Goal: Task Accomplishment & Management: Use online tool/utility

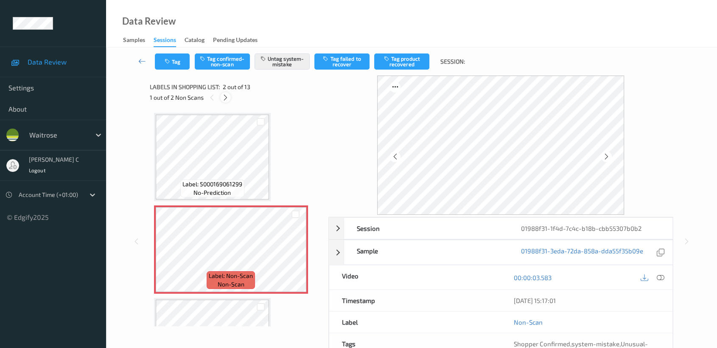
click at [224, 97] on icon at bounding box center [225, 98] width 7 height 8
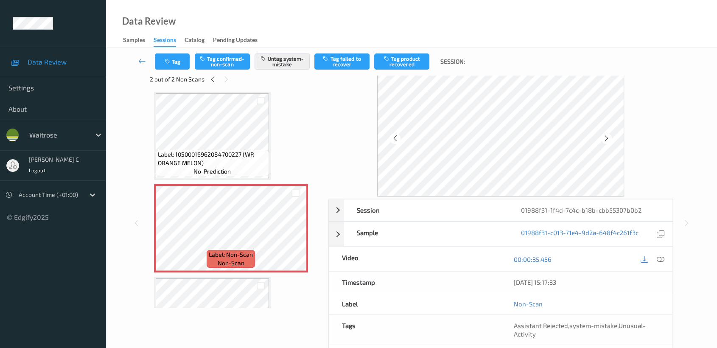
scroll to position [76, 0]
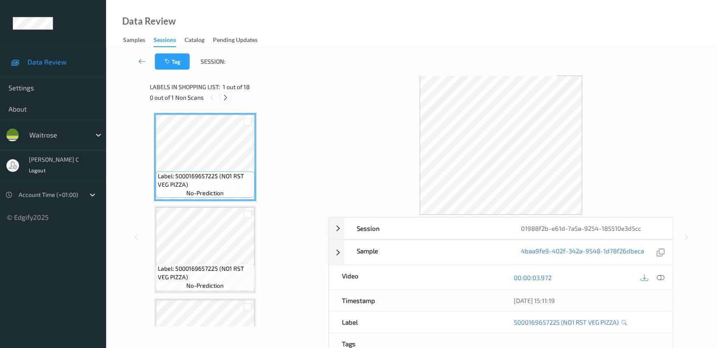
click at [225, 101] on div at bounding box center [225, 97] width 11 height 11
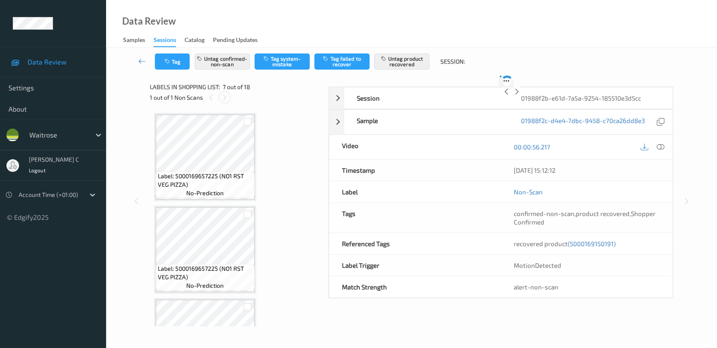
scroll to position [465, 0]
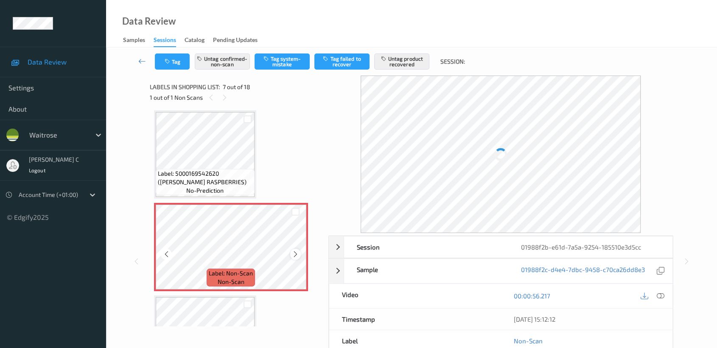
click at [296, 251] on icon at bounding box center [295, 254] width 7 height 8
click at [296, 252] on icon at bounding box center [295, 254] width 7 height 8
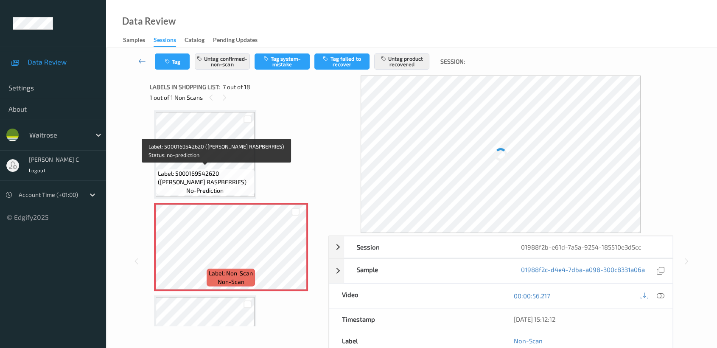
click at [223, 180] on span "Label: 5000169542620 (WR ESS RASPBERRIES)" at bounding box center [205, 177] width 95 height 17
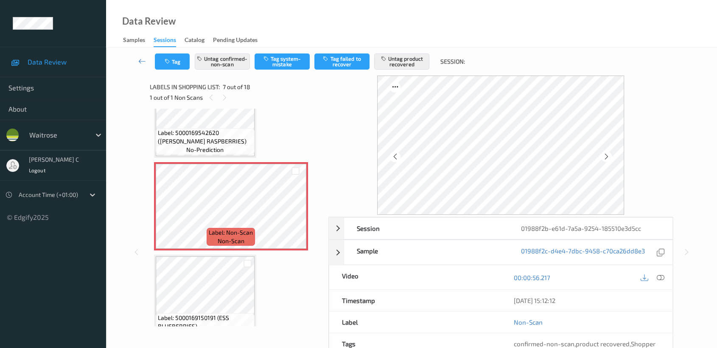
scroll to position [559, 0]
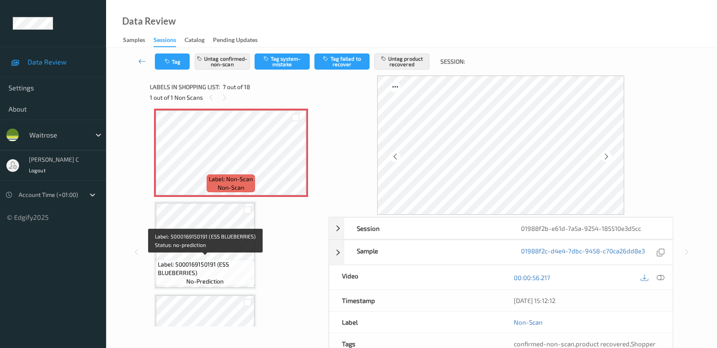
click at [211, 266] on span "Label: 5000169150191 (ESS BLUEBERRIES)" at bounding box center [205, 268] width 95 height 17
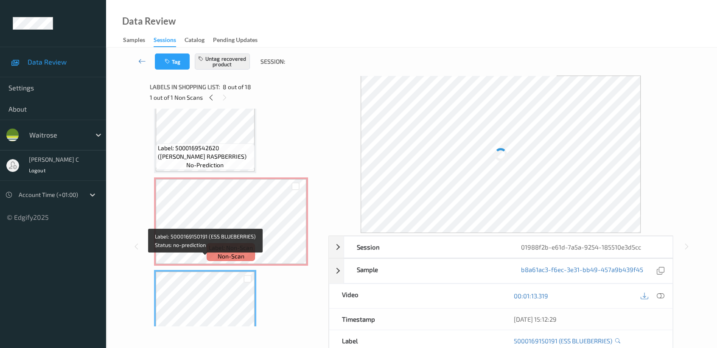
scroll to position [417, 0]
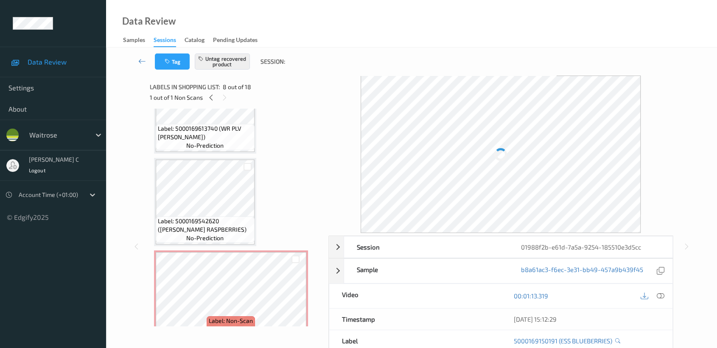
click at [209, 217] on span "Label: 5000169542620 (WR ESS RASPBERRIES)" at bounding box center [205, 225] width 95 height 17
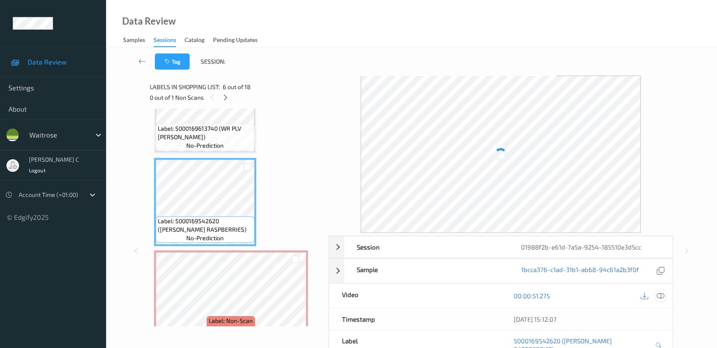
click at [660, 296] on icon at bounding box center [660, 296] width 8 height 8
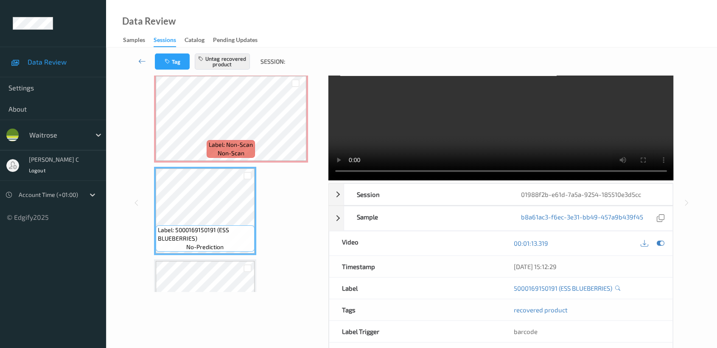
scroll to position [47, 0]
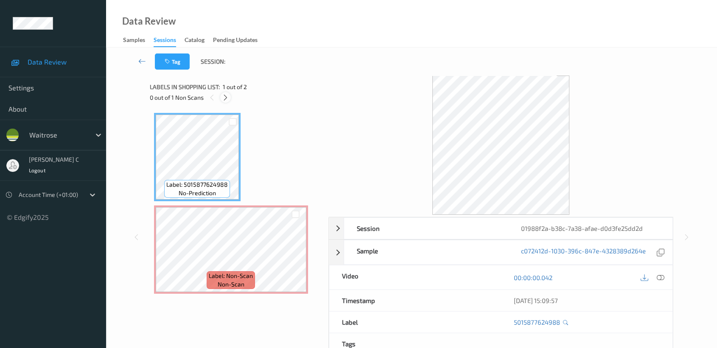
click at [223, 94] on icon at bounding box center [225, 98] width 7 height 8
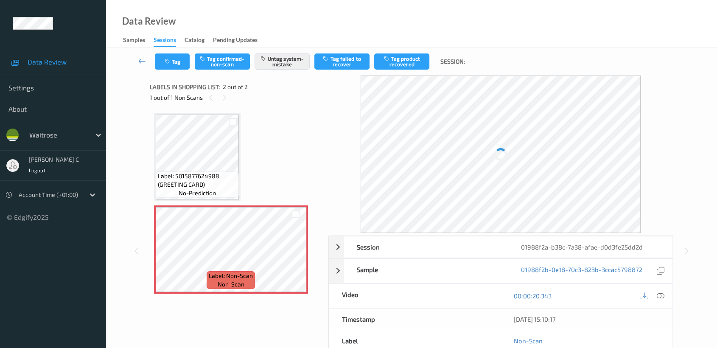
click at [202, 179] on span "Label: 5015877624988 (GREETING CARD)" at bounding box center [197, 180] width 79 height 17
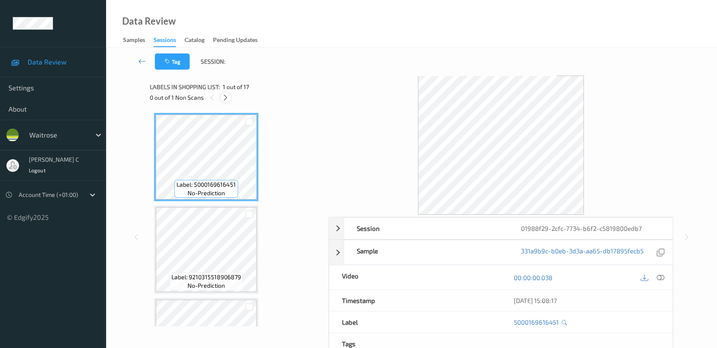
click at [229, 94] on div at bounding box center [225, 97] width 11 height 11
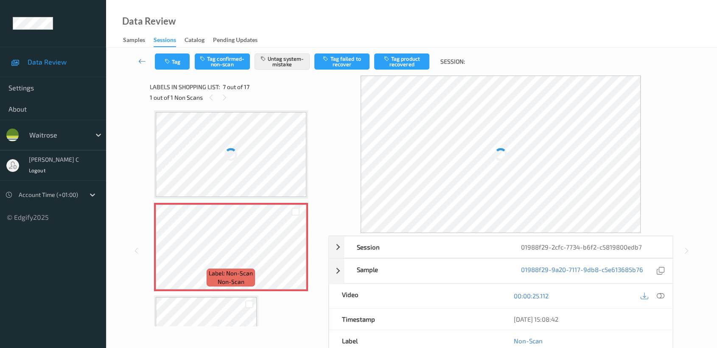
click at [248, 170] on div at bounding box center [231, 154] width 151 height 85
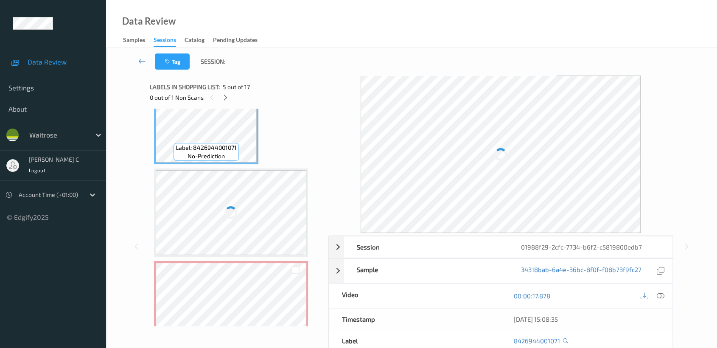
scroll to position [417, 0]
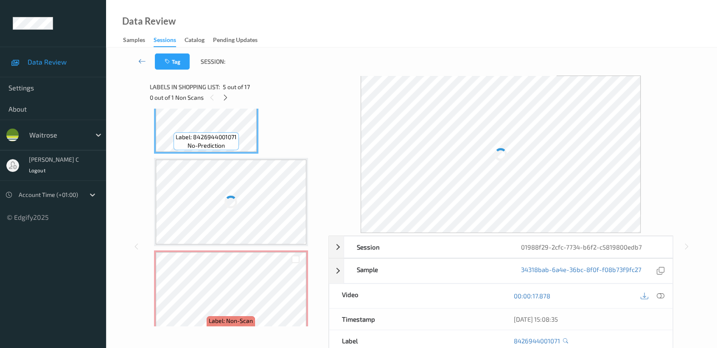
click at [248, 171] on div at bounding box center [231, 201] width 151 height 85
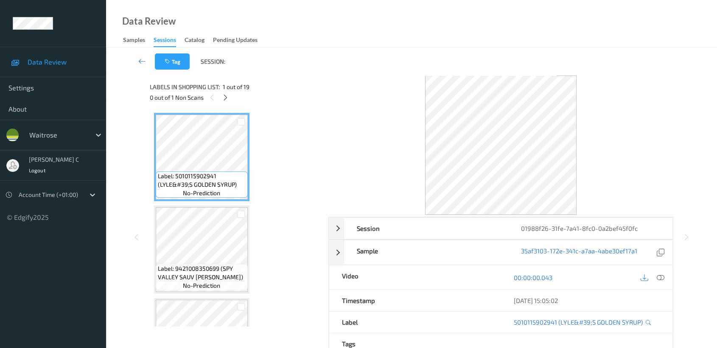
click at [219, 95] on div "0 out of 1 Non Scans" at bounding box center [236, 97] width 173 height 11
click at [227, 99] on icon at bounding box center [225, 98] width 7 height 8
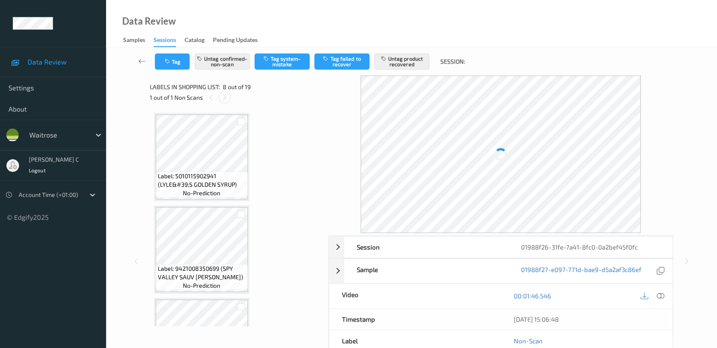
scroll to position [556, 0]
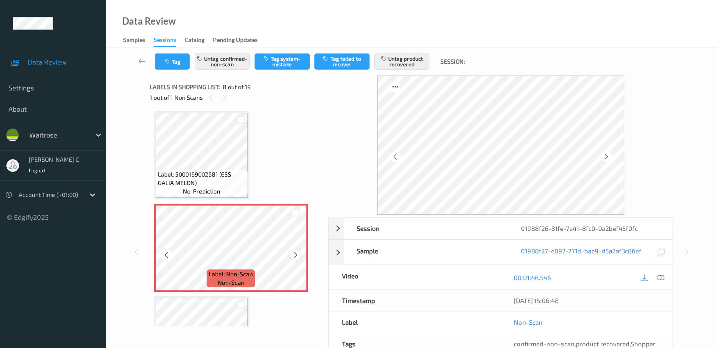
click at [293, 251] on icon at bounding box center [295, 255] width 7 height 8
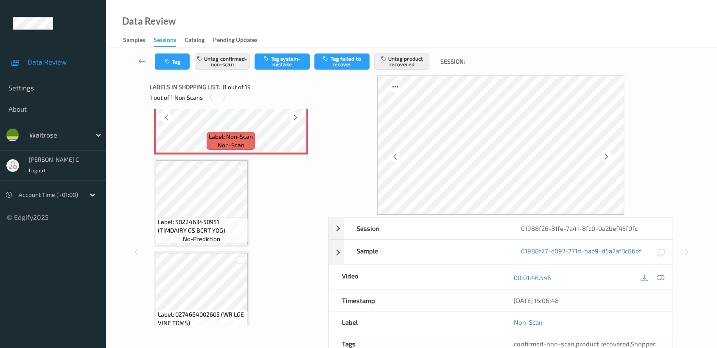
scroll to position [698, 0]
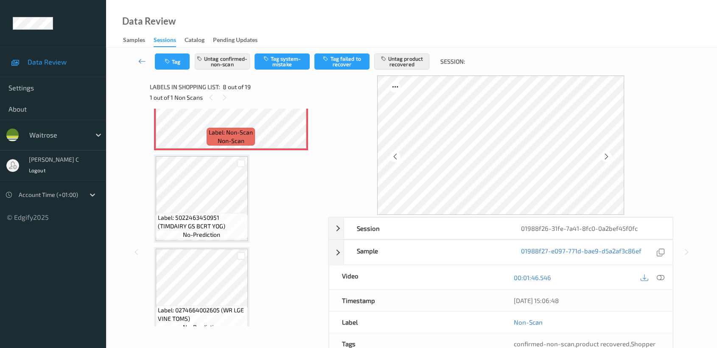
click at [221, 241] on div "Label: 5010115902941 (LYLE&#39;S GOLDEN SYRUP) no-prediction Label: 94210083506…" at bounding box center [236, 291] width 164 height 1752
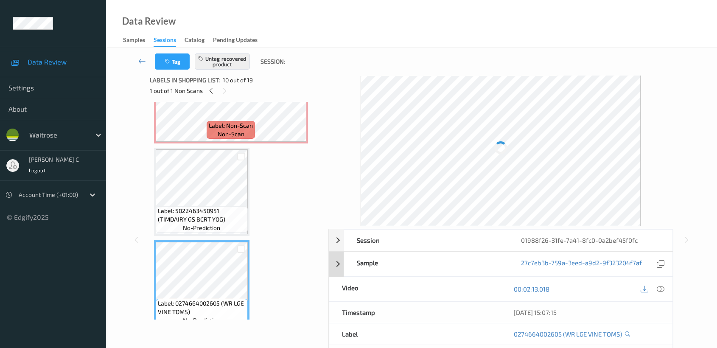
scroll to position [0, 0]
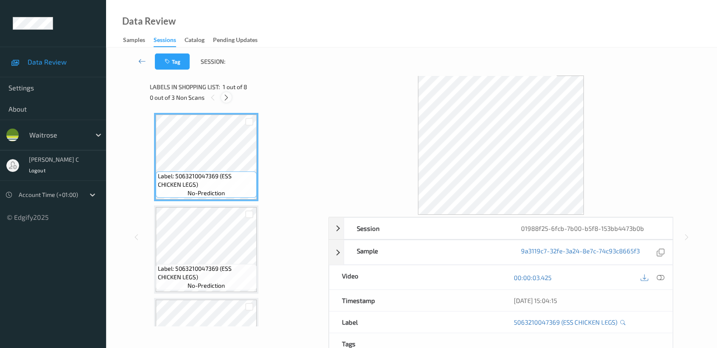
click at [226, 97] on icon at bounding box center [226, 98] width 7 height 8
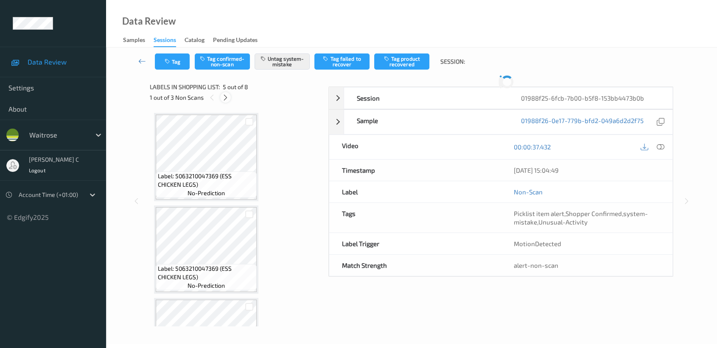
scroll to position [280, 0]
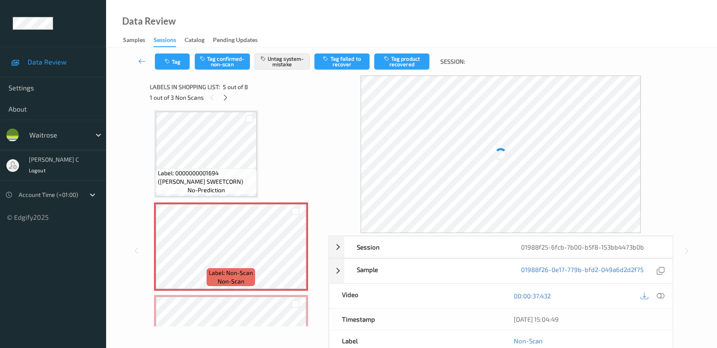
click at [216, 172] on span "Label: 0000000001694 (WR ESS SWEETCORN)" at bounding box center [206, 177] width 97 height 17
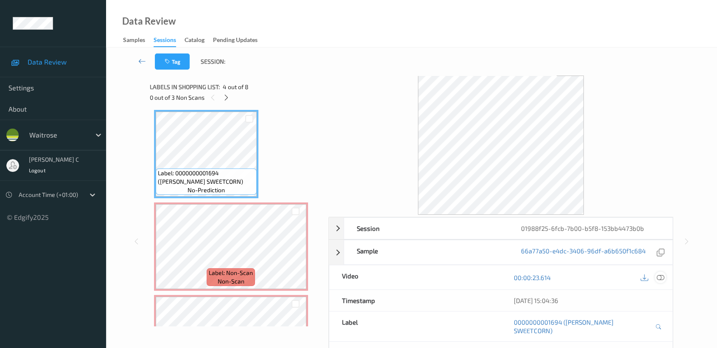
click at [660, 276] on icon at bounding box center [660, 277] width 8 height 8
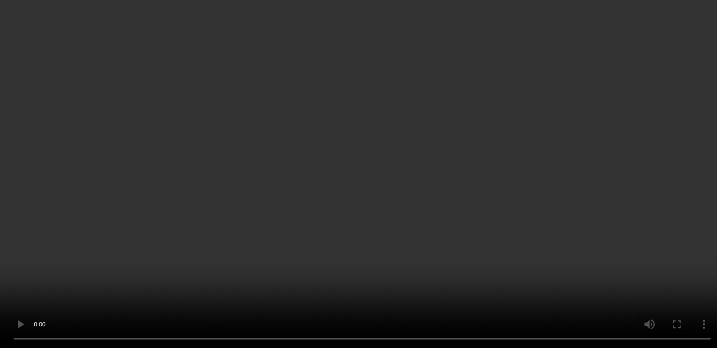
scroll to position [329, 0]
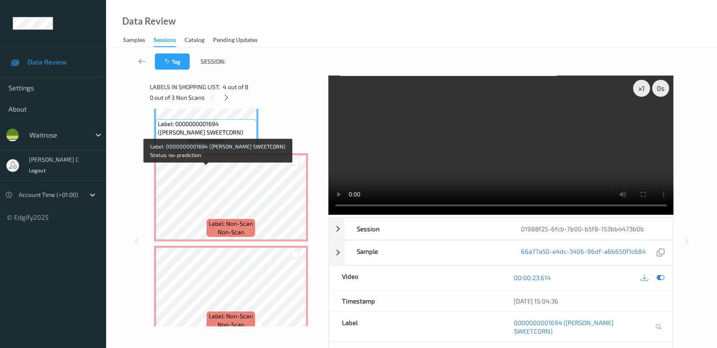
click at [225, 219] on span "Label: Non-Scan" at bounding box center [231, 223] width 44 height 8
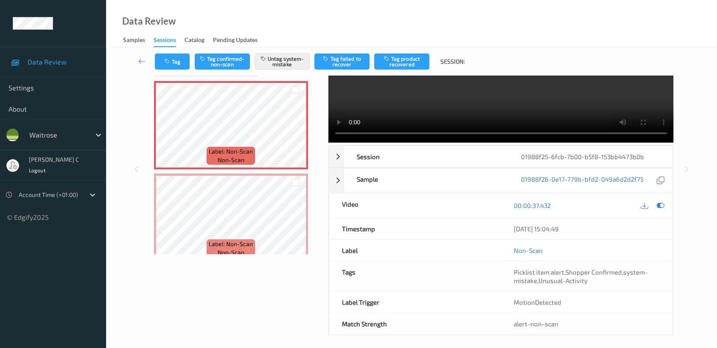
scroll to position [76, 0]
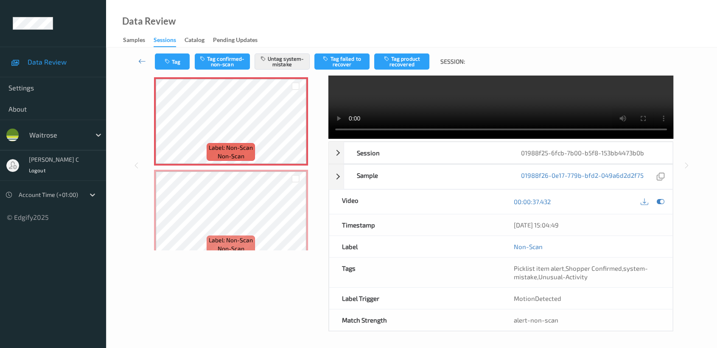
click at [221, 165] on div "Label: 5063210047369 (ESS CHICKEN LEGS) no-prediction Label: 5063210047369 (ESS…" at bounding box center [236, 74] width 164 height 735
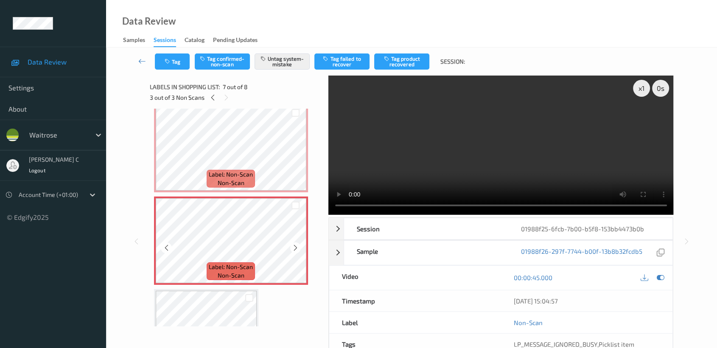
scroll to position [523, 0]
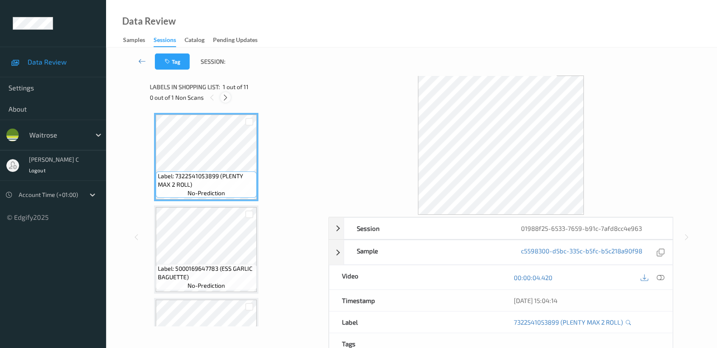
click at [226, 97] on icon at bounding box center [225, 98] width 7 height 8
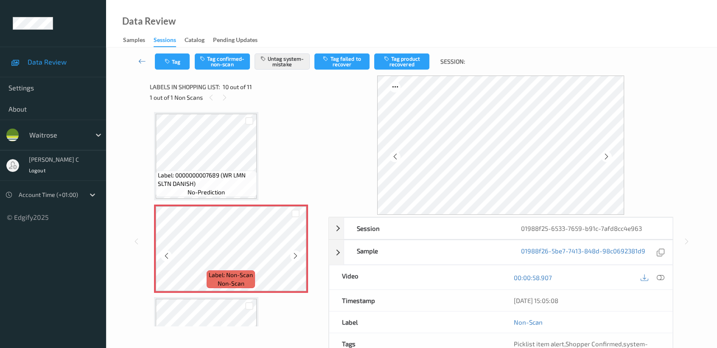
click at [226, 177] on span "Label: 0000000007689 (WR LMN SLTN DANISH)" at bounding box center [206, 179] width 97 height 17
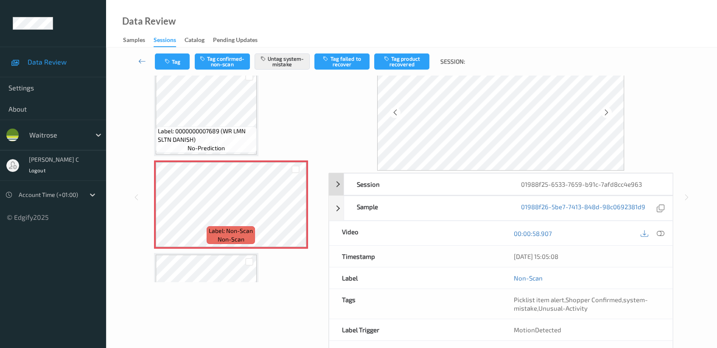
scroll to position [76, 0]
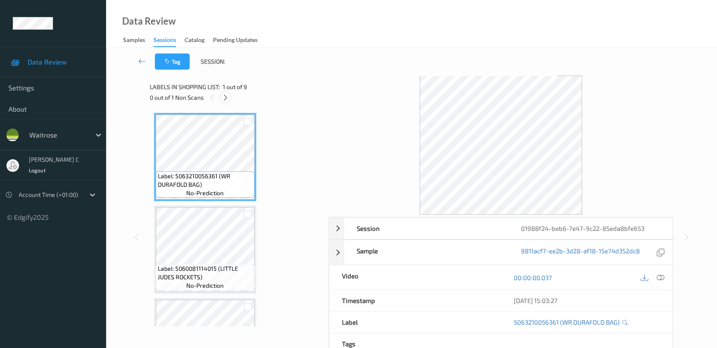
click at [227, 96] on icon at bounding box center [225, 98] width 7 height 8
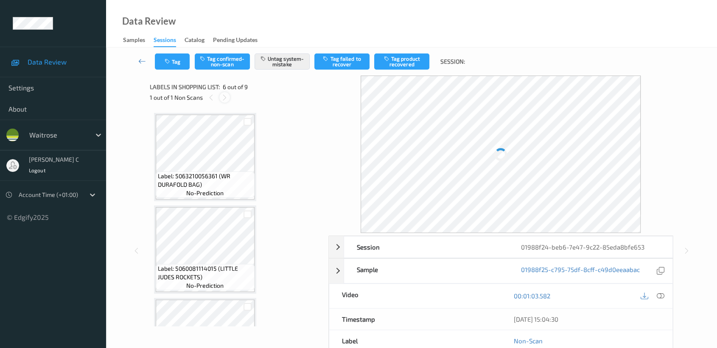
scroll to position [372, 0]
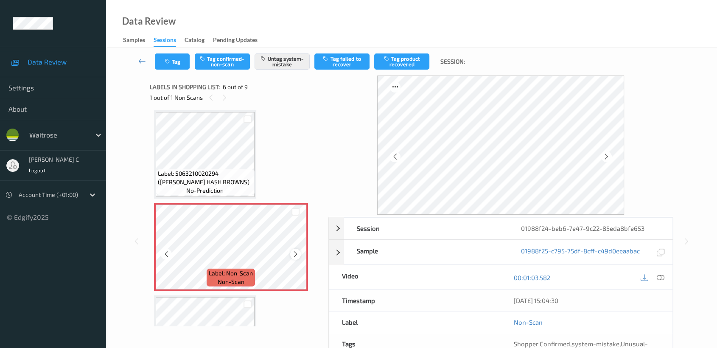
click at [298, 251] on icon at bounding box center [295, 254] width 7 height 8
click at [231, 181] on span "Label: 5063210020294 ([PERSON_NAME] HASH BROWNS)" at bounding box center [205, 177] width 95 height 17
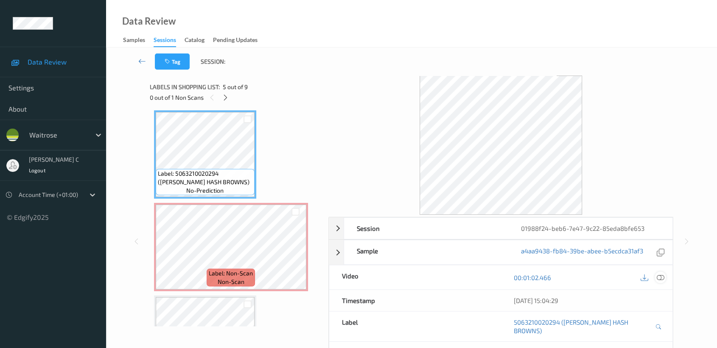
click at [661, 278] on icon at bounding box center [660, 277] width 8 height 8
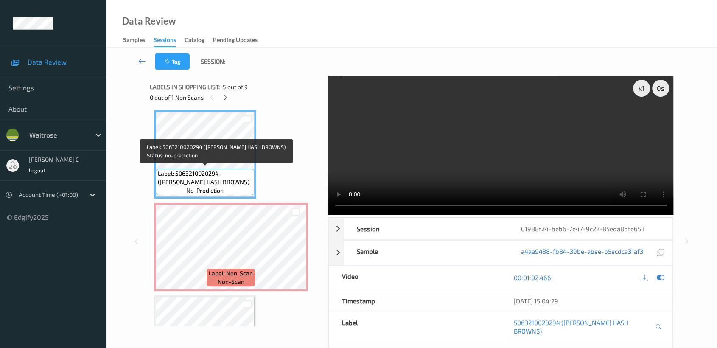
click at [229, 176] on span "Label: 5063210020294 (WR ESS HASH BROWNS)" at bounding box center [205, 177] width 95 height 17
click at [234, 195] on div "Label: 5063210020294 (WR ESS HASH BROWNS) no-prediction" at bounding box center [205, 154] width 102 height 88
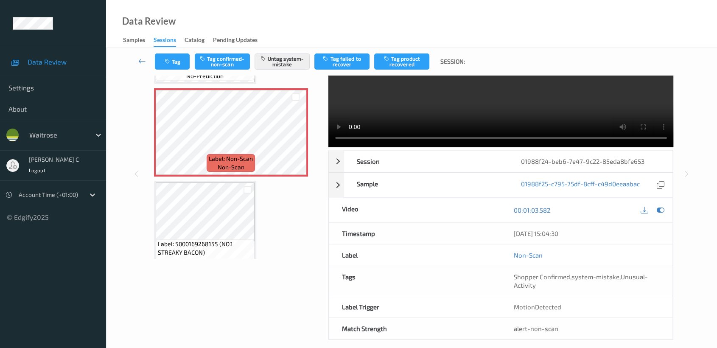
scroll to position [20, 0]
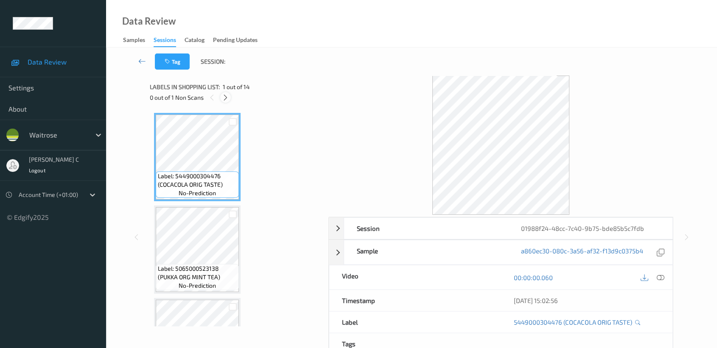
click at [224, 96] on icon at bounding box center [225, 98] width 7 height 8
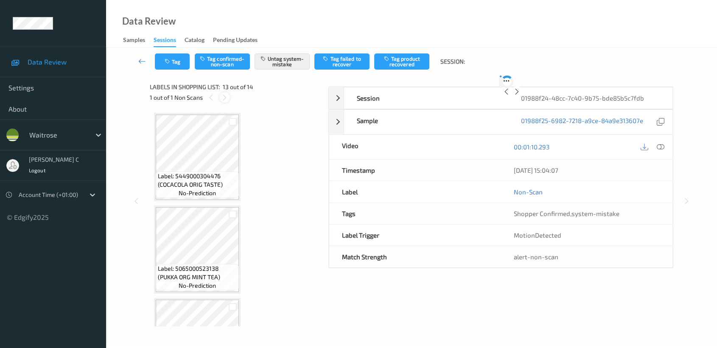
scroll to position [1017, 0]
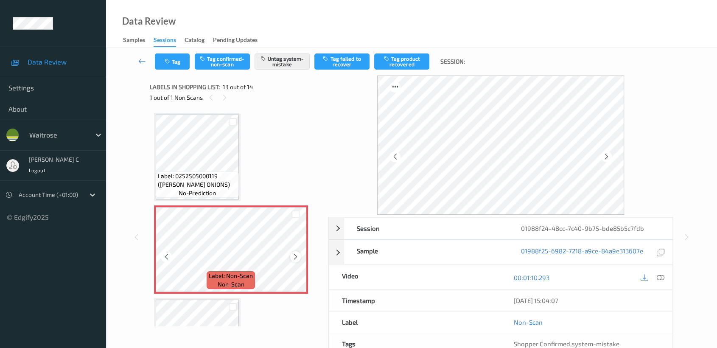
click at [293, 253] on icon at bounding box center [295, 257] width 7 height 8
click at [295, 253] on icon at bounding box center [295, 257] width 7 height 8
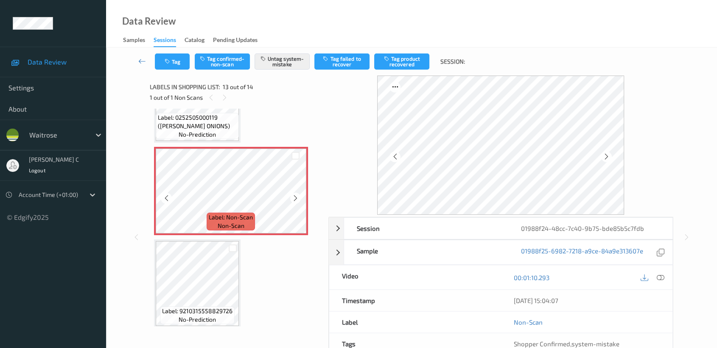
scroll to position [1075, 0]
click at [295, 195] on icon at bounding box center [295, 198] width 7 height 8
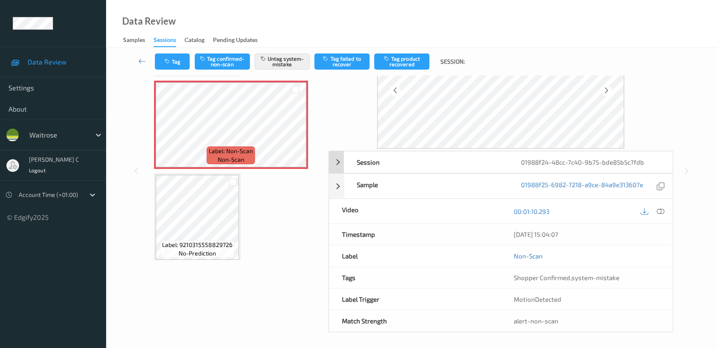
scroll to position [67, 0]
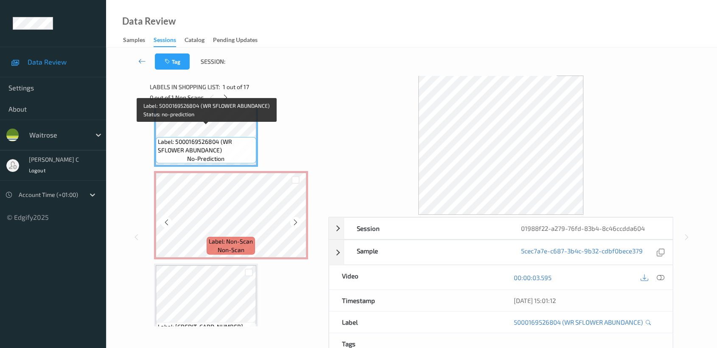
scroll to position [47, 0]
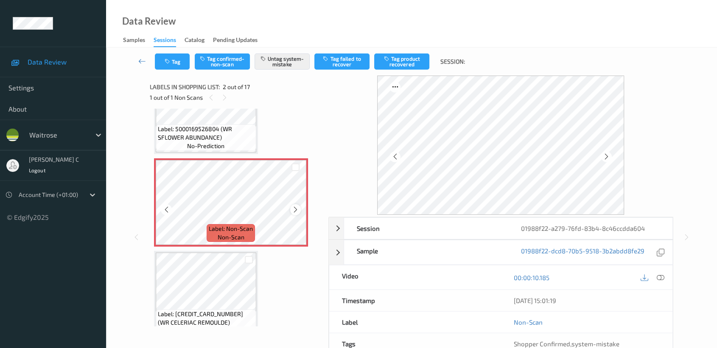
click at [295, 212] on icon at bounding box center [295, 210] width 7 height 8
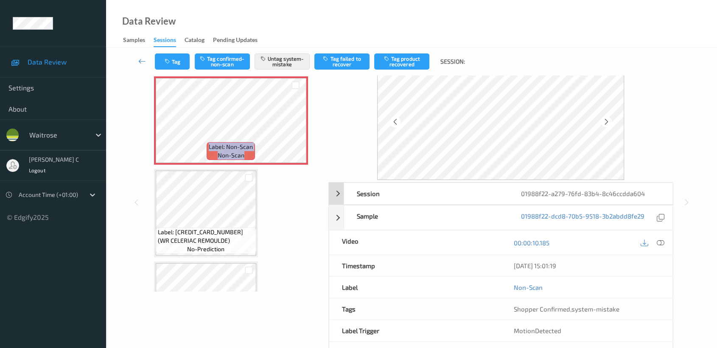
scroll to position [67, 0]
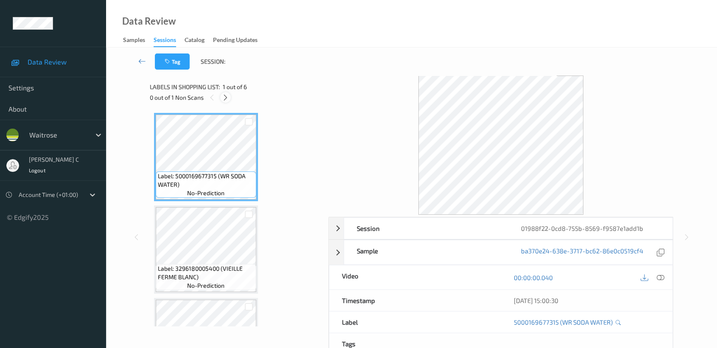
click at [230, 96] on div at bounding box center [225, 97] width 11 height 11
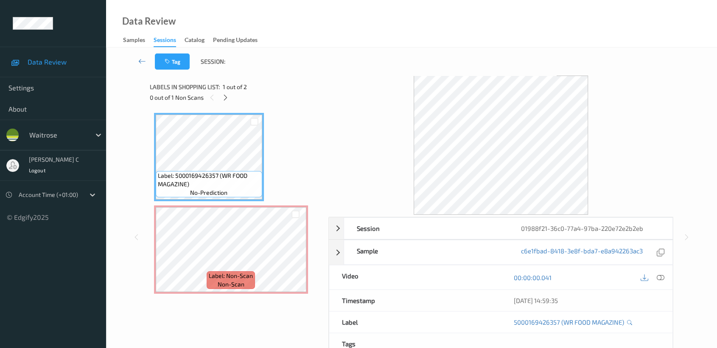
scroll to position [47, 0]
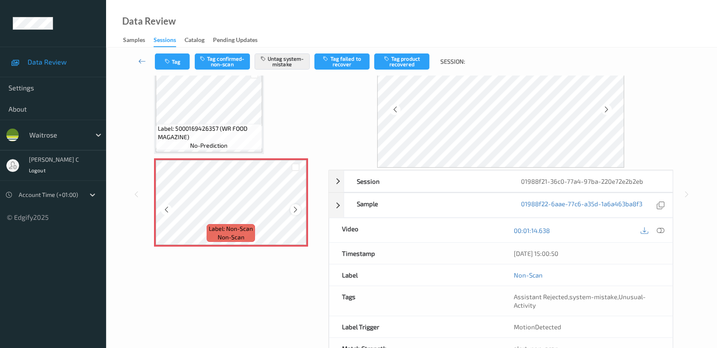
click at [294, 207] on icon at bounding box center [295, 210] width 7 height 8
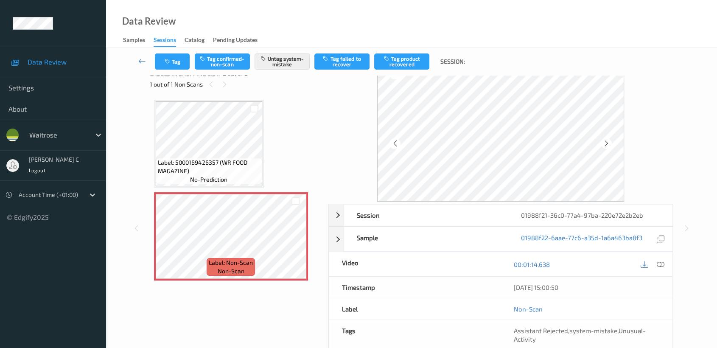
scroll to position [0, 0]
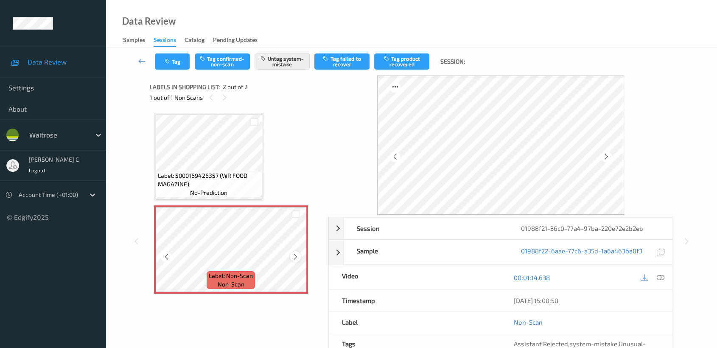
click at [293, 255] on icon at bounding box center [295, 257] width 7 height 8
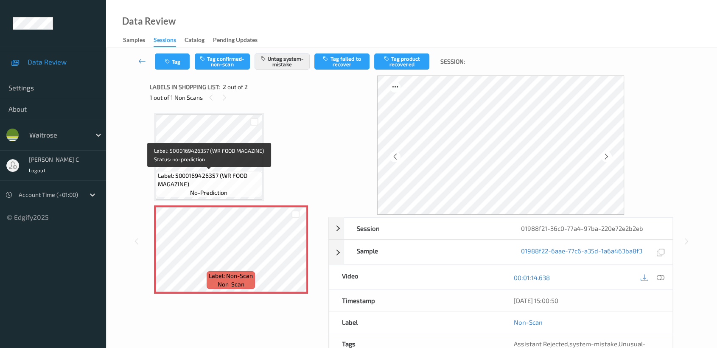
click at [238, 184] on span "Label: 5000169426357 (WR FOOD MAGAZINE)" at bounding box center [209, 179] width 102 height 17
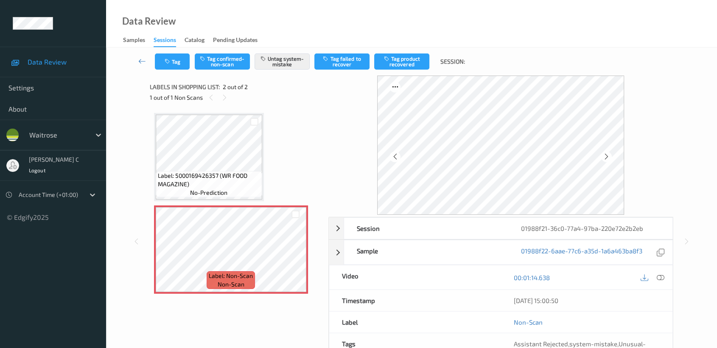
scroll to position [47, 0]
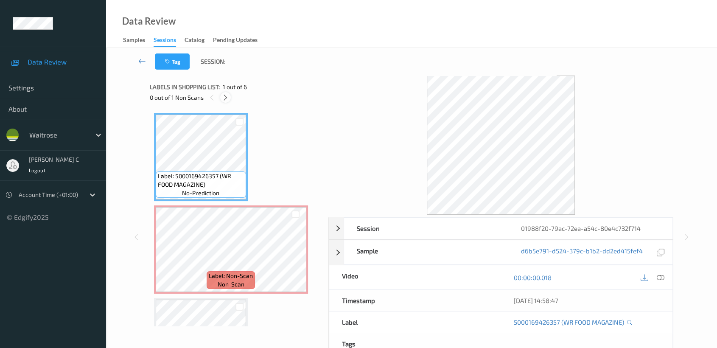
click at [227, 99] on icon at bounding box center [225, 98] width 7 height 8
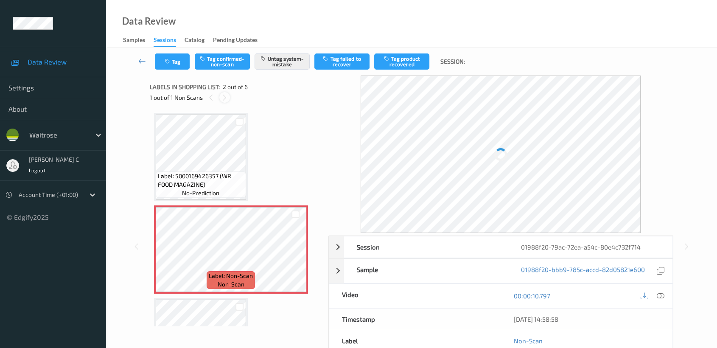
scroll to position [4, 0]
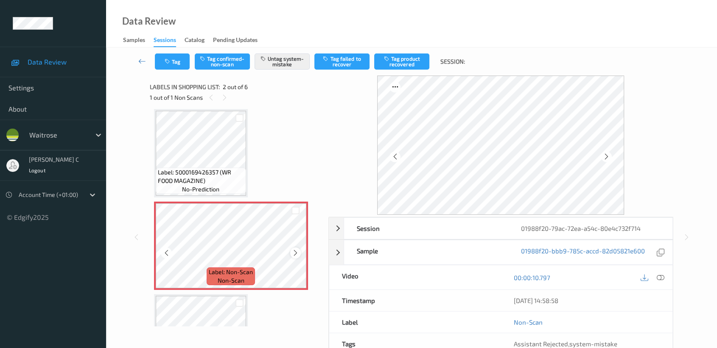
click at [292, 252] on icon at bounding box center [295, 253] width 7 height 8
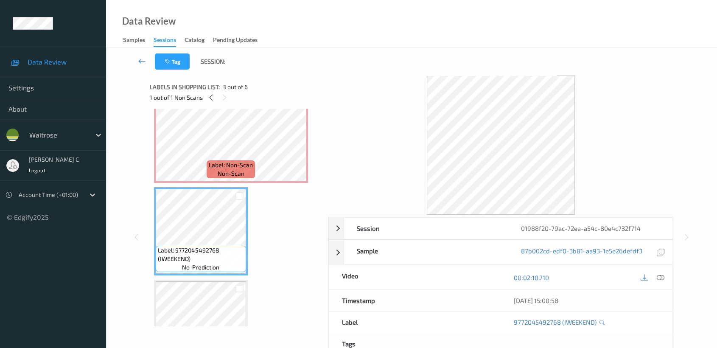
scroll to position [98, 0]
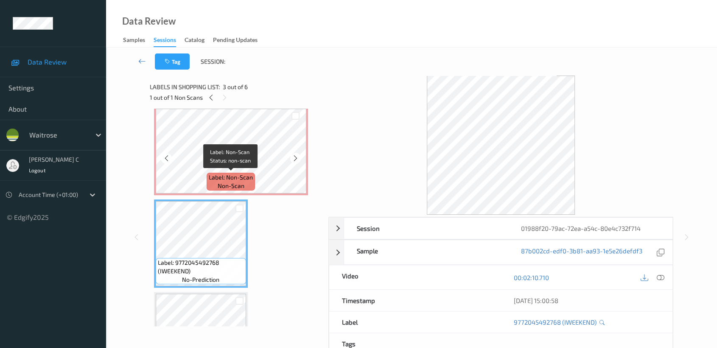
click at [224, 174] on span "Label: Non-Scan" at bounding box center [231, 177] width 44 height 8
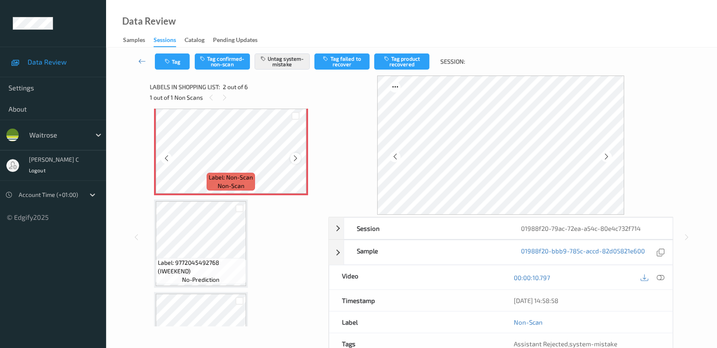
click at [290, 159] on div at bounding box center [295, 158] width 11 height 11
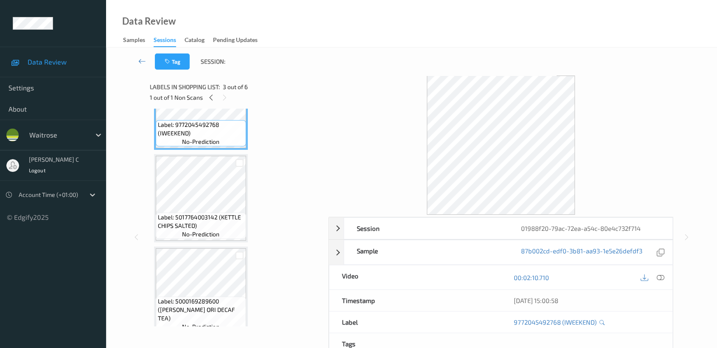
scroll to position [240, 0]
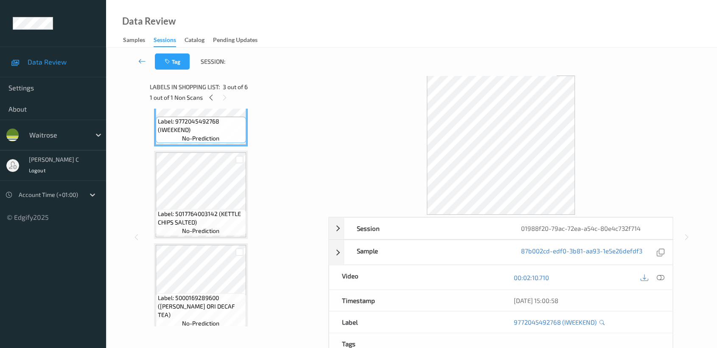
click at [205, 213] on span "Label: 5017764003142 (KETTLE CHIPS SALTED)" at bounding box center [201, 217] width 86 height 17
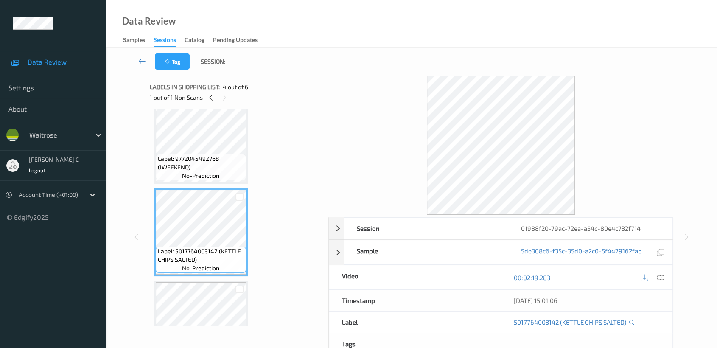
scroll to position [192, 0]
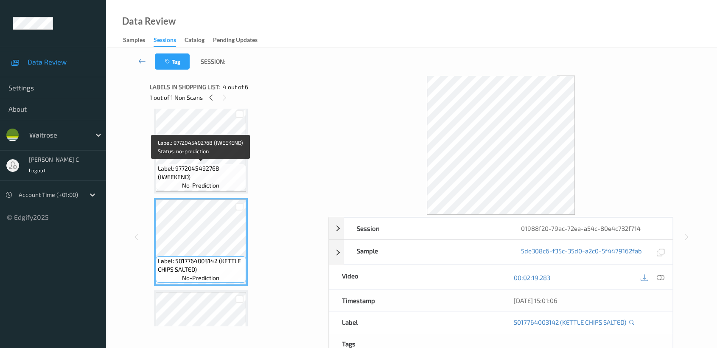
click at [223, 167] on span "Label: 9772045492768 (IWEEKEND)" at bounding box center [201, 172] width 86 height 17
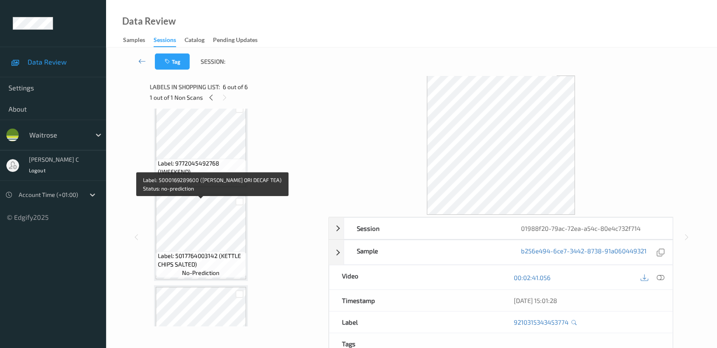
scroll to position [0, 0]
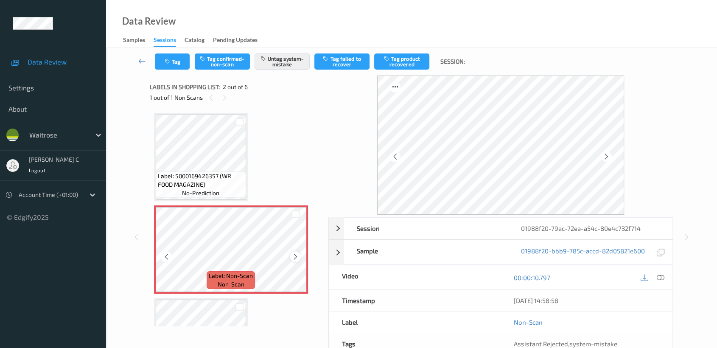
click at [292, 257] on icon at bounding box center [295, 257] width 7 height 8
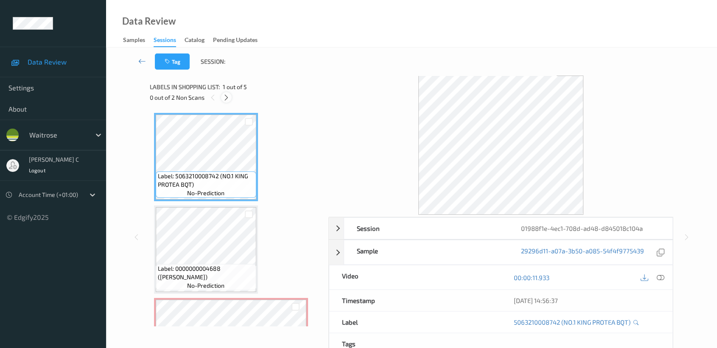
click at [226, 97] on icon at bounding box center [226, 98] width 7 height 8
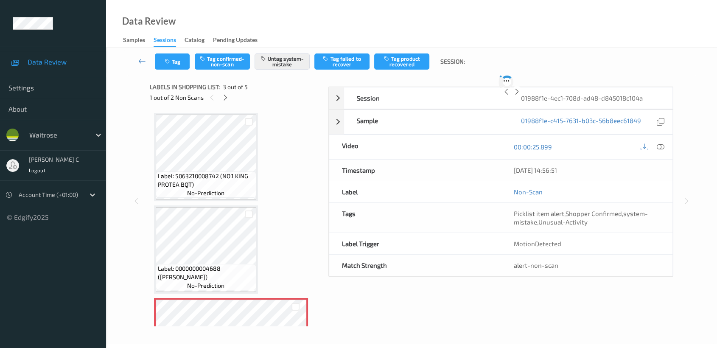
scroll to position [96, 0]
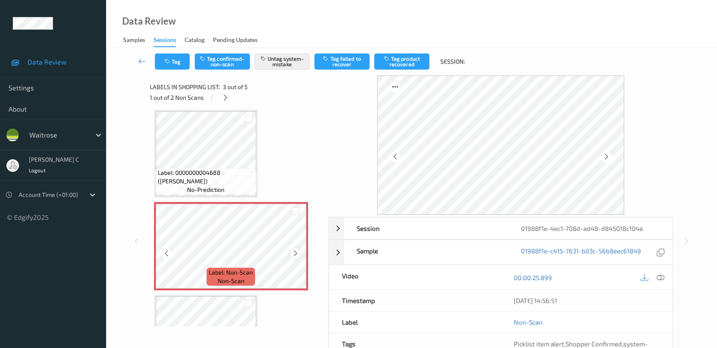
click at [295, 252] on icon at bounding box center [295, 253] width 7 height 8
click at [295, 251] on icon at bounding box center [295, 253] width 7 height 8
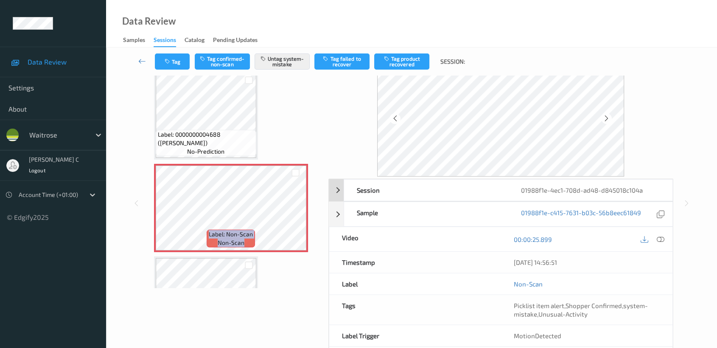
scroll to position [0, 0]
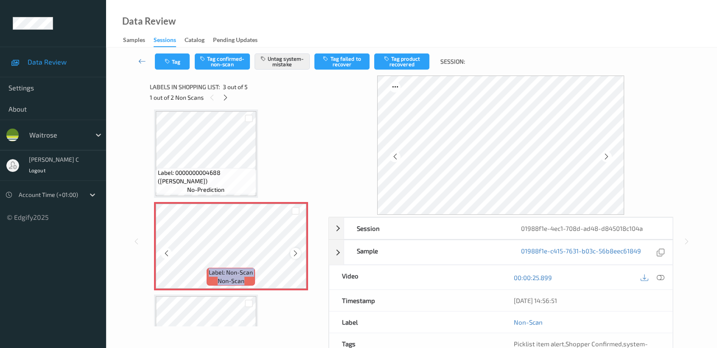
click at [296, 250] on icon at bounding box center [295, 253] width 7 height 8
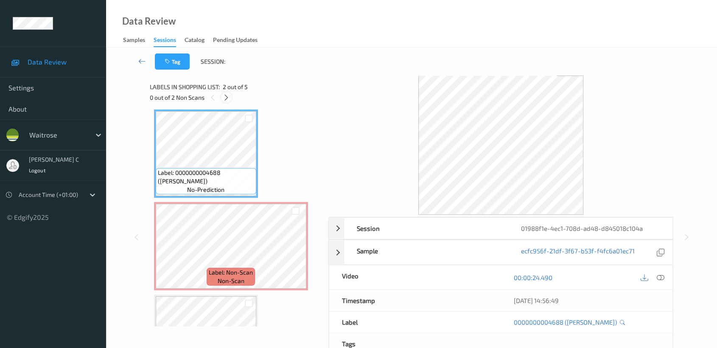
click at [227, 96] on icon at bounding box center [226, 98] width 7 height 8
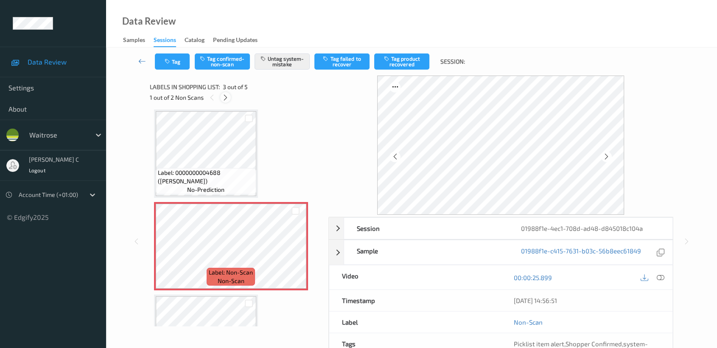
click at [227, 97] on icon at bounding box center [225, 98] width 7 height 8
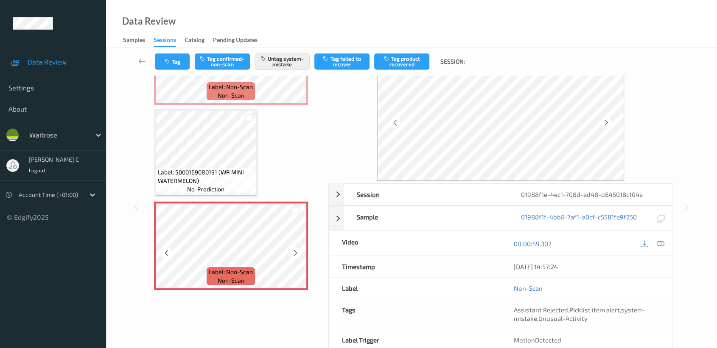
scroll to position [47, 0]
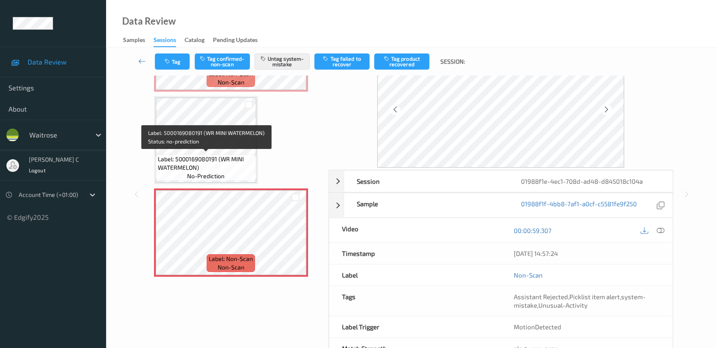
click at [234, 155] on span "Label: 5000169080191 (WR MINI WATERMELON)" at bounding box center [206, 163] width 96 height 17
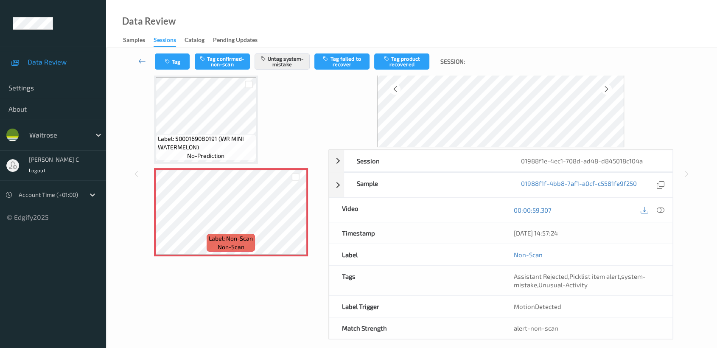
scroll to position [20, 0]
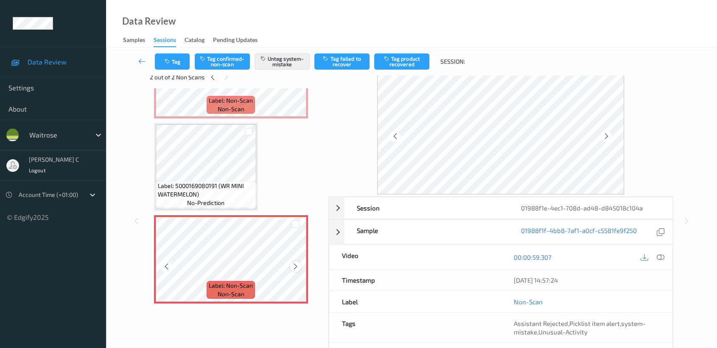
click at [294, 263] on icon at bounding box center [295, 266] width 7 height 8
click at [202, 181] on span "Label: 5000169080191 (WR MINI WATERMELON)" at bounding box center [206, 189] width 96 height 17
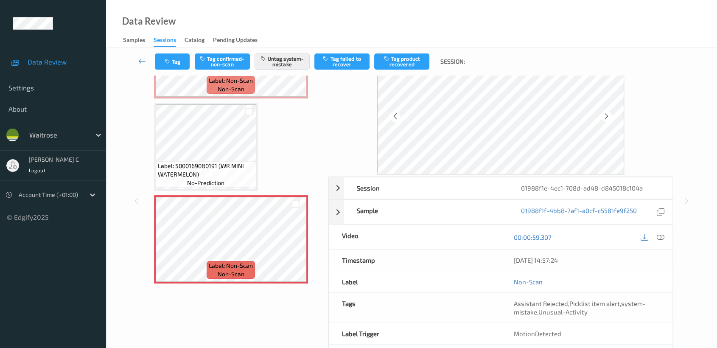
scroll to position [47, 0]
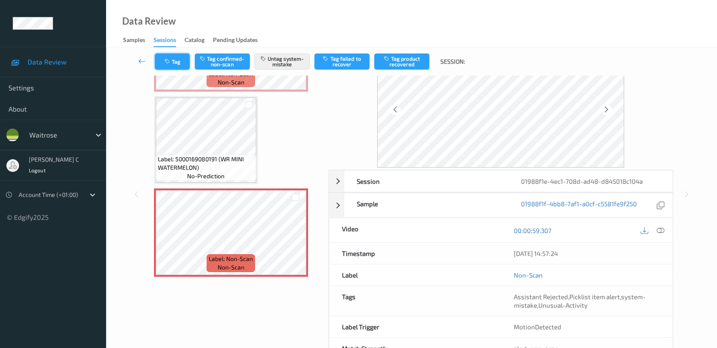
click at [173, 55] on button "Tag" at bounding box center [172, 61] width 35 height 16
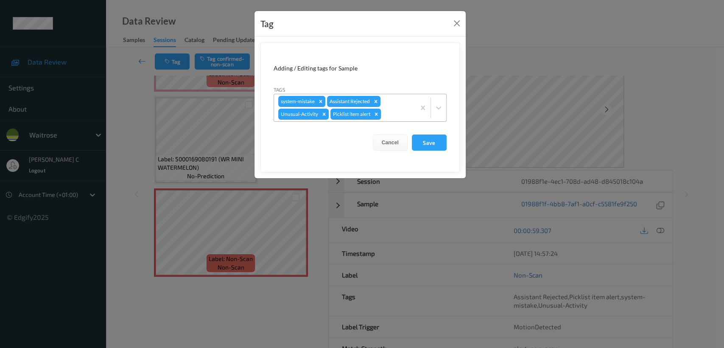
click at [377, 113] on icon "Remove Picklist item alert" at bounding box center [376, 114] width 6 height 6
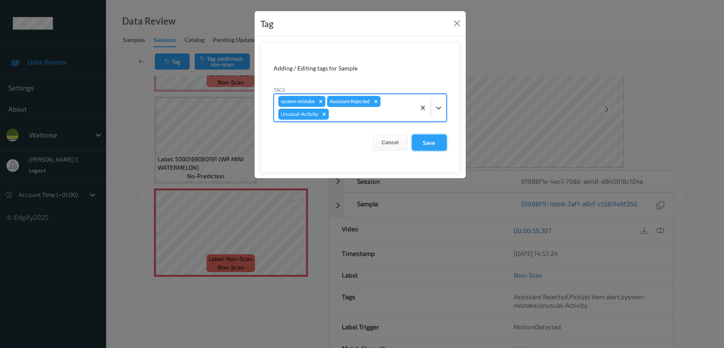
click at [434, 145] on button "Save" at bounding box center [429, 142] width 35 height 16
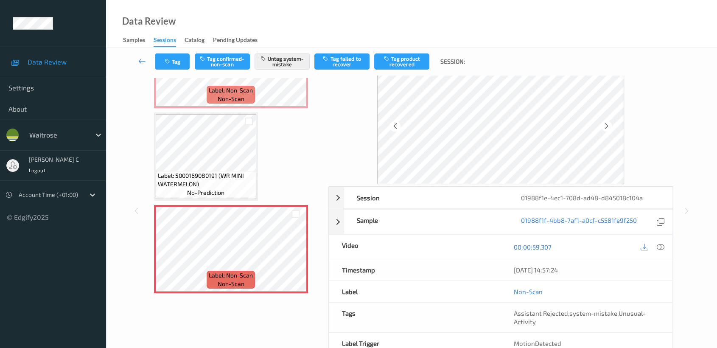
scroll to position [0, 0]
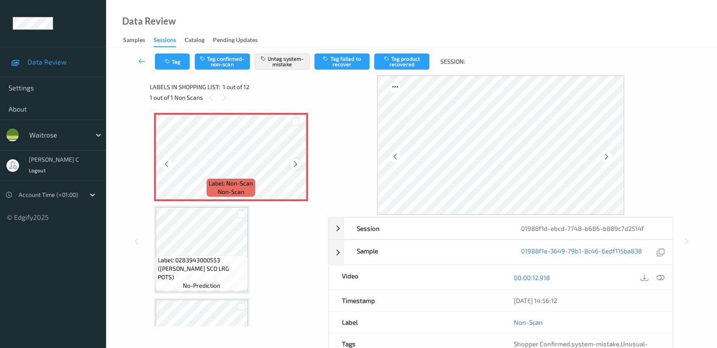
click at [296, 160] on icon at bounding box center [295, 164] width 7 height 8
click at [295, 165] on icon at bounding box center [295, 164] width 7 height 8
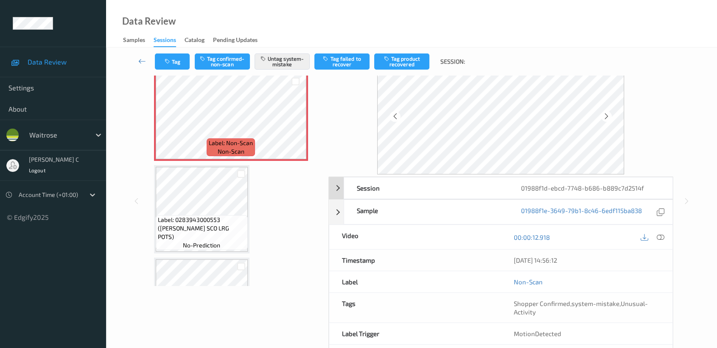
scroll to position [47, 0]
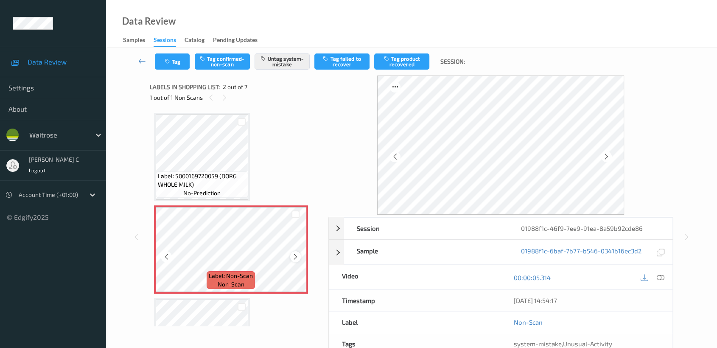
click at [297, 258] on icon at bounding box center [295, 257] width 7 height 8
click at [293, 258] on icon at bounding box center [295, 257] width 7 height 8
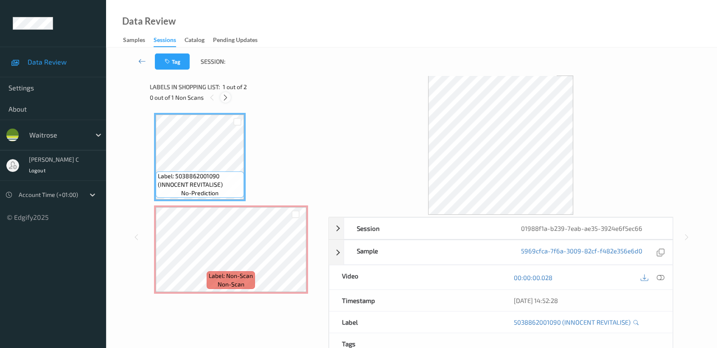
click at [227, 97] on icon at bounding box center [225, 98] width 7 height 8
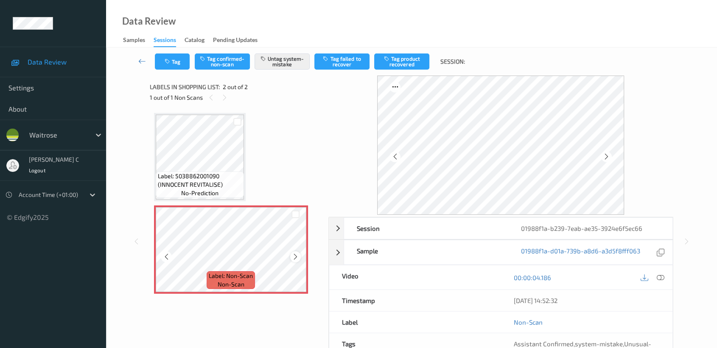
click at [294, 259] on icon at bounding box center [295, 257] width 7 height 8
click at [195, 176] on span "Label: 5038862001090 (INNOCENT REVITALISE)" at bounding box center [200, 180] width 84 height 17
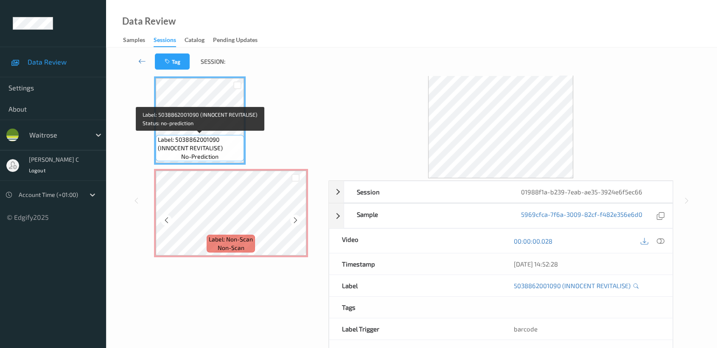
scroll to position [47, 0]
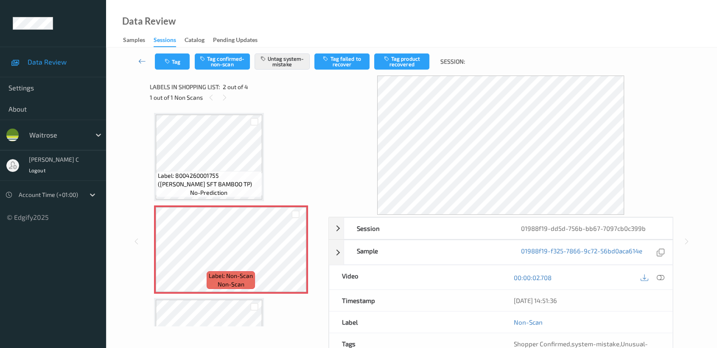
click at [223, 202] on div "Label: 8004260001755 (REGINA SFT BAMBOO TP) no-prediction Label: Non-Scan non-s…" at bounding box center [236, 295] width 164 height 365
click at [218, 180] on span "Label: 8004260001755 (REGINA SFT BAMBOO TP)" at bounding box center [209, 179] width 102 height 17
click at [213, 177] on span "Label: 8004260001755 (REGINA SFT BAMBOO TP)" at bounding box center [209, 179] width 102 height 17
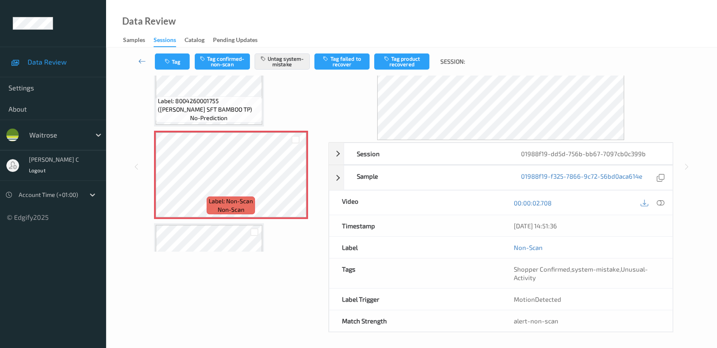
scroll to position [76, 0]
click at [177, 67] on button "Tag" at bounding box center [172, 61] width 35 height 16
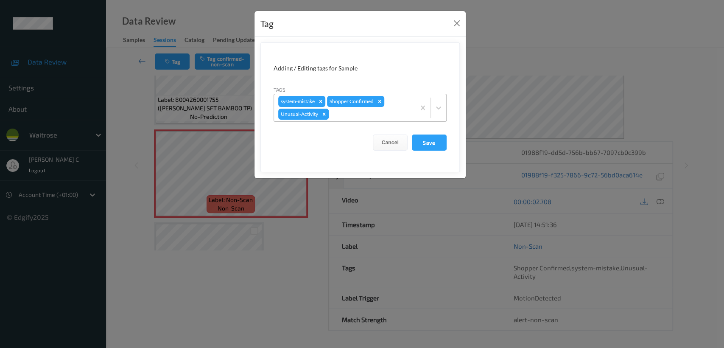
click at [325, 112] on icon "Remove Unusual-Activity" at bounding box center [324, 114] width 6 height 6
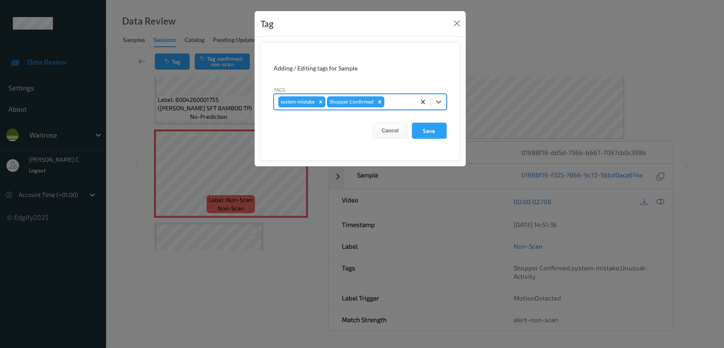
click at [428, 140] on form "Adding / Editing tags for Sample Tags options system-mistake,Shopper Confirmed,…" at bounding box center [359, 101] width 199 height 118
click at [430, 133] on button "Save" at bounding box center [429, 131] width 35 height 16
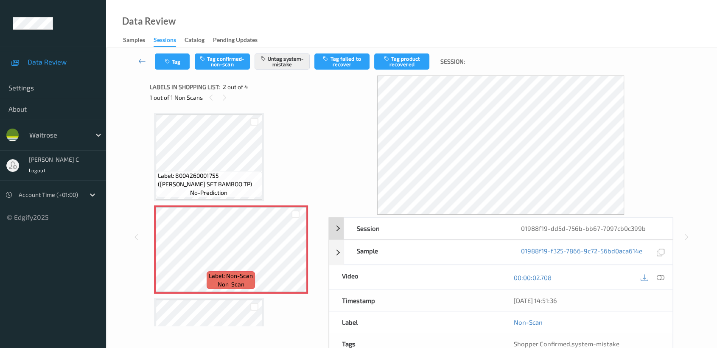
scroll to position [47, 0]
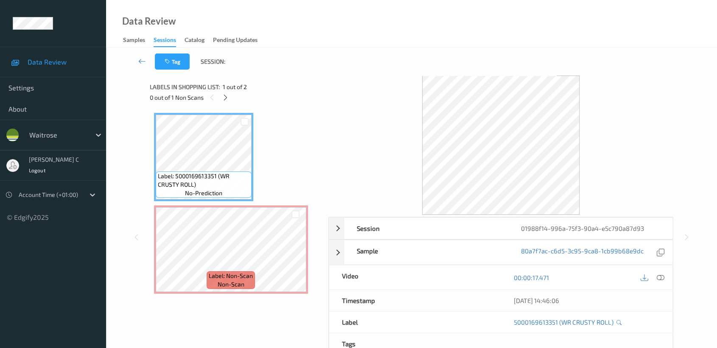
scroll to position [47, 0]
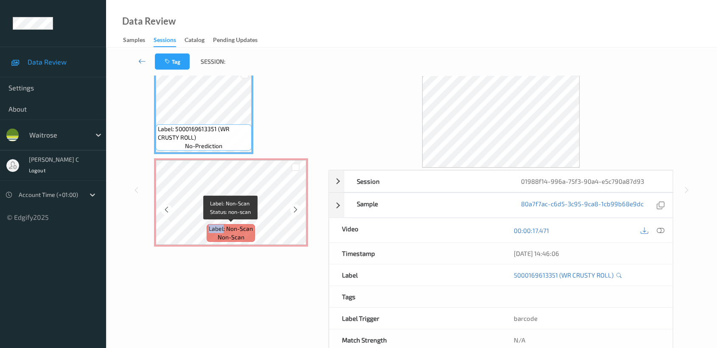
click at [224, 223] on div "Label: Non-Scan non-scan" at bounding box center [231, 202] width 154 height 88
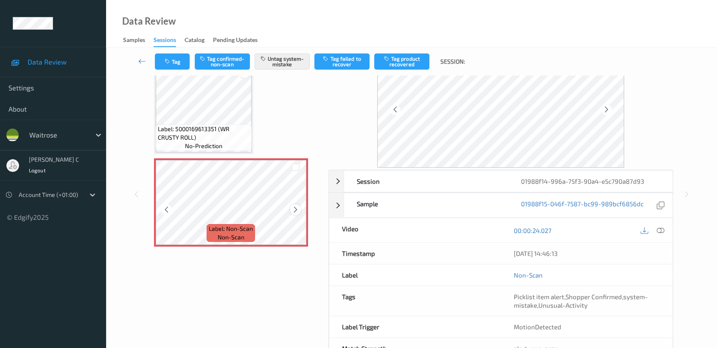
click at [292, 210] on icon at bounding box center [295, 210] width 7 height 8
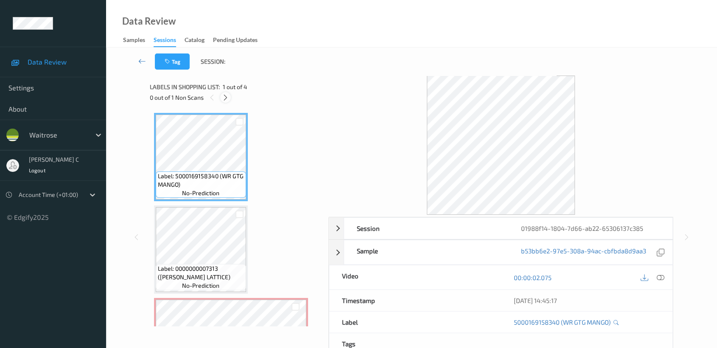
click at [228, 92] on div at bounding box center [225, 97] width 11 height 11
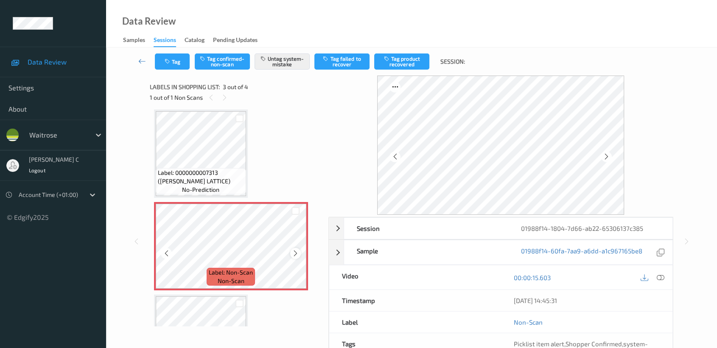
click at [295, 249] on icon at bounding box center [295, 253] width 7 height 8
click at [294, 250] on icon at bounding box center [295, 253] width 7 height 8
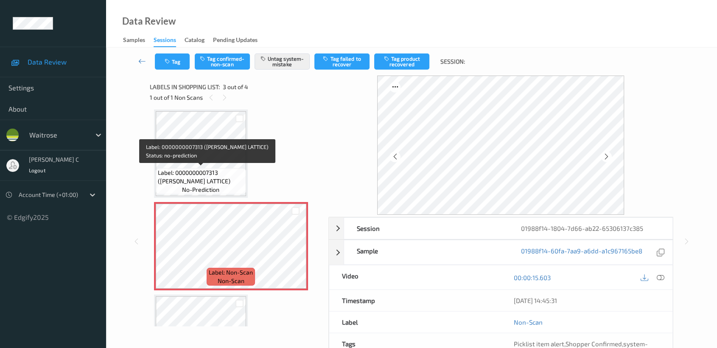
click at [226, 182] on span "Label: 0000000007313 (WR CHERRY LATTICE)" at bounding box center [201, 176] width 86 height 17
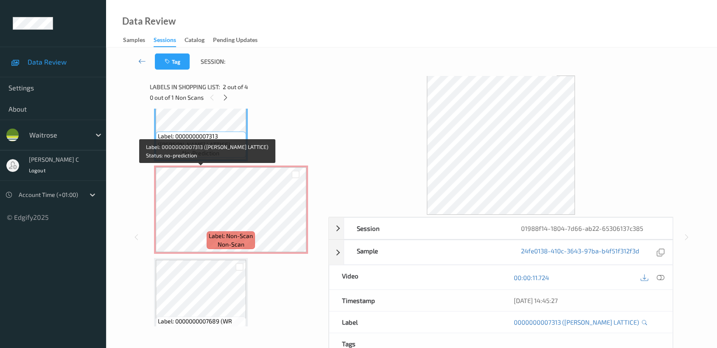
scroll to position [143, 0]
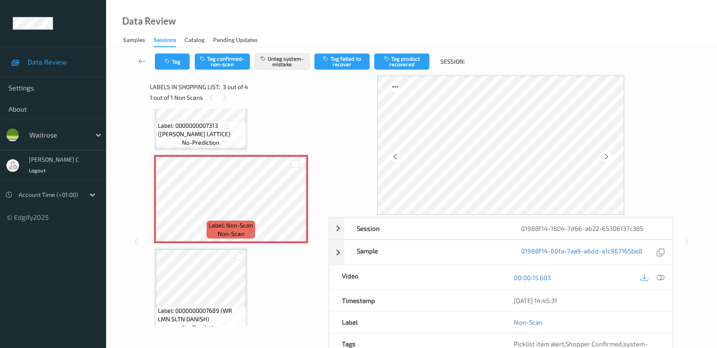
click at [187, 135] on span "Label: 0000000007313 (WR CHERRY LATTICE)" at bounding box center [201, 129] width 86 height 17
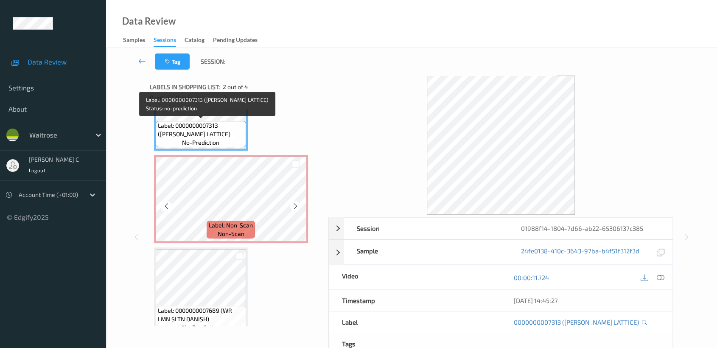
click at [226, 223] on span "Label: Non-Scan" at bounding box center [231, 225] width 44 height 8
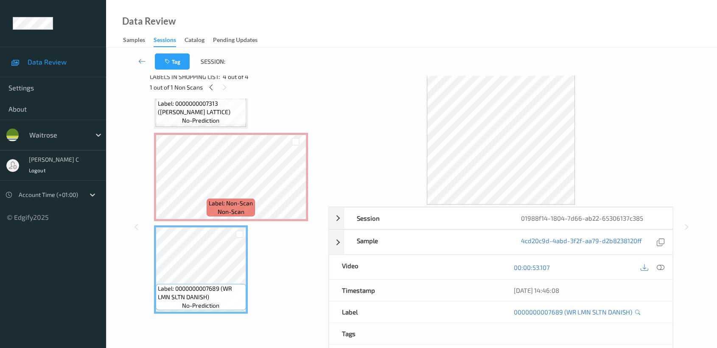
scroll to position [0, 0]
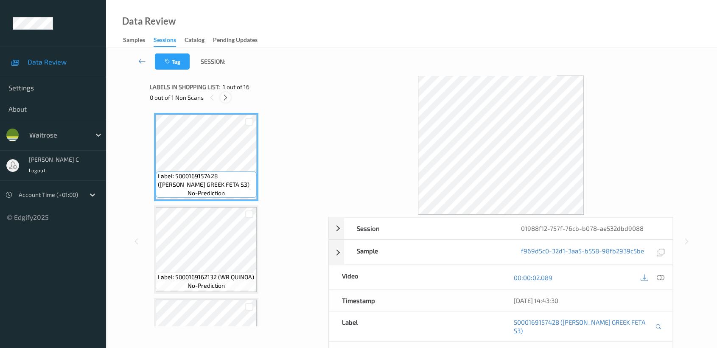
click at [227, 98] on icon at bounding box center [225, 98] width 7 height 8
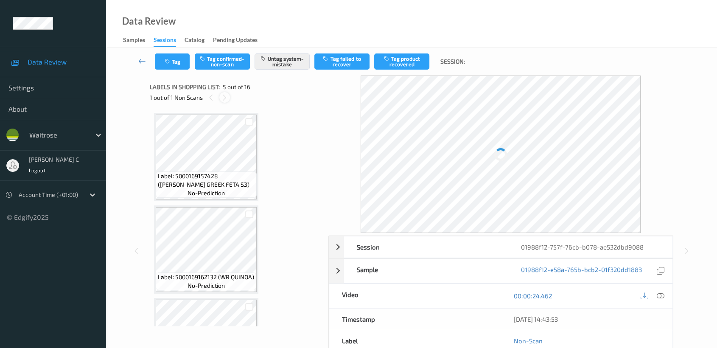
scroll to position [280, 0]
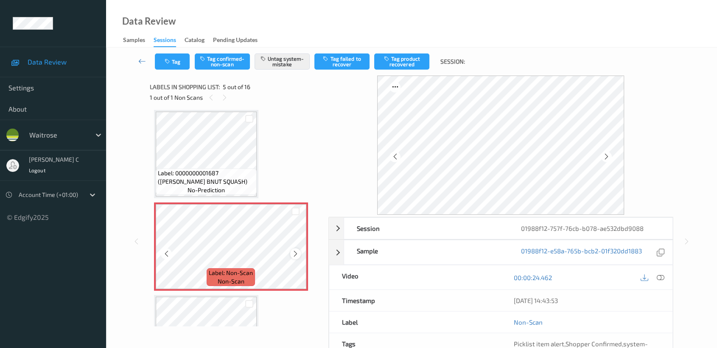
click at [293, 255] on icon at bounding box center [295, 254] width 7 height 8
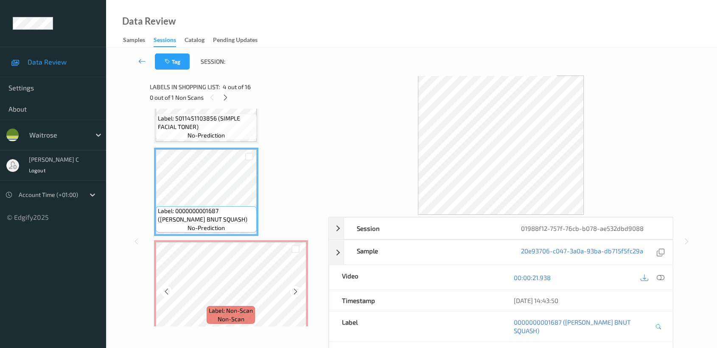
scroll to position [186, 0]
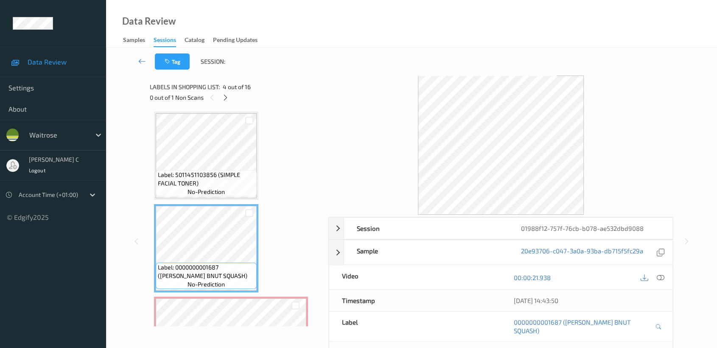
click at [200, 184] on span "Label: 5011451103856 (SIMPLE FACIAL TONER)" at bounding box center [206, 178] width 97 height 17
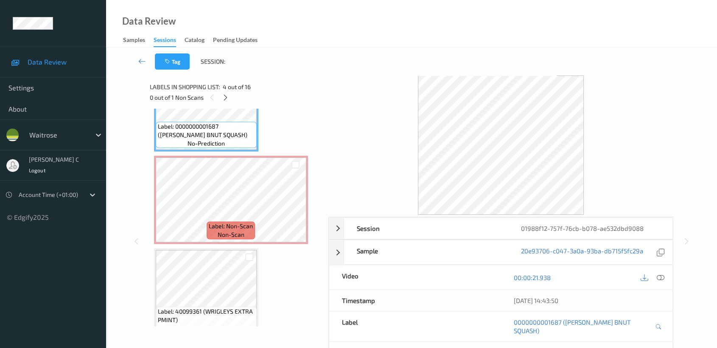
scroll to position [327, 0]
click at [221, 222] on span "Label: Non-Scan" at bounding box center [231, 225] width 44 height 8
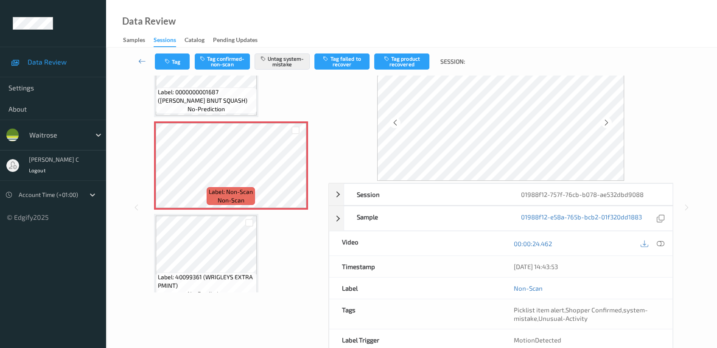
scroll to position [47, 0]
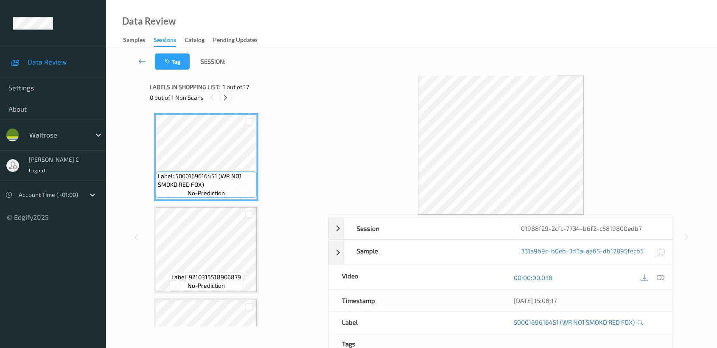
click at [226, 99] on icon at bounding box center [225, 98] width 7 height 8
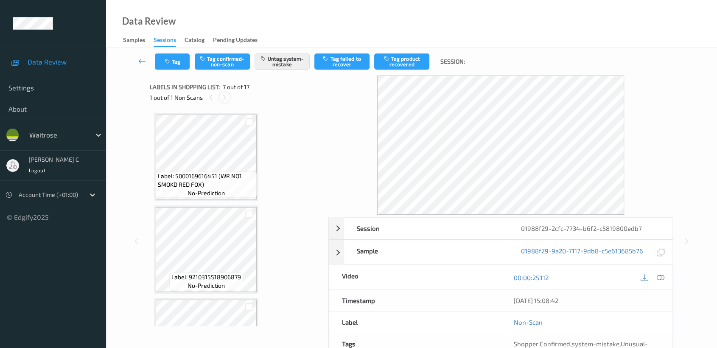
scroll to position [465, 0]
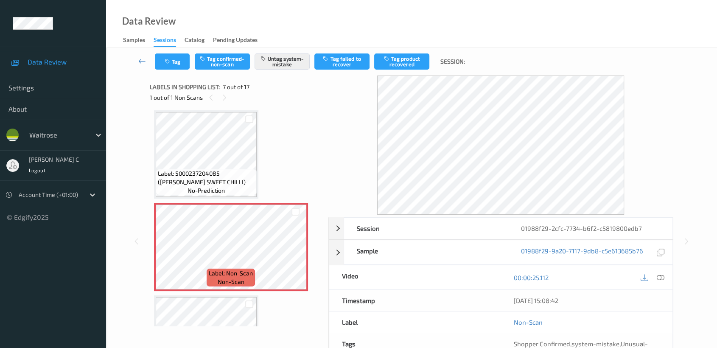
click at [234, 179] on span "Label: 5000237204085 ([PERSON_NAME] SWEET CHILLI)" at bounding box center [206, 177] width 97 height 17
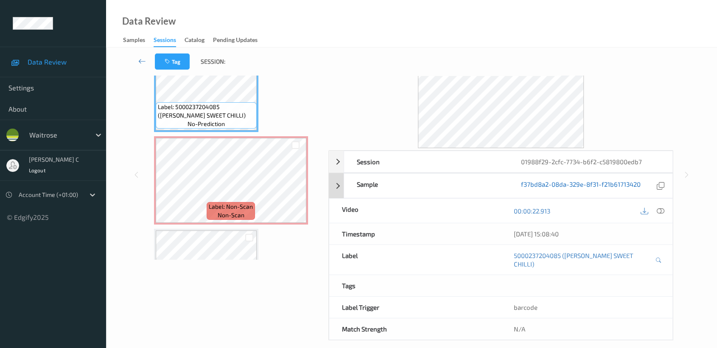
scroll to position [67, 0]
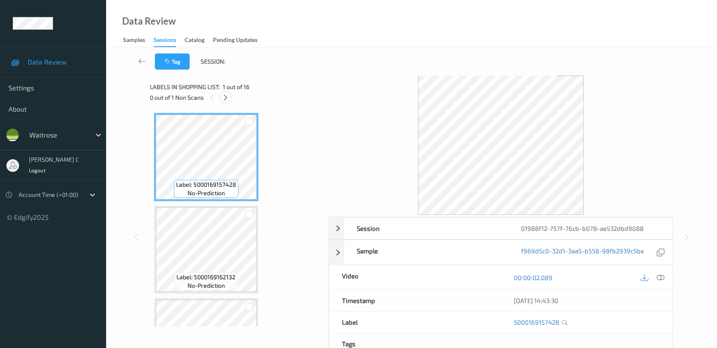
click at [223, 99] on icon at bounding box center [225, 98] width 7 height 8
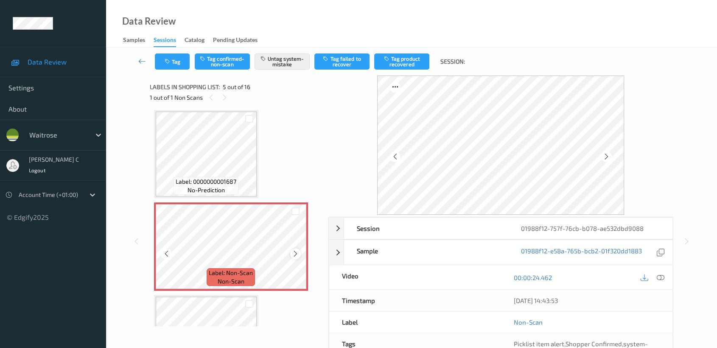
click at [295, 254] on icon at bounding box center [295, 254] width 7 height 8
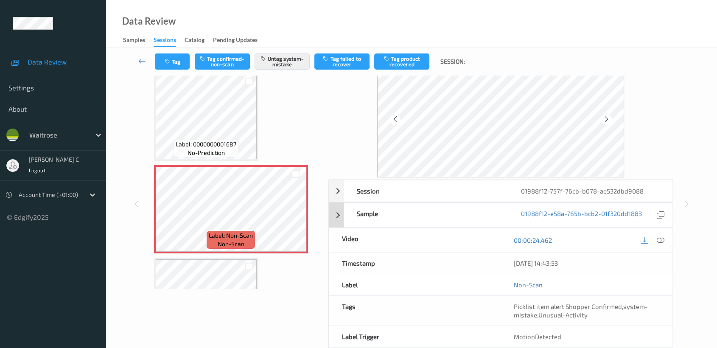
scroll to position [0, 0]
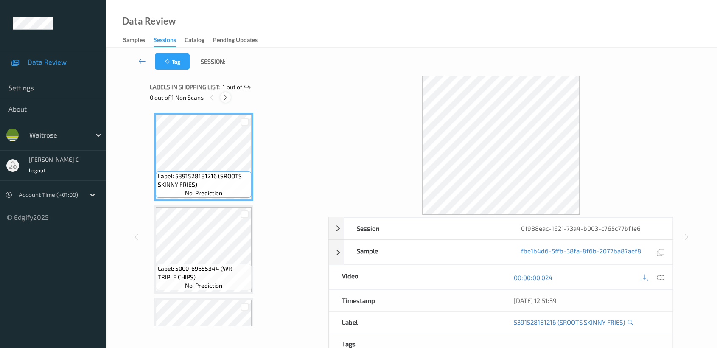
click at [226, 96] on icon at bounding box center [225, 98] width 7 height 8
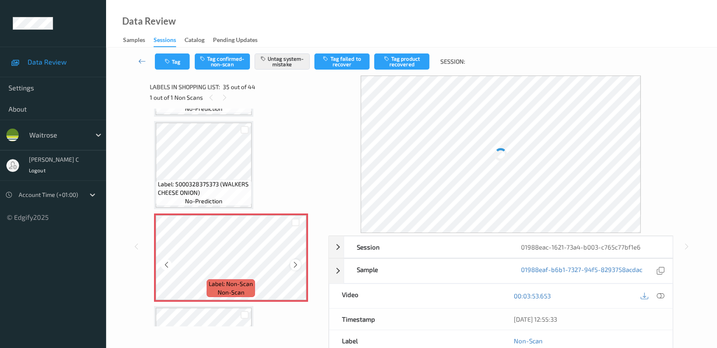
click at [295, 261] on icon at bounding box center [295, 265] width 7 height 8
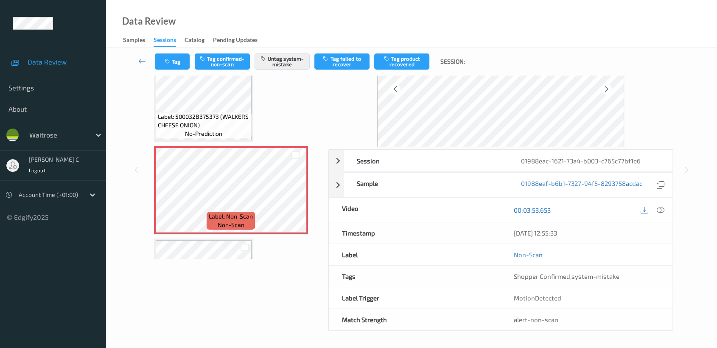
scroll to position [20, 0]
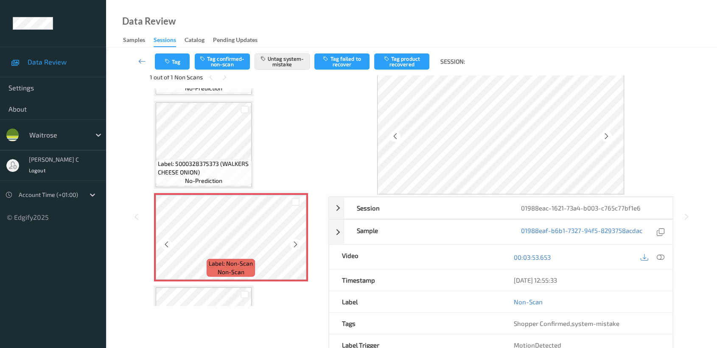
click at [210, 159] on span "Label: 5000328375373 (WALKERS CHEESE ONION)" at bounding box center [204, 167] width 92 height 17
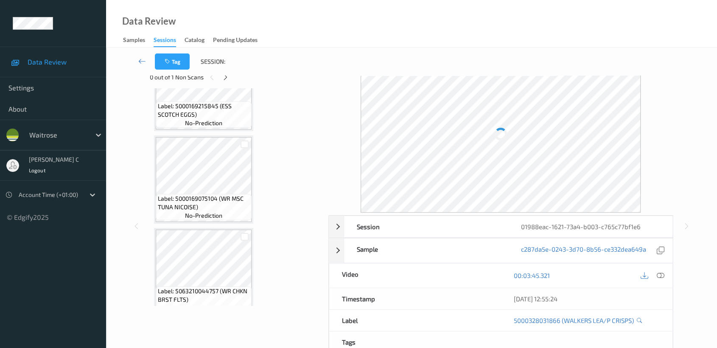
scroll to position [2477, 0]
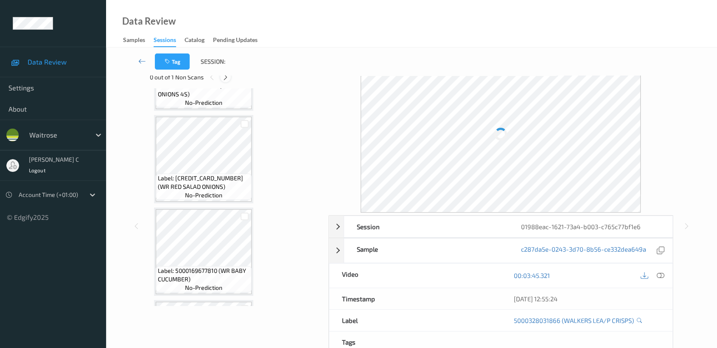
click at [226, 78] on icon at bounding box center [225, 77] width 7 height 8
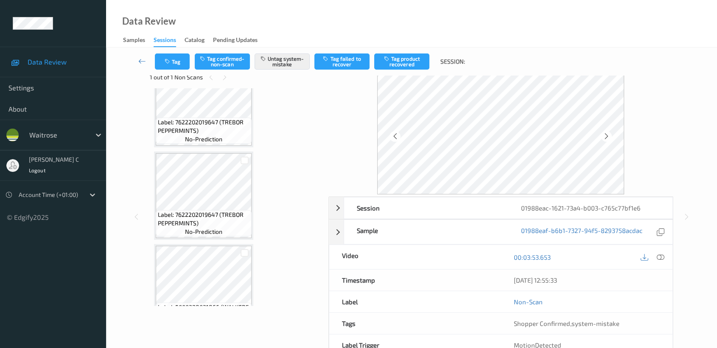
scroll to position [3089, 0]
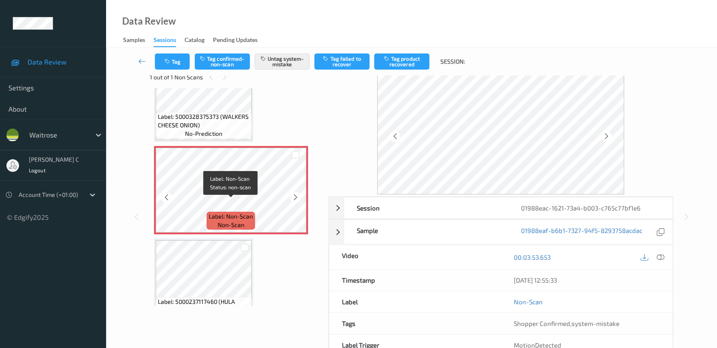
click at [239, 220] on span "non-scan" at bounding box center [231, 224] width 27 height 8
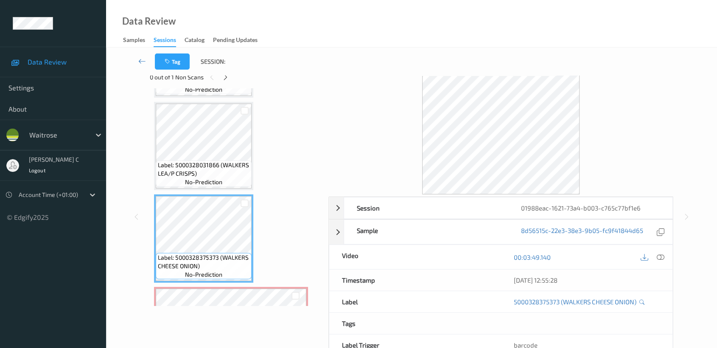
scroll to position [2901, 0]
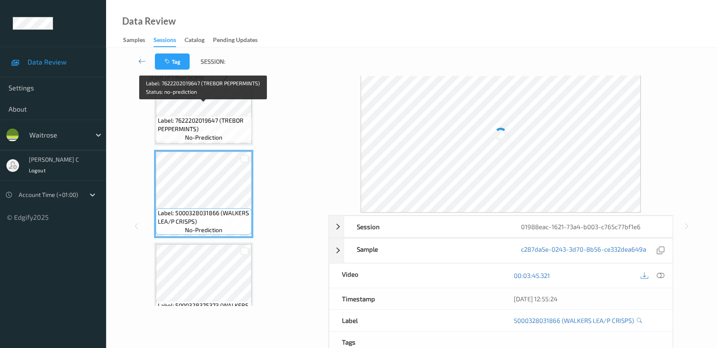
click at [219, 116] on span "Label: 7622202019647 (TREBOR PEPPERMINTS)" at bounding box center [204, 124] width 92 height 17
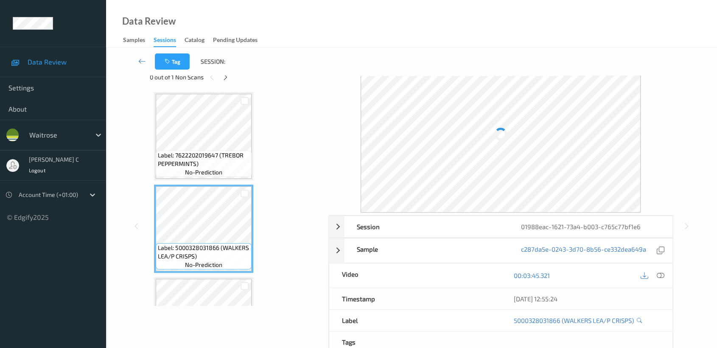
scroll to position [2854, 0]
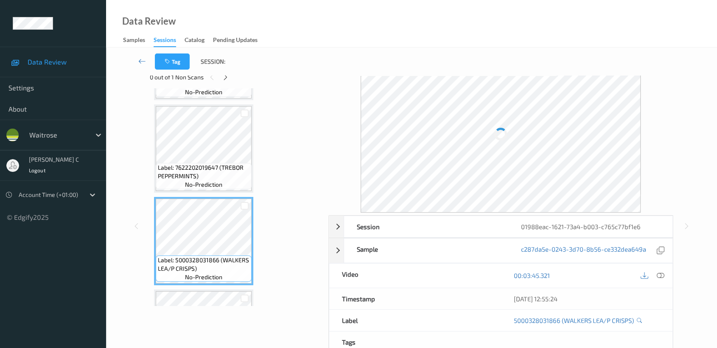
click at [220, 163] on span "Label: 7622202019647 (TREBOR PEPPERMINTS)" at bounding box center [204, 171] width 92 height 17
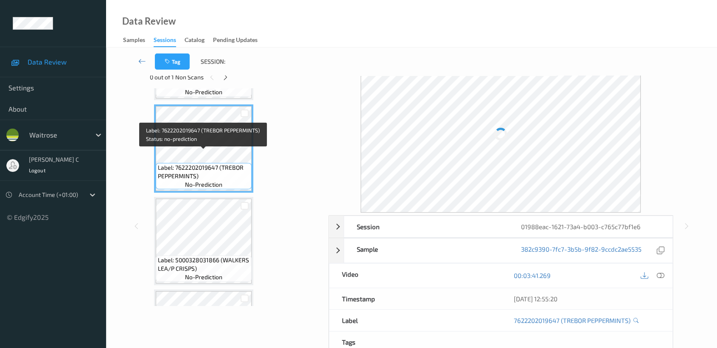
click at [220, 163] on span "Label: 7622202019647 (TREBOR PEPPERMINTS)" at bounding box center [204, 171] width 92 height 17
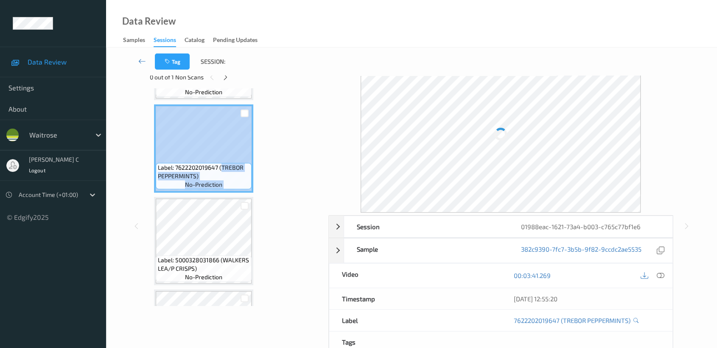
drag, startPoint x: 220, startPoint y: 153, endPoint x: 251, endPoint y: 160, distance: 32.1
click at [251, 160] on div "Label: 7622202019647 (TREBOR PEPPERMINTS) no-prediction" at bounding box center [203, 148] width 99 height 88
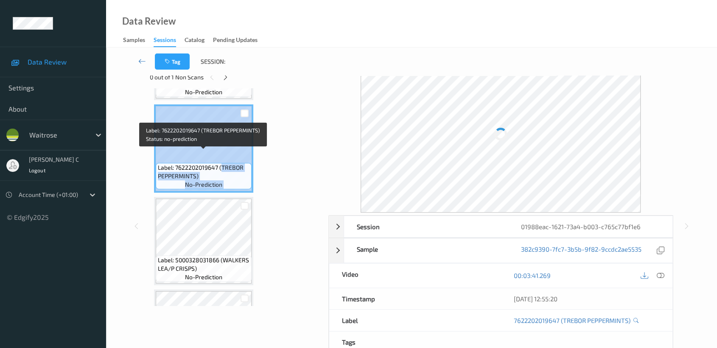
click at [220, 163] on span "Label: 7622202019647 (TREBOR PEPPERMINTS)" at bounding box center [204, 171] width 92 height 17
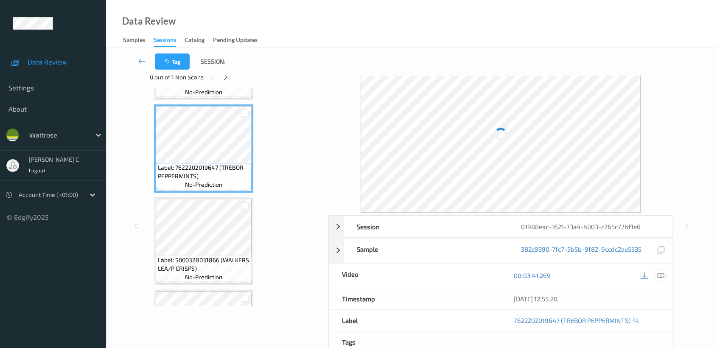
click at [658, 276] on icon at bounding box center [660, 275] width 8 height 8
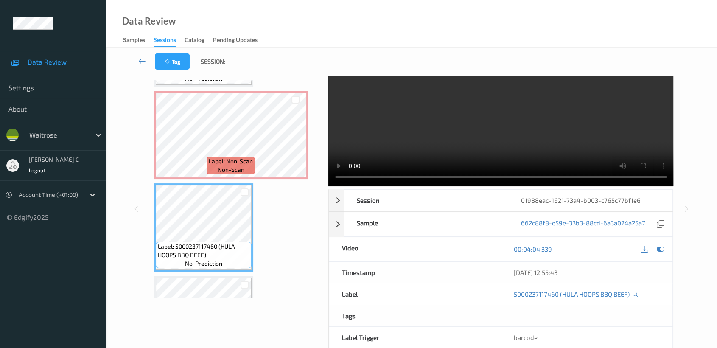
scroll to position [0, 0]
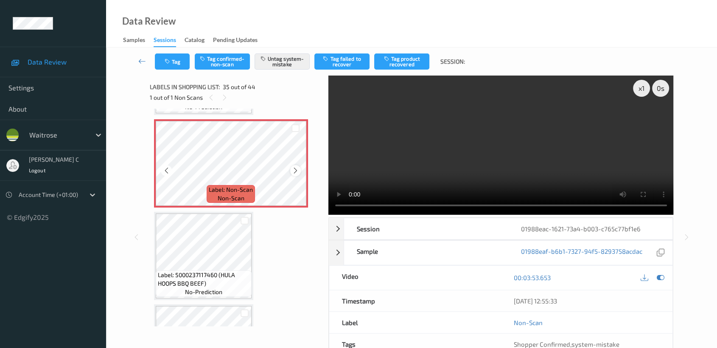
click at [294, 167] on icon at bounding box center [295, 171] width 7 height 8
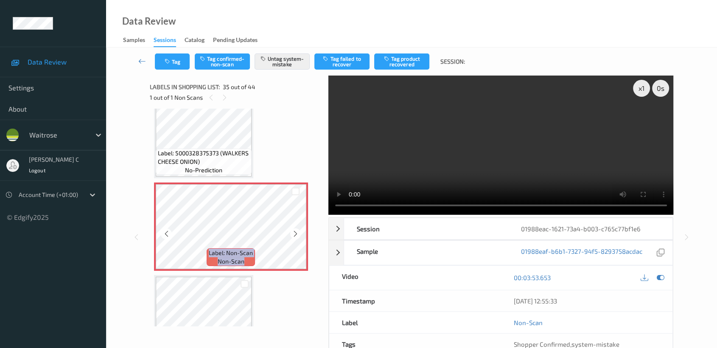
scroll to position [3042, 0]
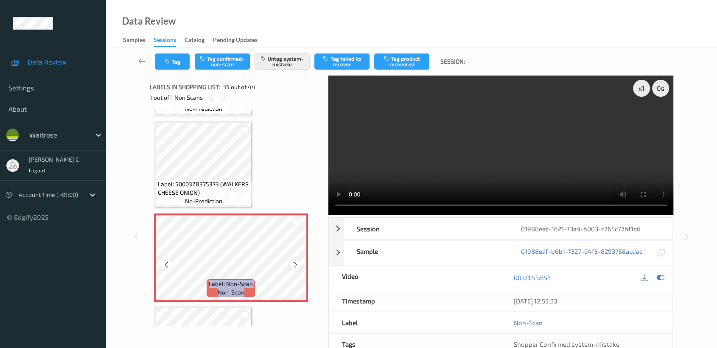
click at [295, 261] on icon at bounding box center [295, 265] width 7 height 8
click at [290, 259] on div at bounding box center [295, 264] width 11 height 11
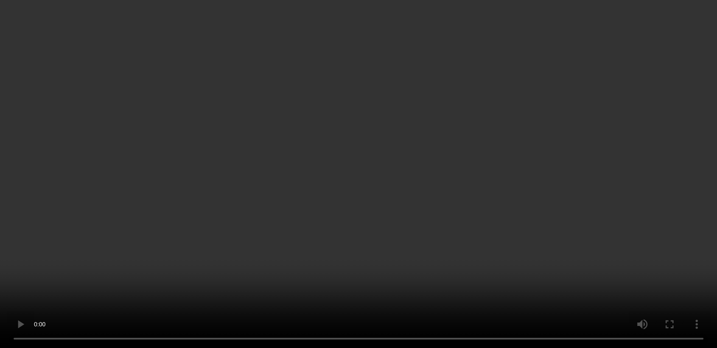
scroll to position [3230, 0]
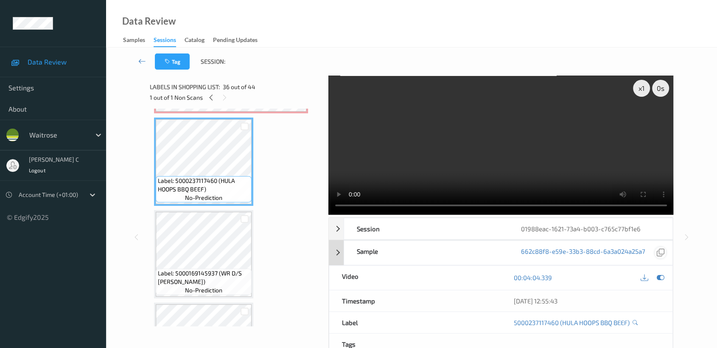
click at [659, 274] on icon at bounding box center [660, 277] width 8 height 8
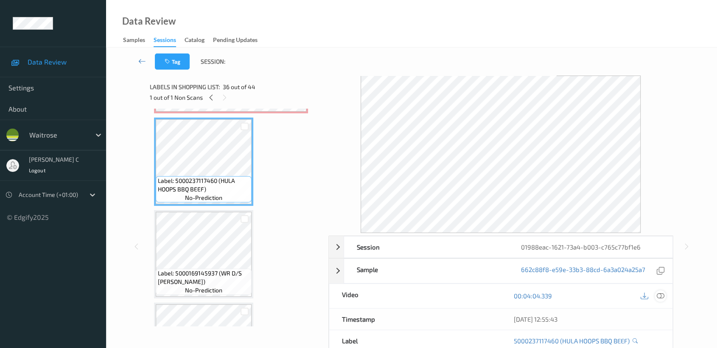
click at [660, 296] on icon at bounding box center [660, 296] width 8 height 8
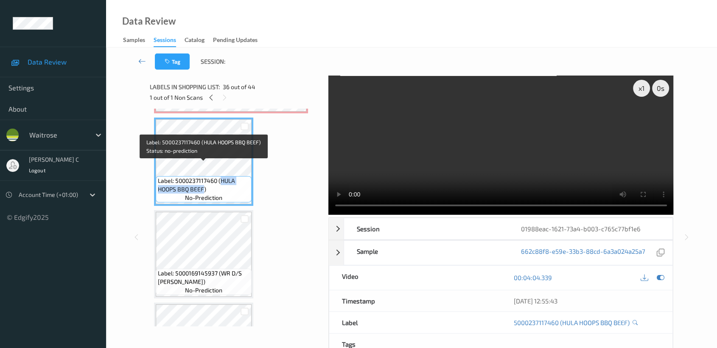
drag, startPoint x: 220, startPoint y: 167, endPoint x: 204, endPoint y: 174, distance: 17.4
click at [204, 176] on span "Label: 5000237117460 (HULA HOOPS BBQ BEEF)" at bounding box center [204, 184] width 92 height 17
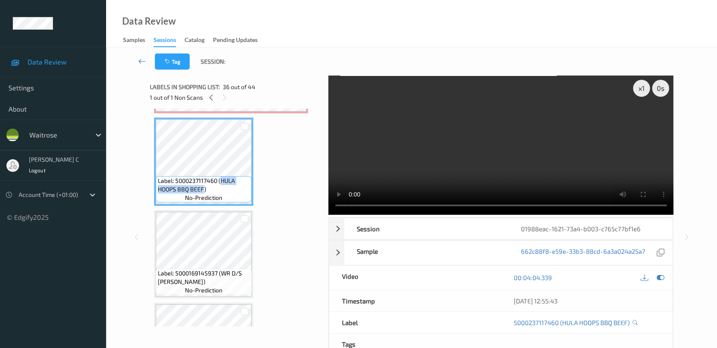
click at [142, 60] on icon at bounding box center [142, 61] width 8 height 8
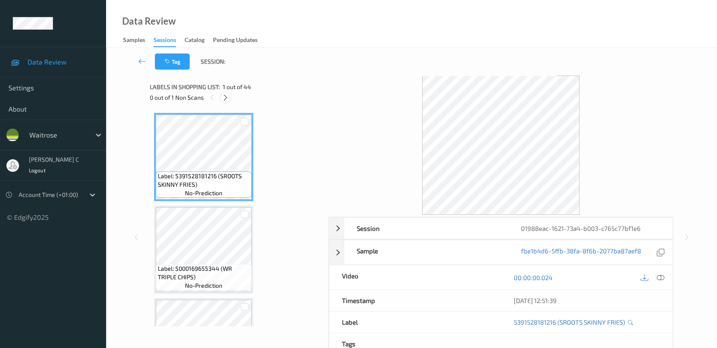
click at [221, 99] on div at bounding box center [225, 97] width 11 height 11
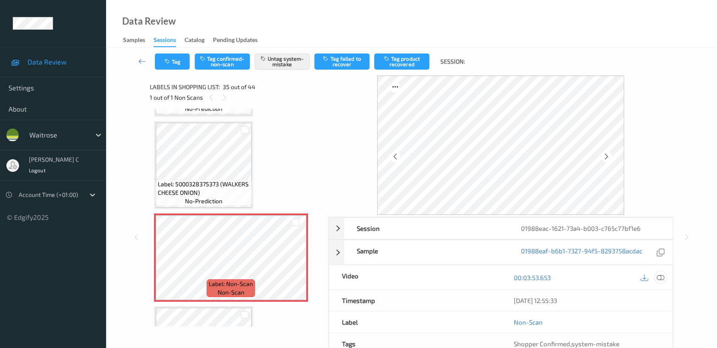
click at [661, 276] on icon at bounding box center [660, 277] width 8 height 8
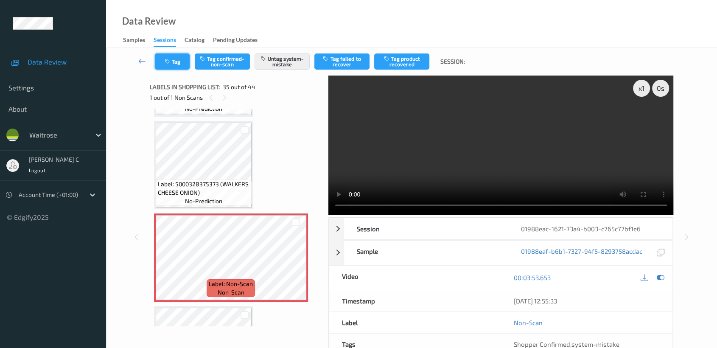
click at [177, 67] on button "Tag" at bounding box center [172, 61] width 35 height 16
click at [183, 60] on button "Tag" at bounding box center [172, 61] width 35 height 16
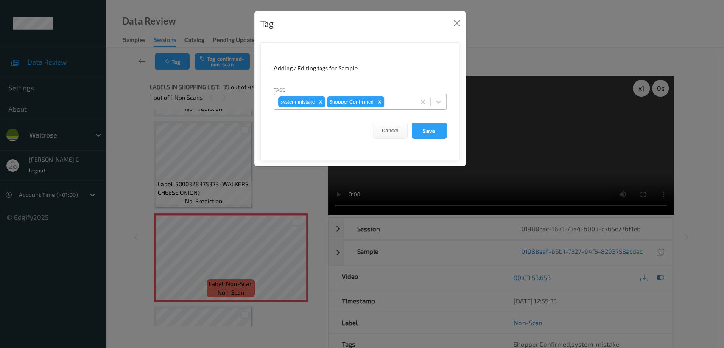
click at [400, 101] on div at bounding box center [398, 102] width 25 height 10
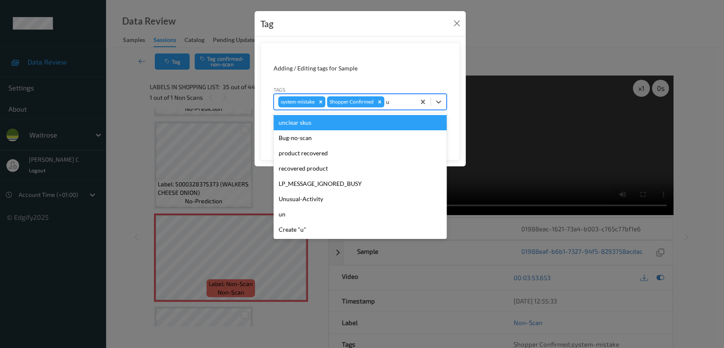
type input "un"
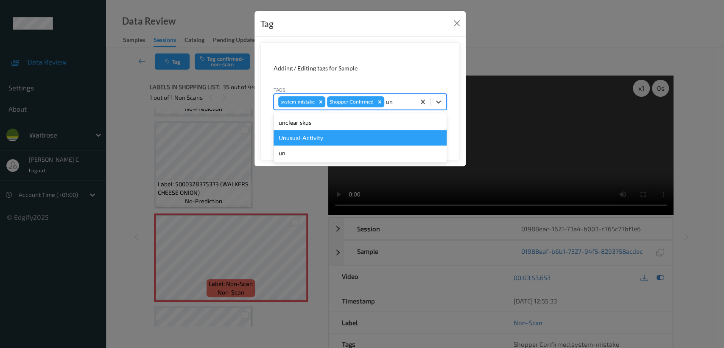
click at [302, 137] on div "Unusual-Activity" at bounding box center [359, 137] width 173 height 15
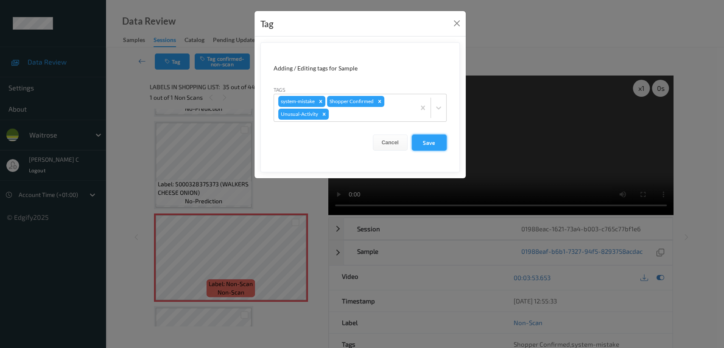
click at [432, 137] on button "Save" at bounding box center [429, 142] width 35 height 16
click at [427, 143] on button "Save" at bounding box center [429, 142] width 35 height 16
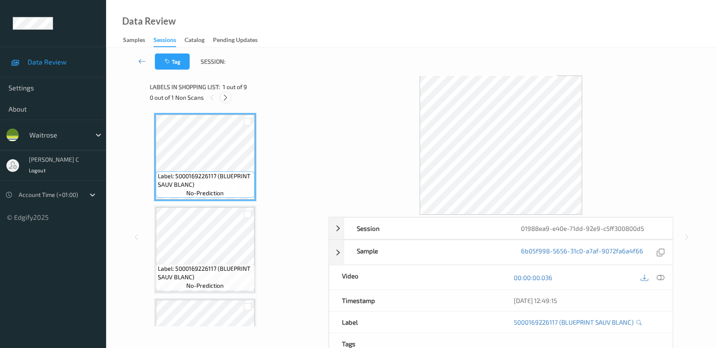
click at [224, 95] on icon at bounding box center [225, 98] width 7 height 8
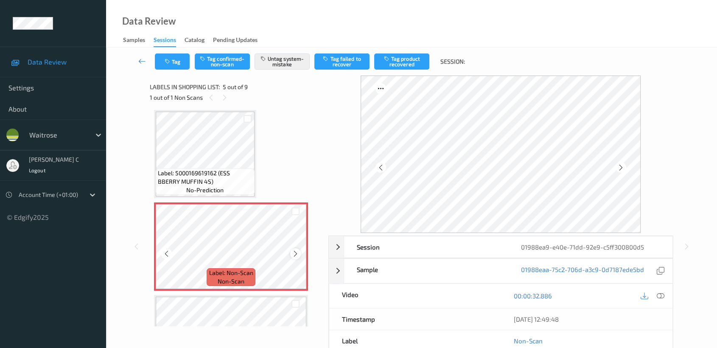
click at [296, 253] on icon at bounding box center [295, 254] width 7 height 8
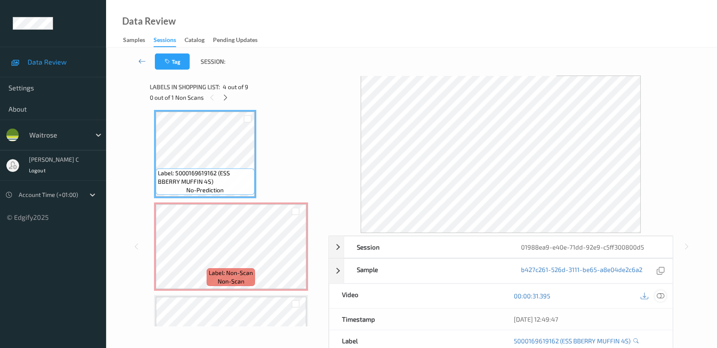
click at [661, 296] on icon at bounding box center [660, 296] width 8 height 8
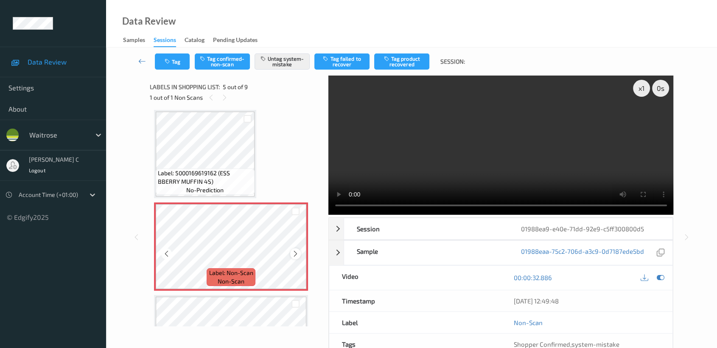
click at [296, 252] on icon at bounding box center [295, 254] width 7 height 8
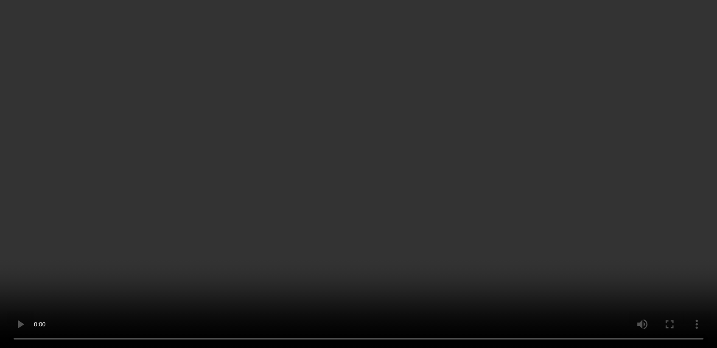
scroll to position [233, 0]
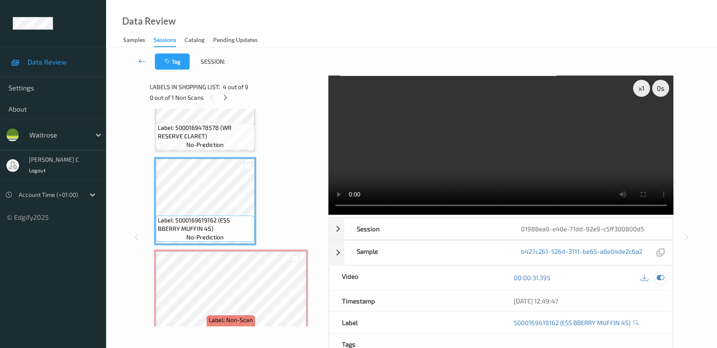
click at [658, 280] on icon at bounding box center [660, 277] width 8 height 8
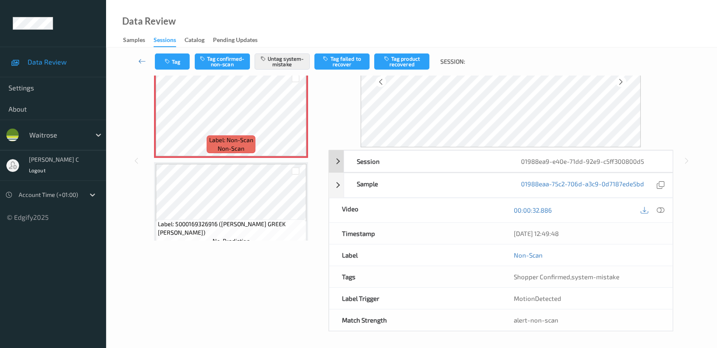
scroll to position [0, 0]
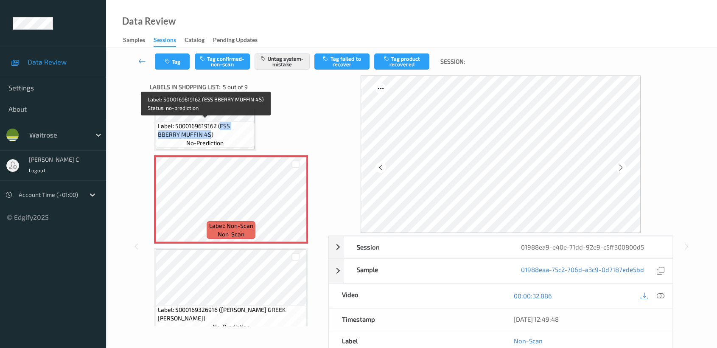
drag, startPoint x: 220, startPoint y: 123, endPoint x: 187, endPoint y: 132, distance: 34.4
click at [187, 132] on span "Label: 5000169619162 (ESS BBERRY MUFFIN 4S)" at bounding box center [205, 130] width 95 height 17
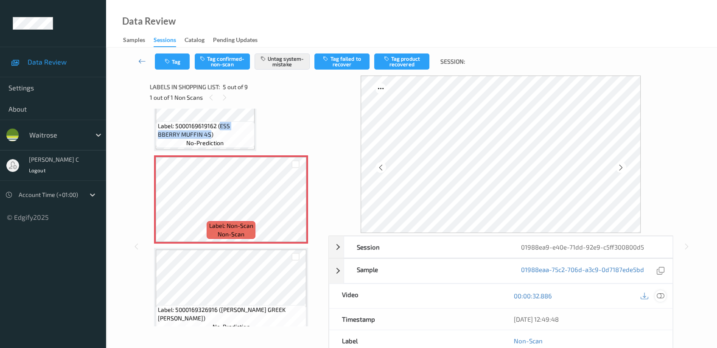
click at [663, 295] on icon at bounding box center [660, 296] width 8 height 8
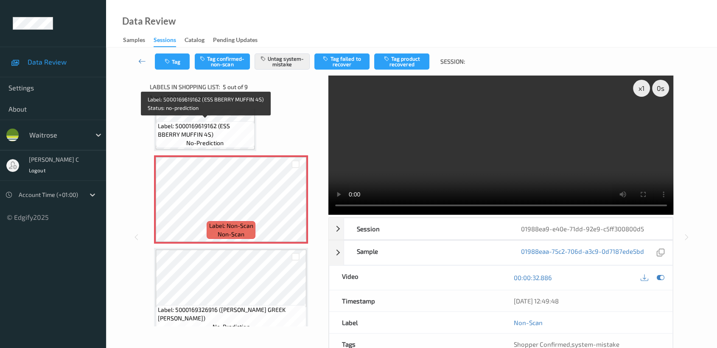
click at [170, 133] on span "Label: 5000169619162 (ESS BBERRY MUFFIN 4S)" at bounding box center [205, 130] width 95 height 17
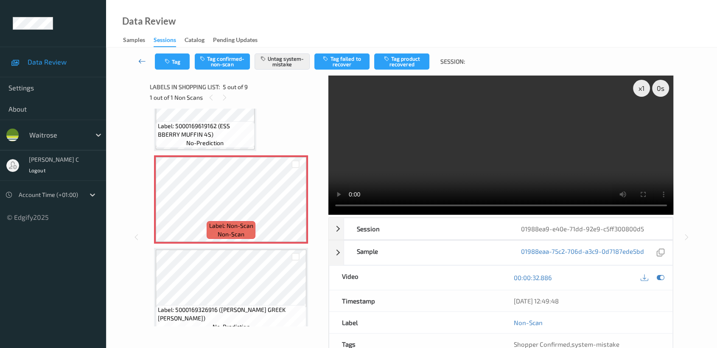
click at [145, 59] on icon at bounding box center [142, 61] width 8 height 8
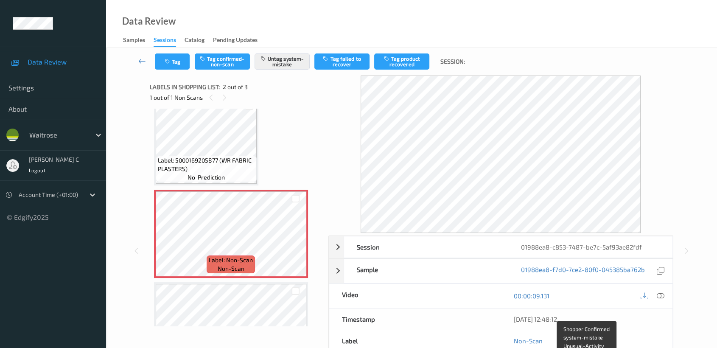
scroll to position [94, 0]
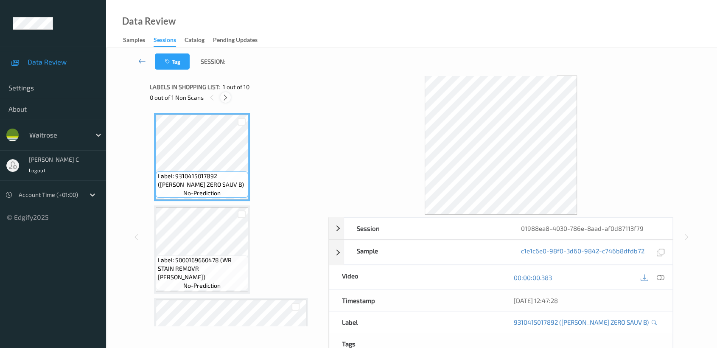
click at [225, 94] on icon at bounding box center [225, 98] width 7 height 8
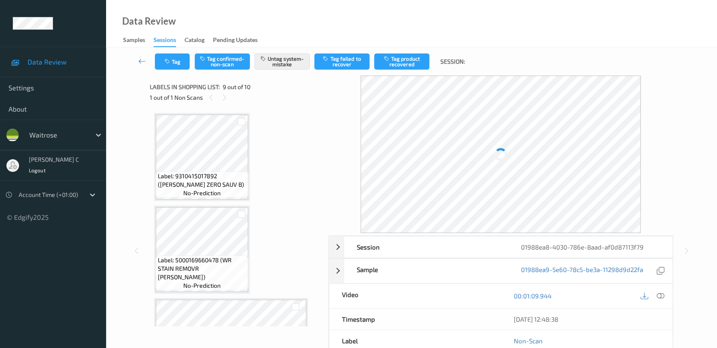
scroll to position [648, 0]
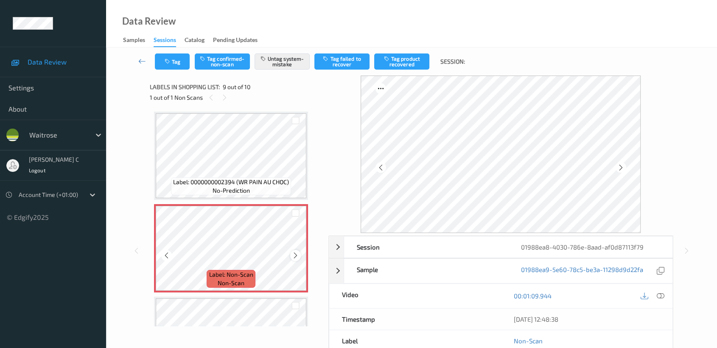
click at [297, 252] on icon at bounding box center [295, 255] width 7 height 8
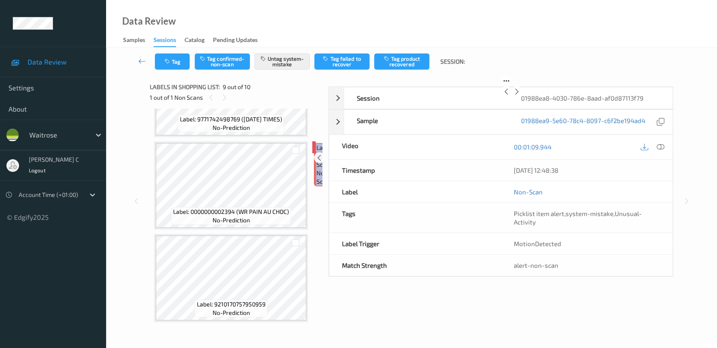
click at [326, 161] on icon at bounding box center [329, 157] width 7 height 8
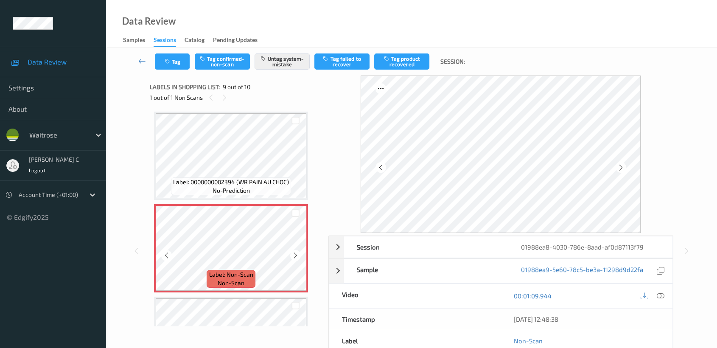
click at [297, 252] on icon at bounding box center [295, 255] width 7 height 8
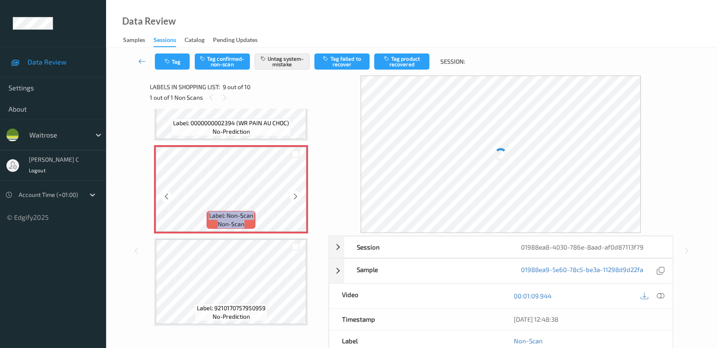
scroll to position [660, 0]
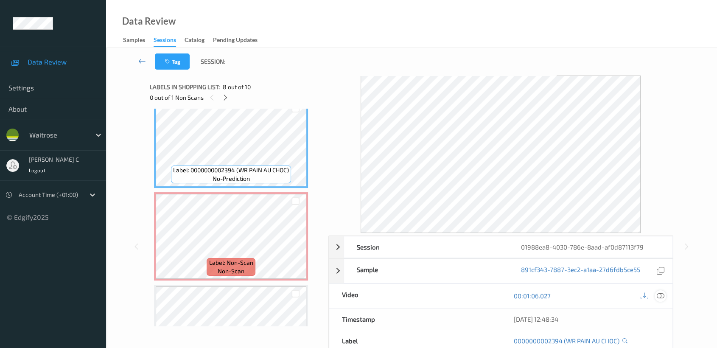
click at [664, 298] on icon at bounding box center [660, 296] width 8 height 8
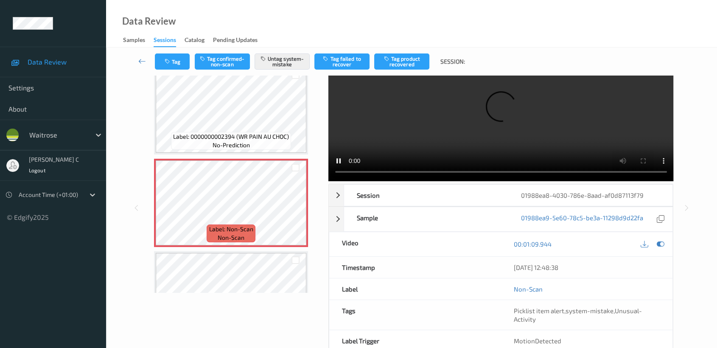
scroll to position [0, 0]
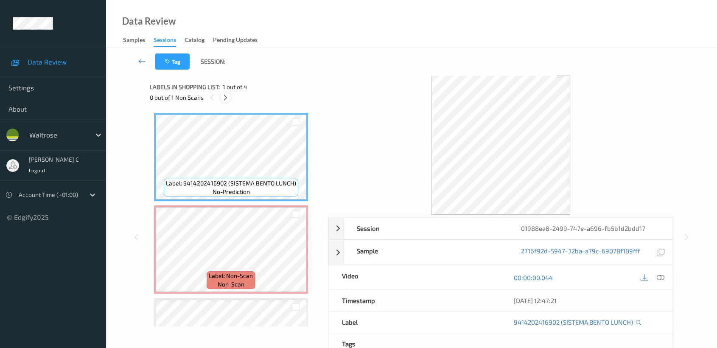
click at [222, 95] on icon at bounding box center [225, 98] width 7 height 8
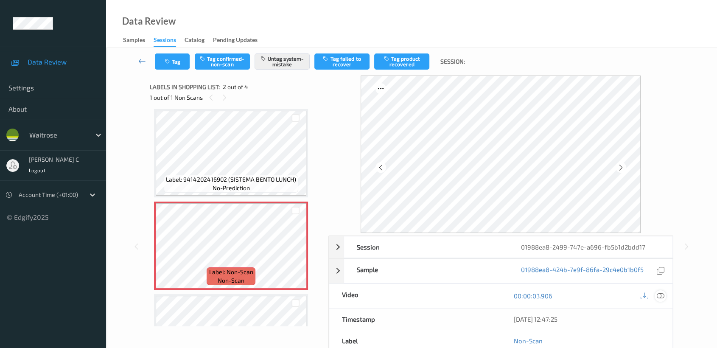
click at [658, 295] on icon at bounding box center [660, 296] width 8 height 8
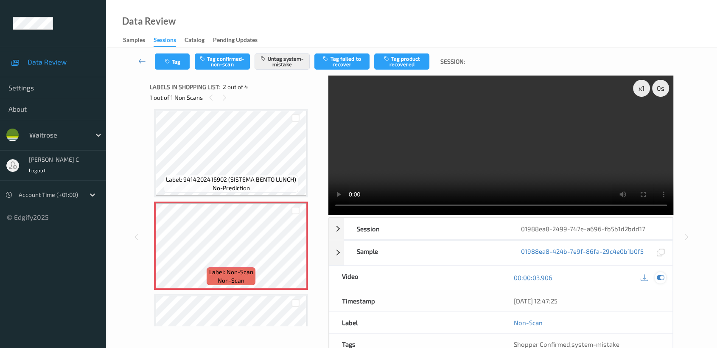
click at [658, 279] on icon at bounding box center [660, 277] width 8 height 8
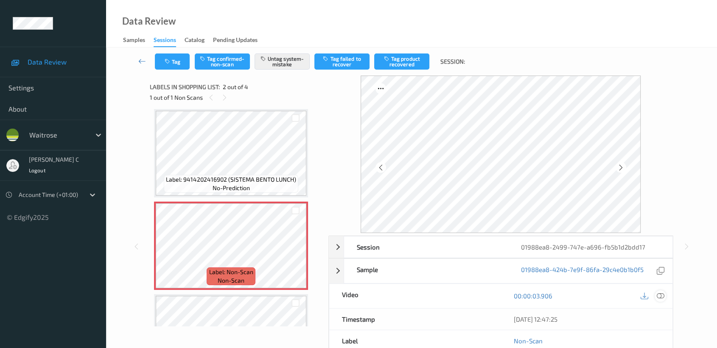
click at [660, 296] on icon at bounding box center [660, 296] width 8 height 8
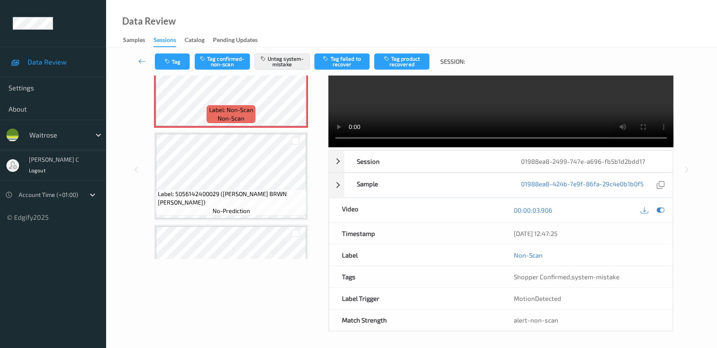
scroll to position [0, 0]
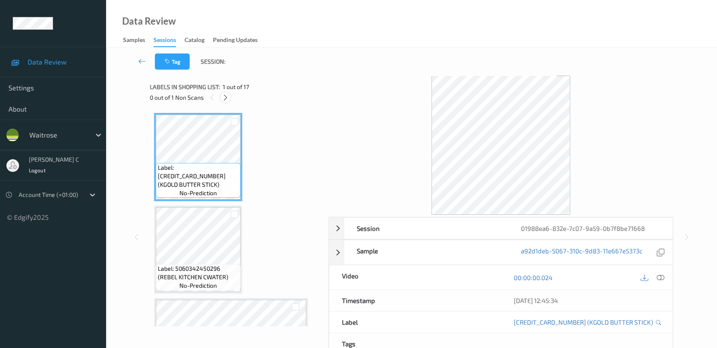
click at [225, 99] on icon at bounding box center [225, 98] width 7 height 8
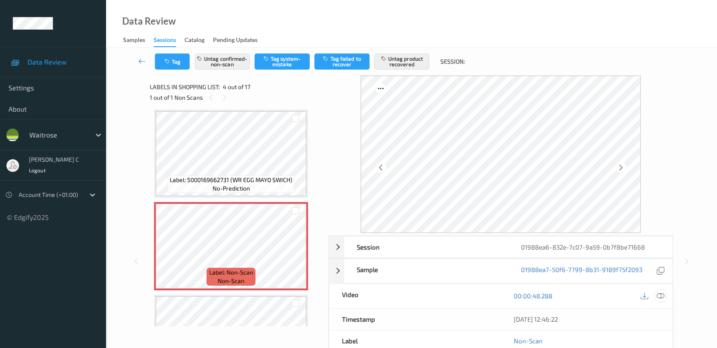
click at [661, 293] on icon at bounding box center [660, 296] width 8 height 8
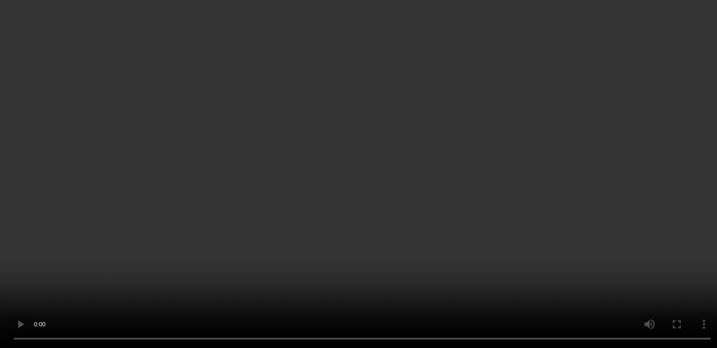
scroll to position [377, 0]
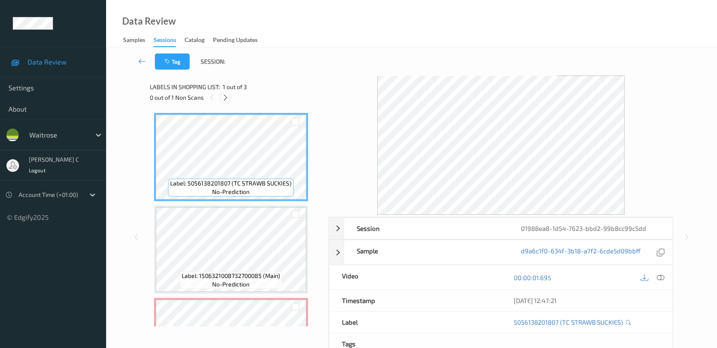
click at [224, 96] on icon at bounding box center [225, 98] width 7 height 8
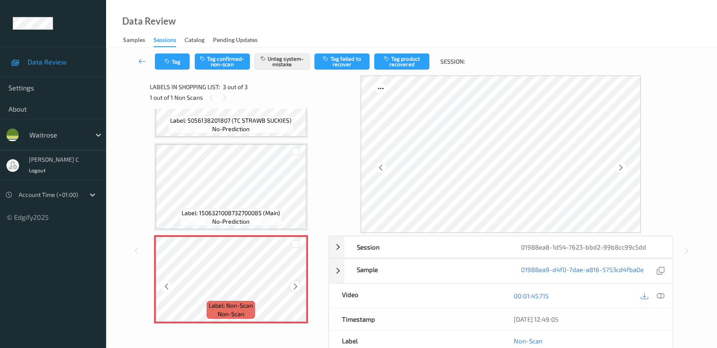
click at [295, 288] on icon at bounding box center [295, 286] width 7 height 8
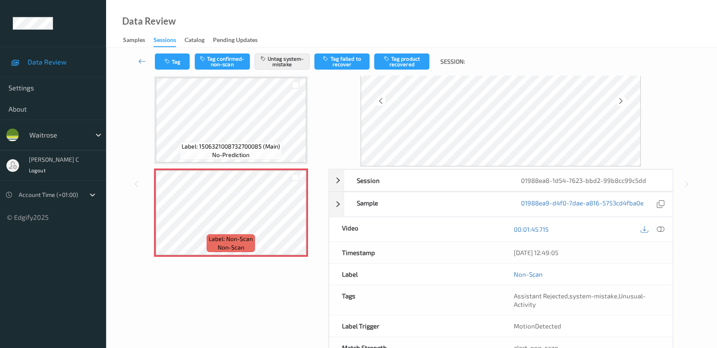
scroll to position [0, 0]
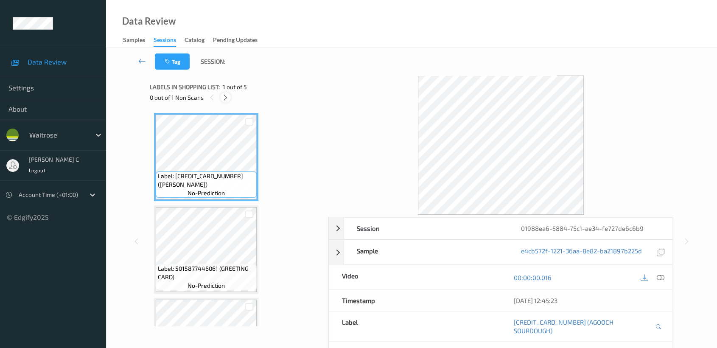
click at [229, 98] on icon at bounding box center [225, 98] width 7 height 8
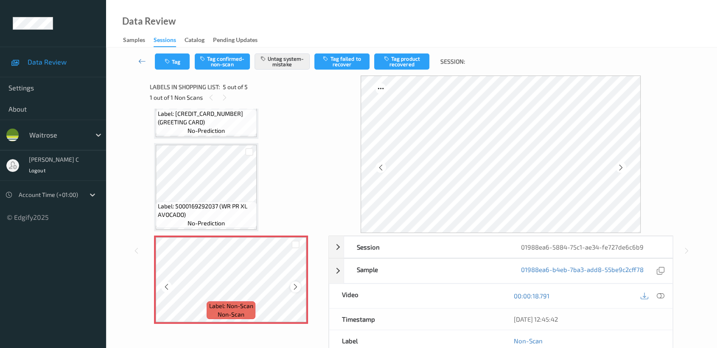
click at [296, 284] on icon at bounding box center [295, 287] width 7 height 8
click at [296, 283] on icon at bounding box center [295, 287] width 7 height 8
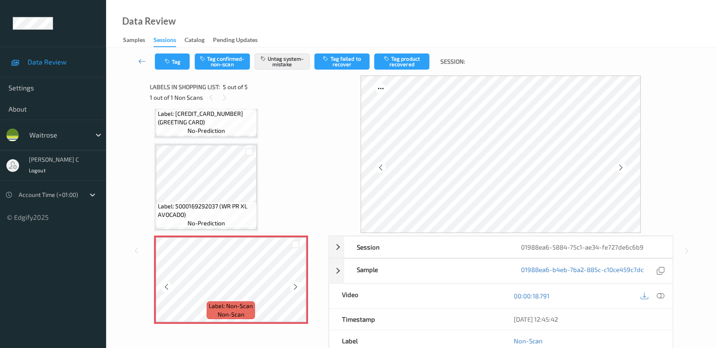
click at [296, 283] on icon at bounding box center [295, 287] width 7 height 8
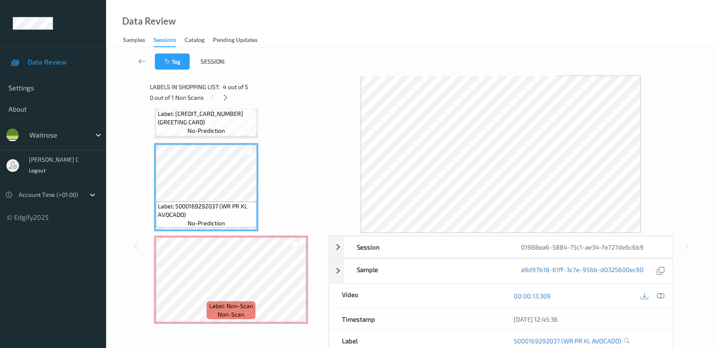
scroll to position [200, 0]
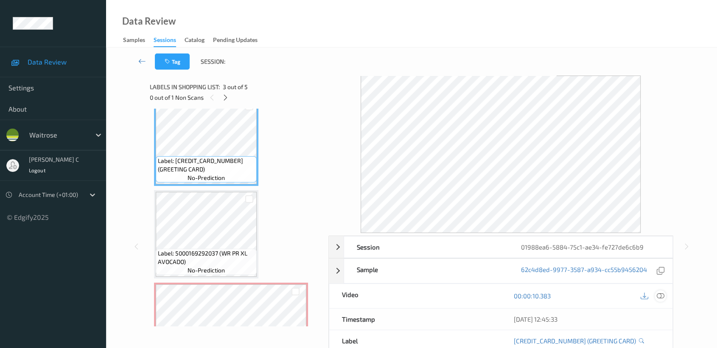
click at [660, 296] on icon at bounding box center [660, 296] width 8 height 8
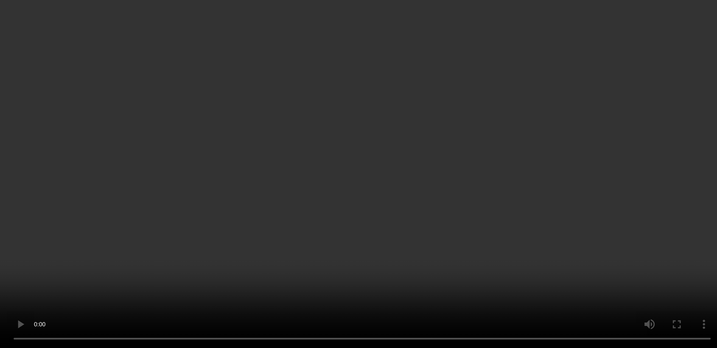
scroll to position [247, 0]
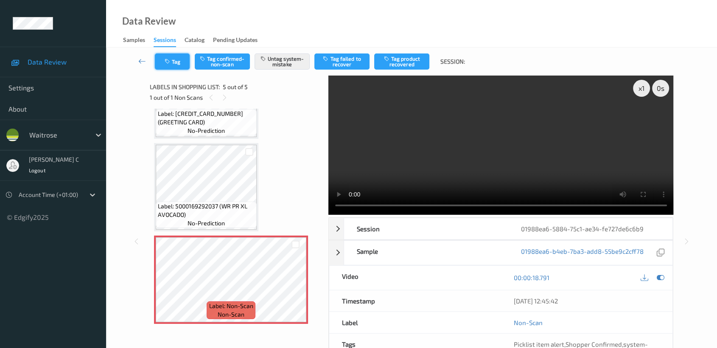
click at [174, 62] on button "Tag" at bounding box center [172, 61] width 35 height 16
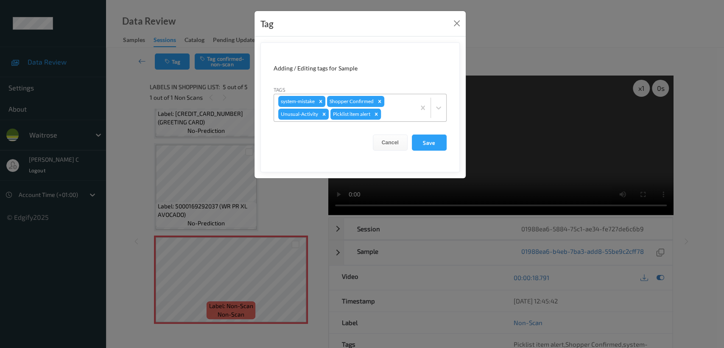
click at [377, 117] on div "Remove Picklist item alert" at bounding box center [375, 114] width 9 height 11
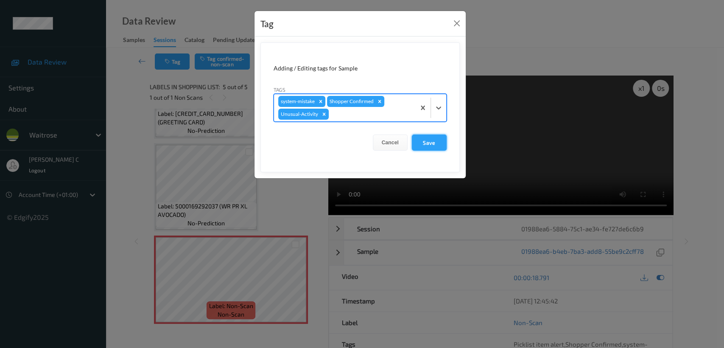
click at [432, 145] on button "Save" at bounding box center [429, 142] width 35 height 16
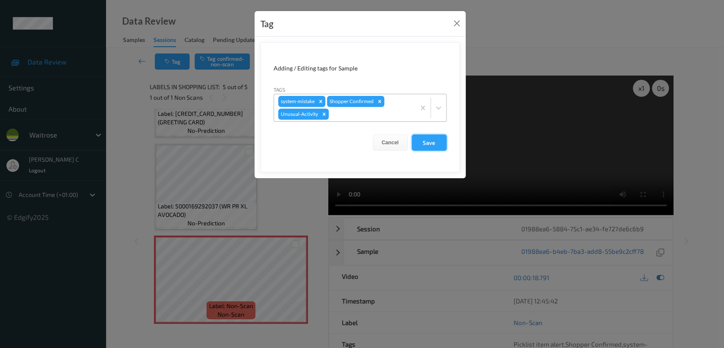
click at [425, 140] on button "Save" at bounding box center [429, 142] width 35 height 16
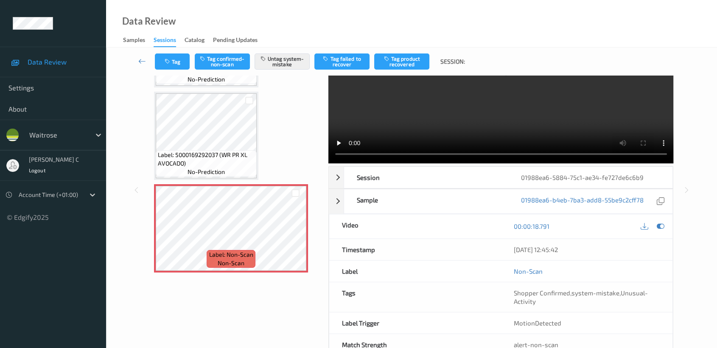
scroll to position [0, 0]
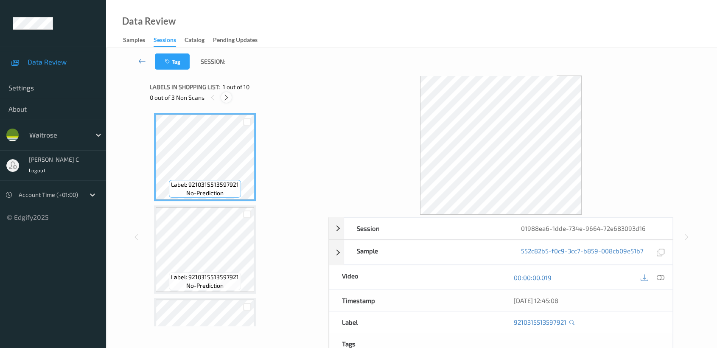
click at [227, 102] on div at bounding box center [226, 97] width 11 height 11
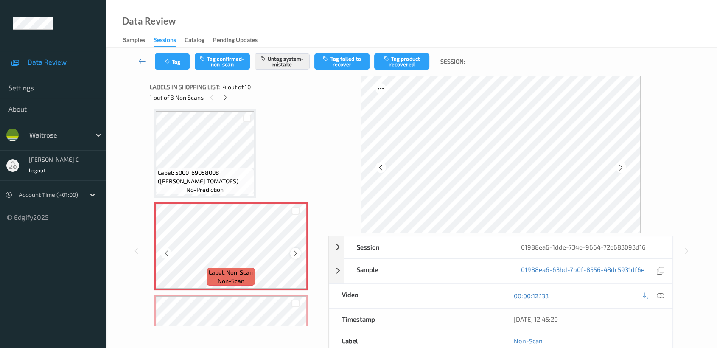
click at [294, 252] on icon at bounding box center [295, 253] width 7 height 8
click at [236, 176] on span "Label: 5000169058008 ([PERSON_NAME] TOMATOES)" at bounding box center [205, 176] width 94 height 17
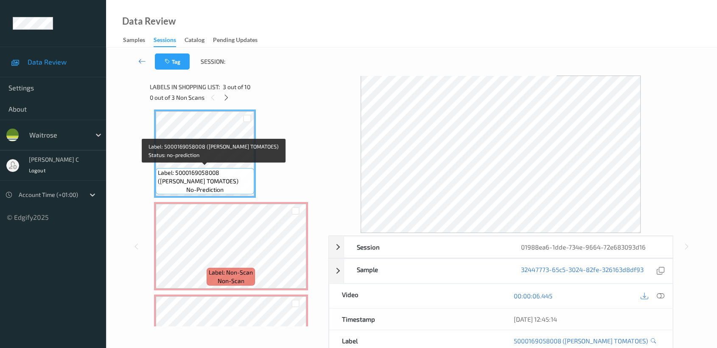
scroll to position [141, 0]
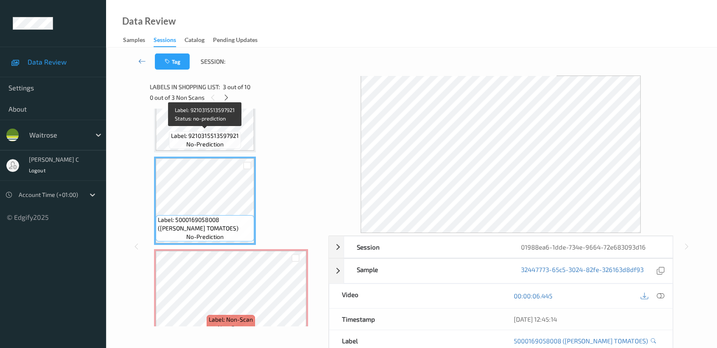
click at [236, 133] on span "Label: 9210315513597921" at bounding box center [205, 135] width 68 height 8
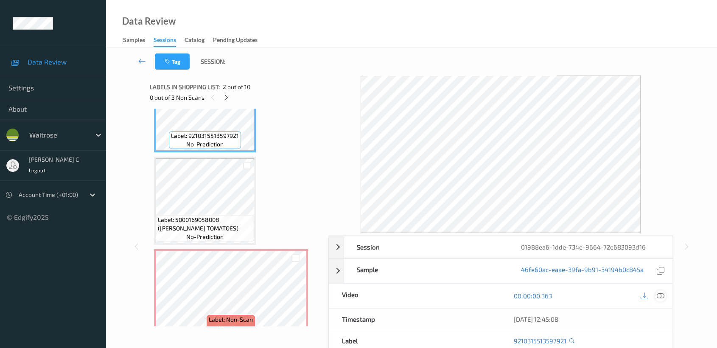
click at [664, 295] on icon at bounding box center [660, 296] width 8 height 8
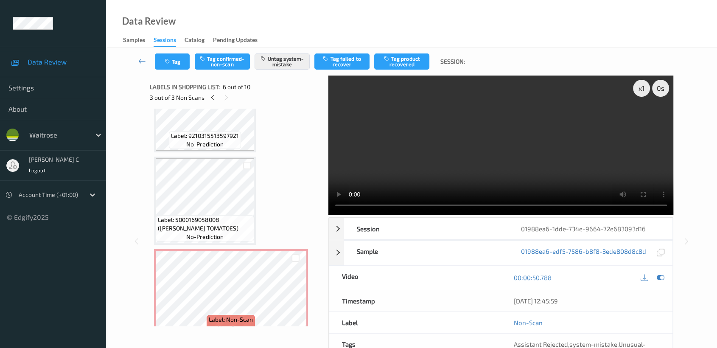
scroll to position [0, 0]
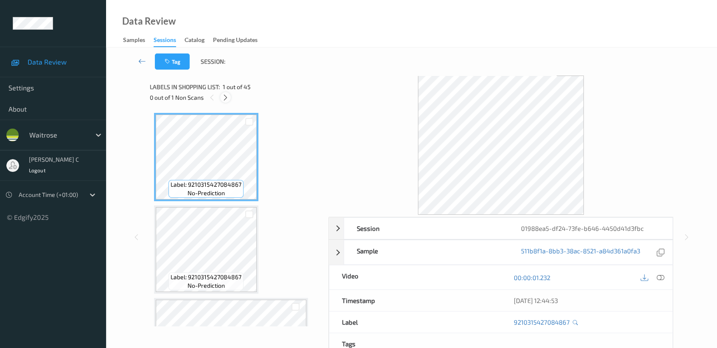
click at [228, 98] on icon at bounding box center [225, 98] width 7 height 8
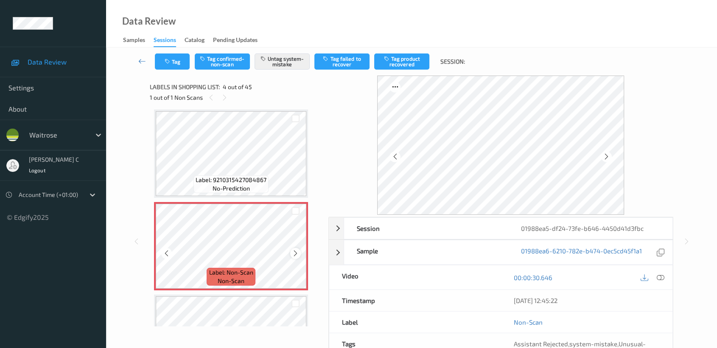
click at [295, 255] on icon at bounding box center [295, 253] width 7 height 8
click at [293, 255] on icon at bounding box center [295, 253] width 7 height 8
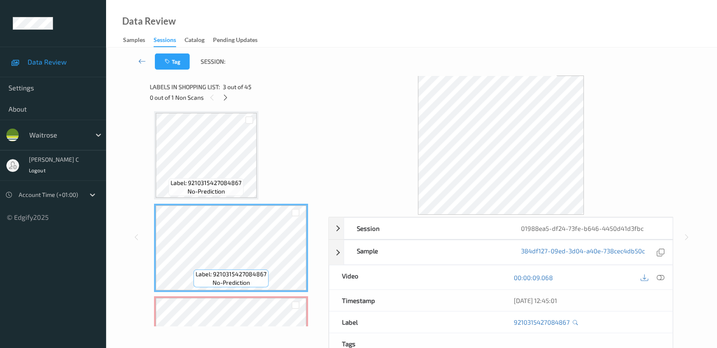
scroll to position [235, 0]
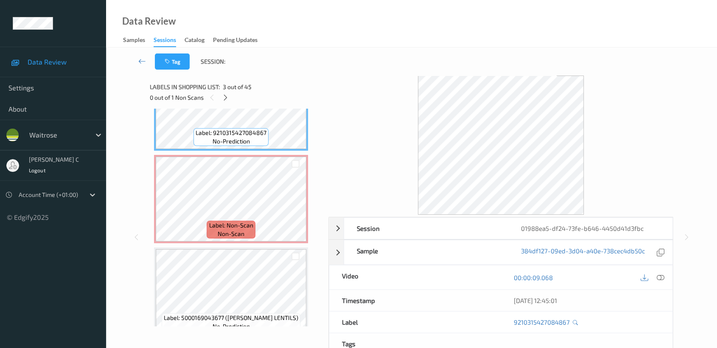
click at [233, 232] on span "non-scan" at bounding box center [231, 233] width 27 height 8
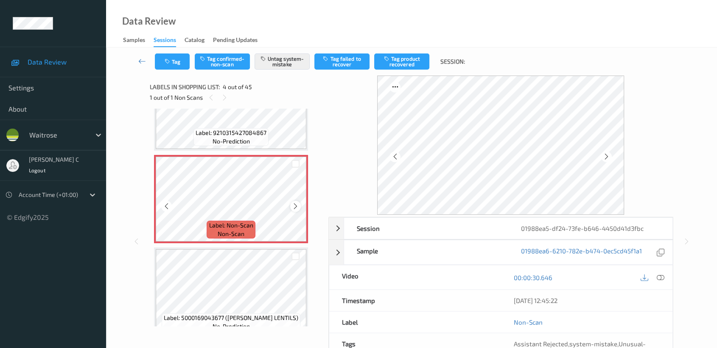
click at [294, 204] on icon at bounding box center [295, 206] width 7 height 8
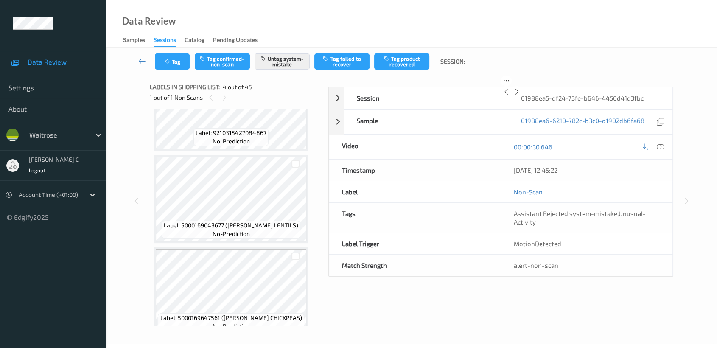
click at [326, 82] on icon at bounding box center [329, 79] width 7 height 8
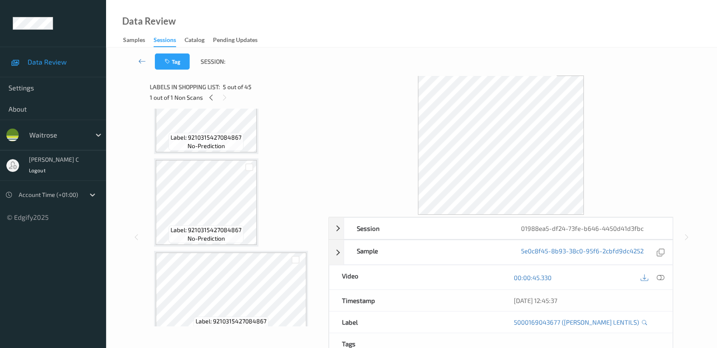
scroll to position [0, 0]
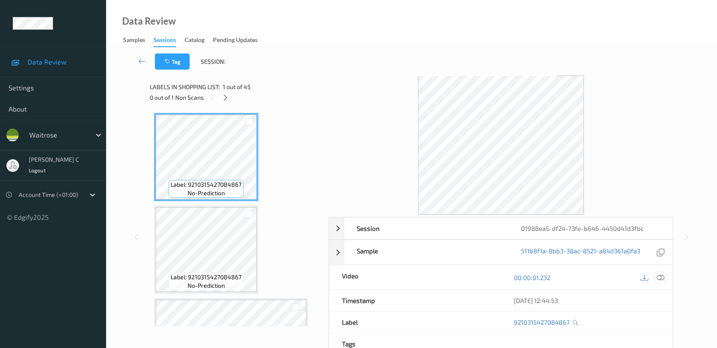
click at [659, 274] on icon at bounding box center [660, 277] width 8 height 8
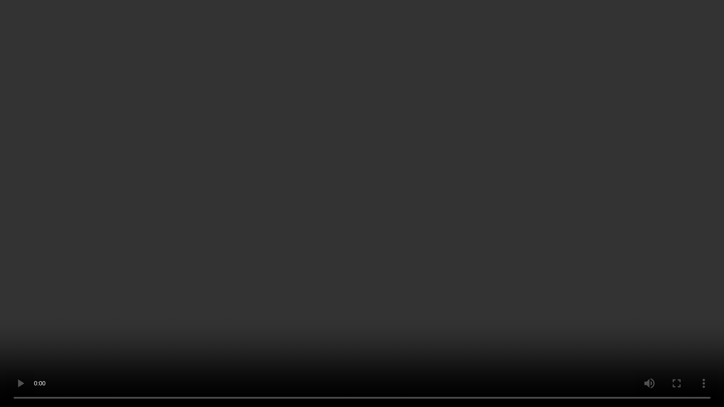
click at [644, 234] on video at bounding box center [362, 203] width 724 height 407
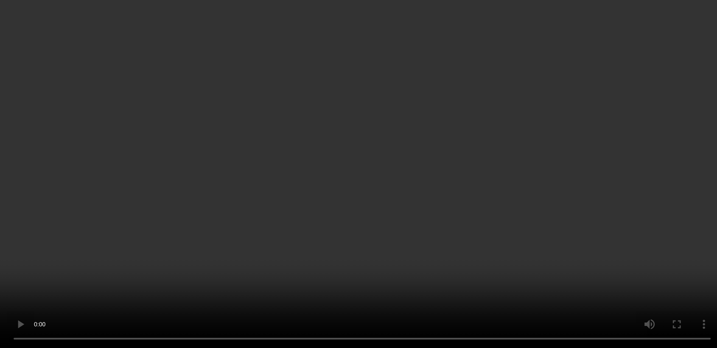
scroll to position [188, 0]
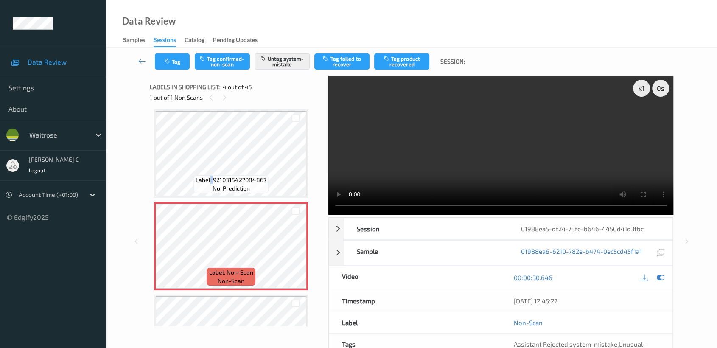
click at [213, 183] on div "Label: 9210315427084867 no-prediction" at bounding box center [230, 184] width 75 height 18
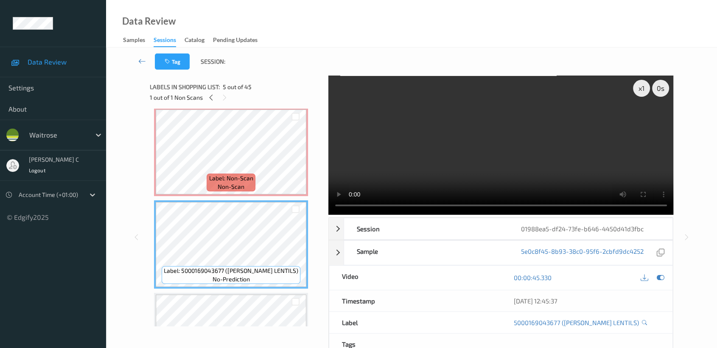
scroll to position [329, 0]
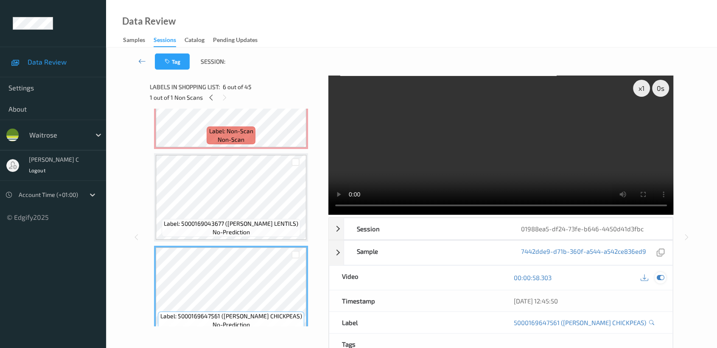
click at [658, 277] on icon at bounding box center [660, 277] width 8 height 8
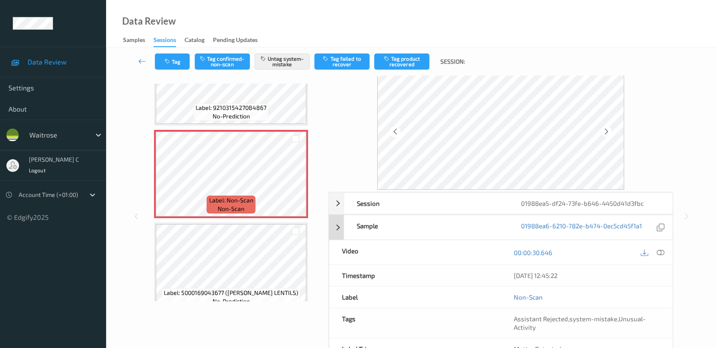
scroll to position [0, 0]
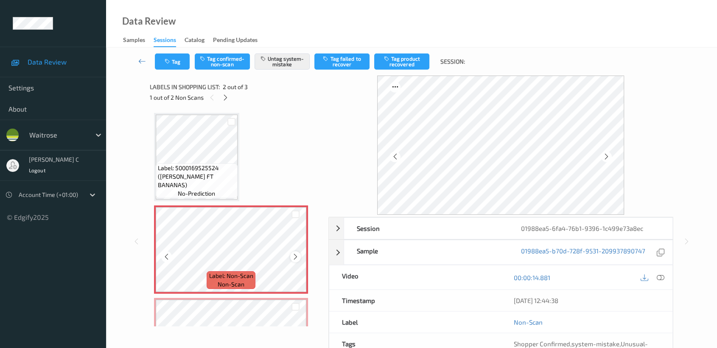
click at [295, 255] on icon at bounding box center [295, 257] width 7 height 8
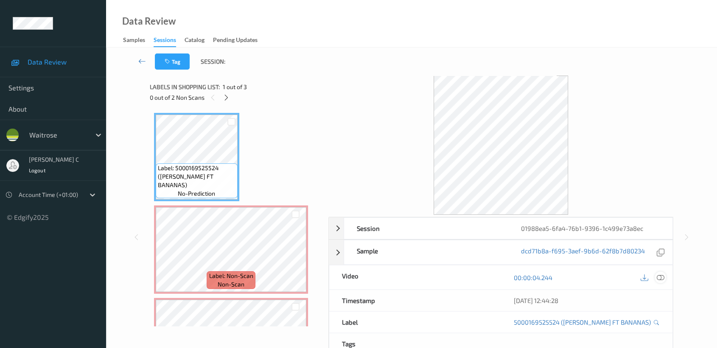
click at [664, 275] on icon at bounding box center [660, 277] width 8 height 8
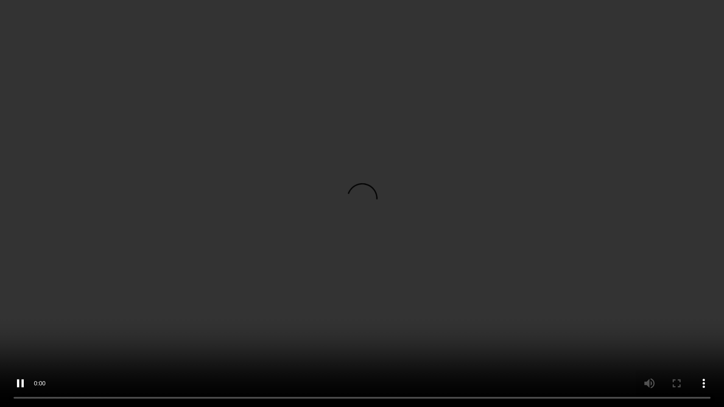
click at [643, 237] on video at bounding box center [362, 203] width 724 height 407
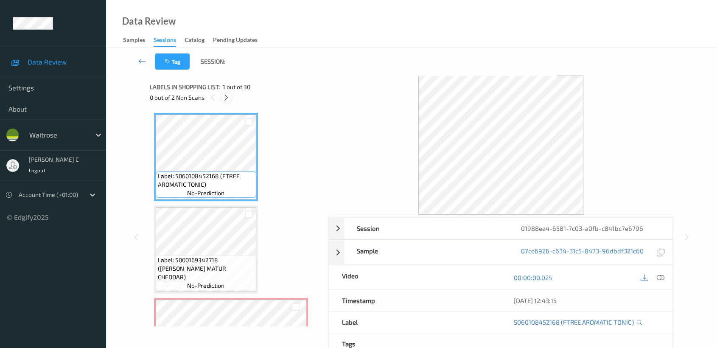
click at [227, 99] on icon at bounding box center [226, 98] width 7 height 8
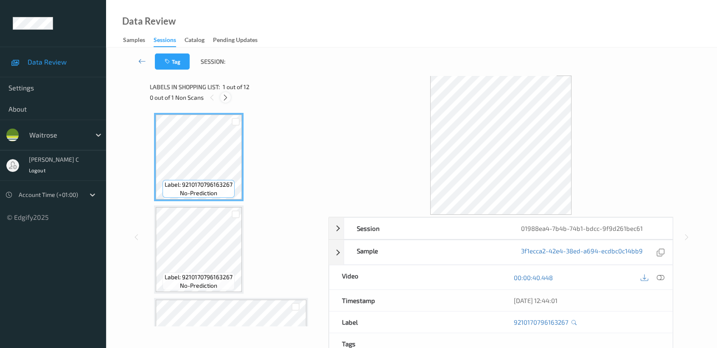
click at [224, 100] on icon at bounding box center [225, 98] width 7 height 8
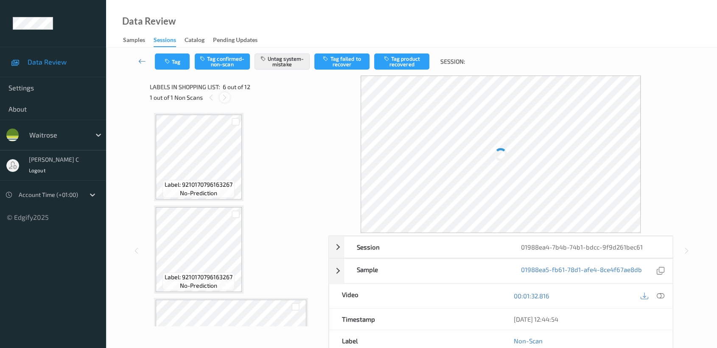
scroll to position [372, 0]
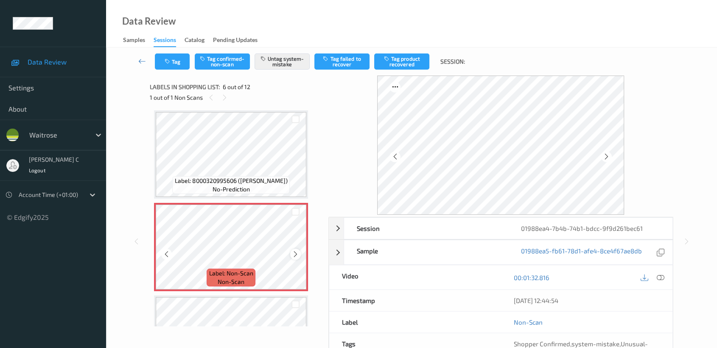
click at [290, 252] on div "Label: Non-Scan non-scan" at bounding box center [231, 247] width 154 height 88
click at [295, 252] on icon at bounding box center [295, 254] width 7 height 8
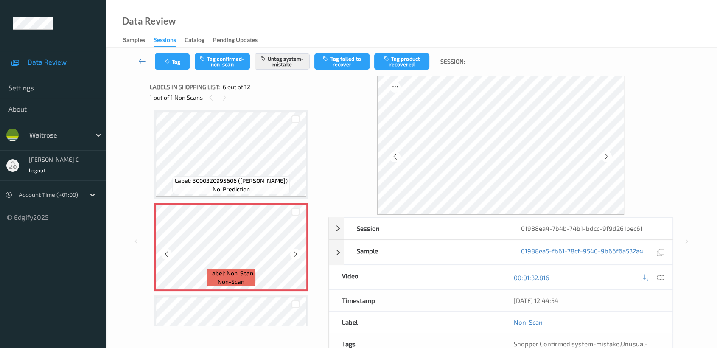
click at [295, 252] on icon at bounding box center [295, 254] width 7 height 8
click at [240, 179] on span "Label: 8000320995606 (CIRIO CHOPPED TOMATO)" at bounding box center [230, 180] width 113 height 8
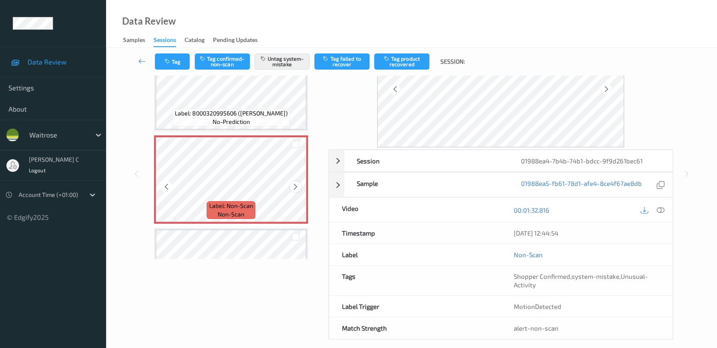
click at [293, 184] on icon at bounding box center [295, 187] width 7 height 8
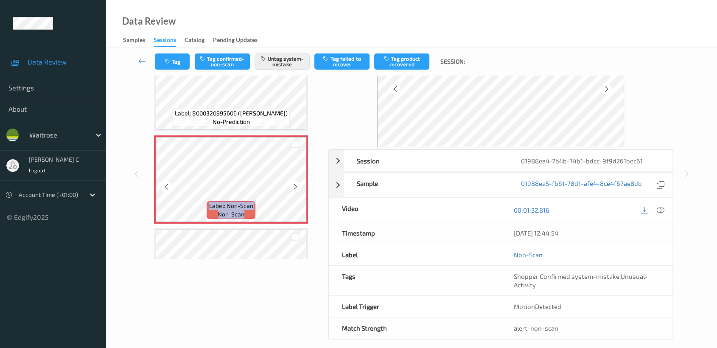
click at [293, 184] on icon at bounding box center [295, 187] width 7 height 8
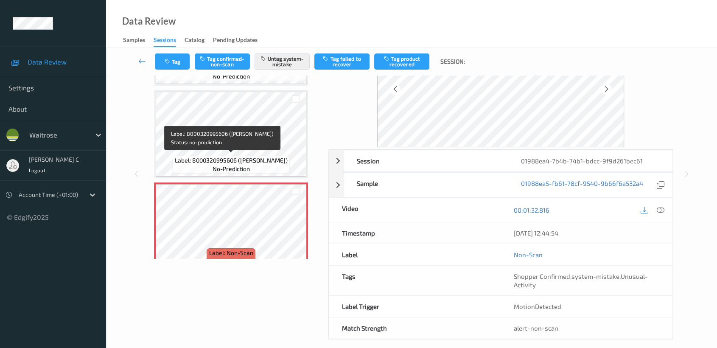
click at [265, 160] on span "Label: 8000320995606 (CIRIO CHOPPED TOMATO)" at bounding box center [230, 160] width 113 height 8
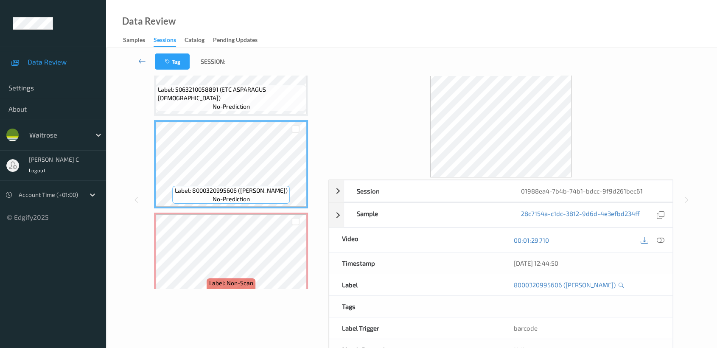
scroll to position [67, 0]
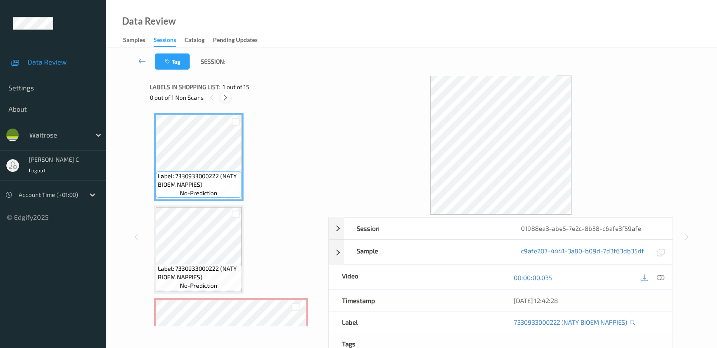
click at [224, 97] on icon at bounding box center [225, 98] width 7 height 8
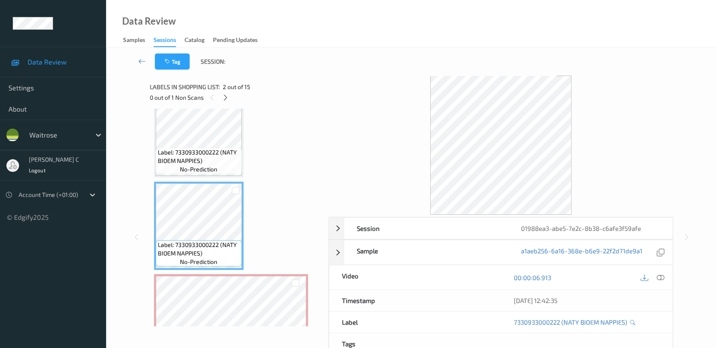
scroll to position [2, 0]
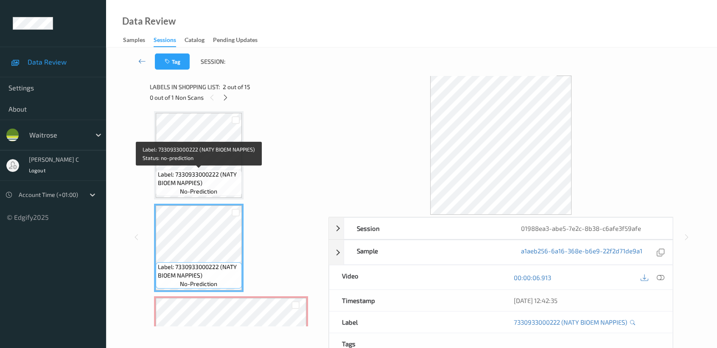
click at [206, 183] on span "Label: 7330933000222 (NATY BIOEM NAPPIES)" at bounding box center [199, 178] width 82 height 17
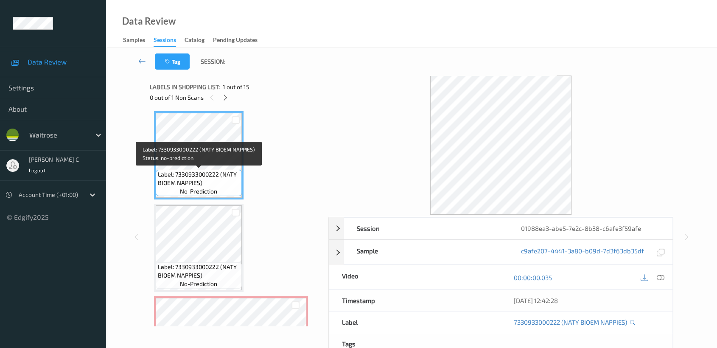
scroll to position [96, 0]
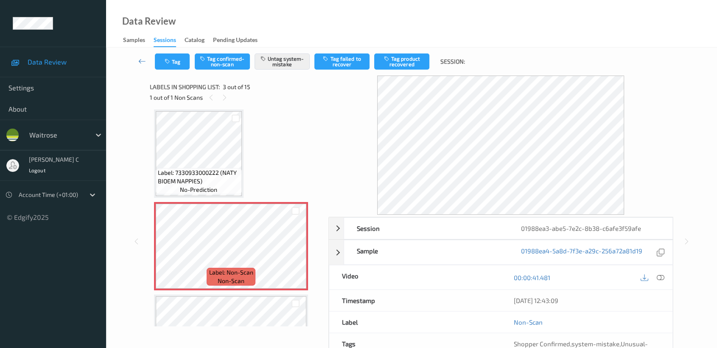
click at [203, 176] on span "Label: 7330933000222 (NATY BIOEM NAPPIES)" at bounding box center [199, 176] width 82 height 17
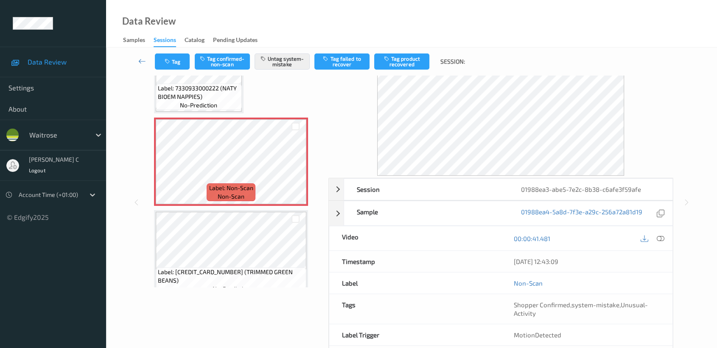
scroll to position [0, 0]
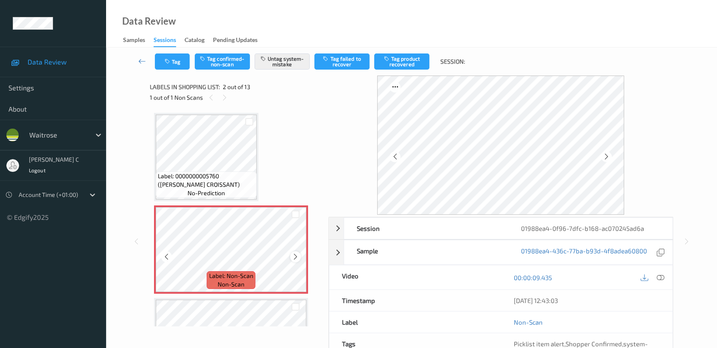
click at [298, 255] on icon at bounding box center [295, 257] width 7 height 8
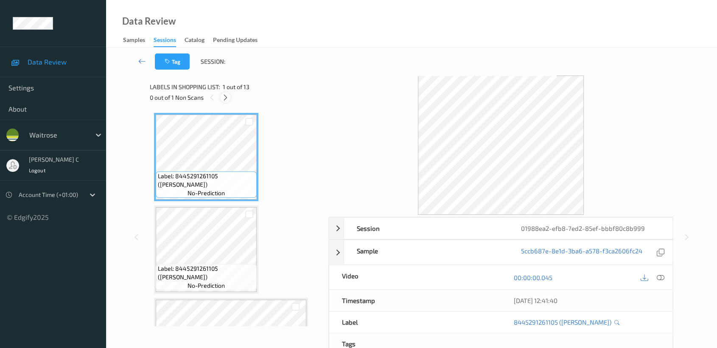
click at [225, 100] on icon at bounding box center [225, 98] width 7 height 8
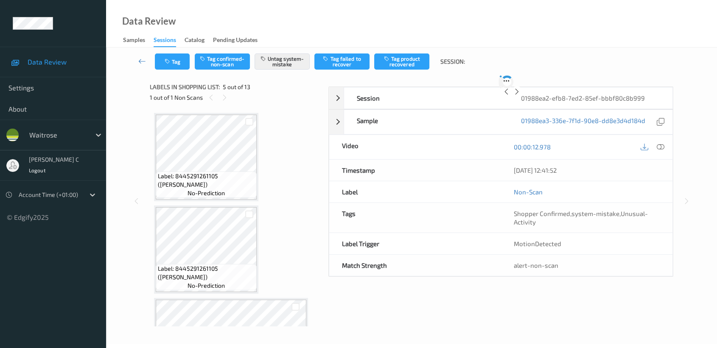
scroll to position [280, 0]
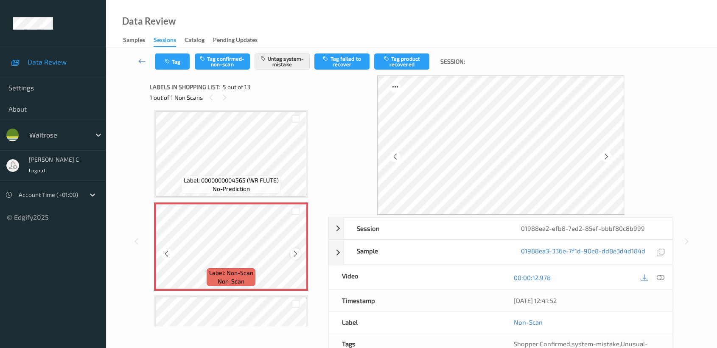
click at [299, 251] on div at bounding box center [295, 253] width 11 height 11
click at [258, 185] on div "Label: 0000000004565 (WR FLUTE) no-prediction" at bounding box center [230, 185] width 99 height 18
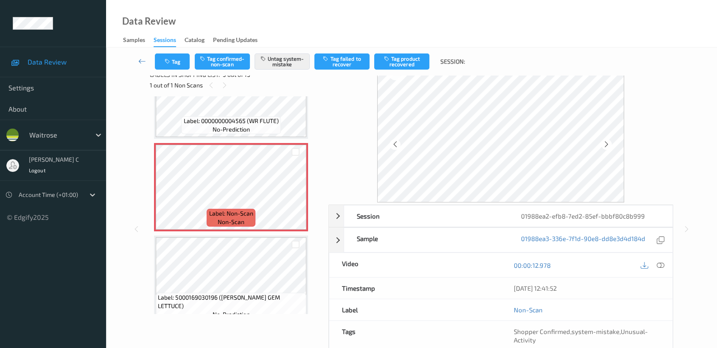
scroll to position [0, 0]
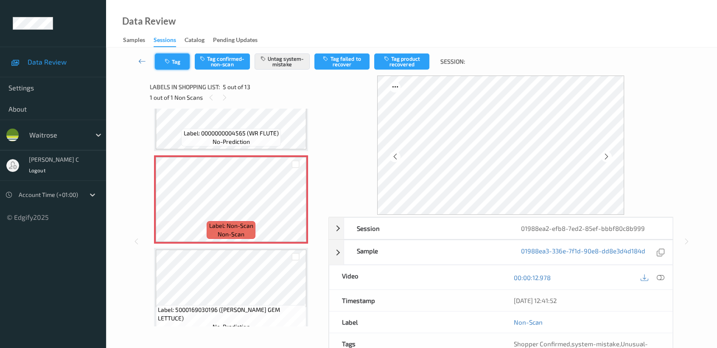
click at [172, 69] on button "Tag" at bounding box center [172, 61] width 35 height 16
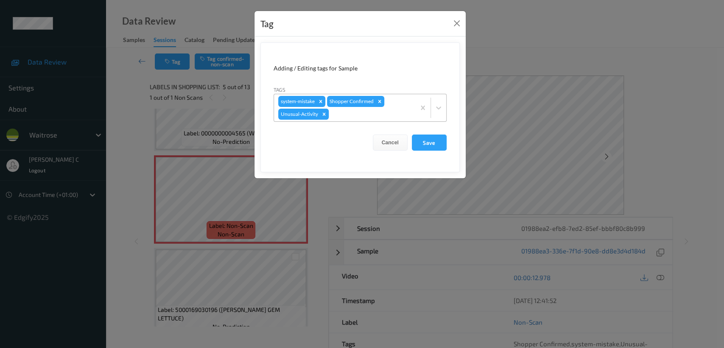
click at [322, 115] on icon "Remove Unusual-Activity" at bounding box center [324, 114] width 6 height 6
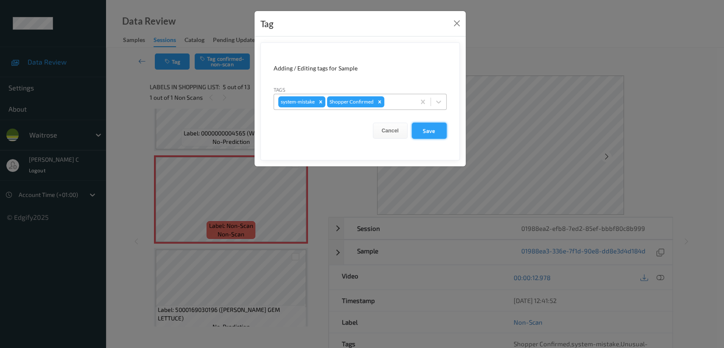
click at [435, 133] on button "Save" at bounding box center [429, 131] width 35 height 16
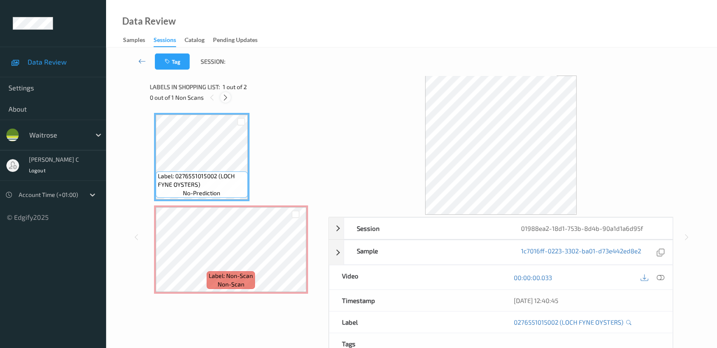
click at [223, 99] on icon at bounding box center [225, 98] width 7 height 8
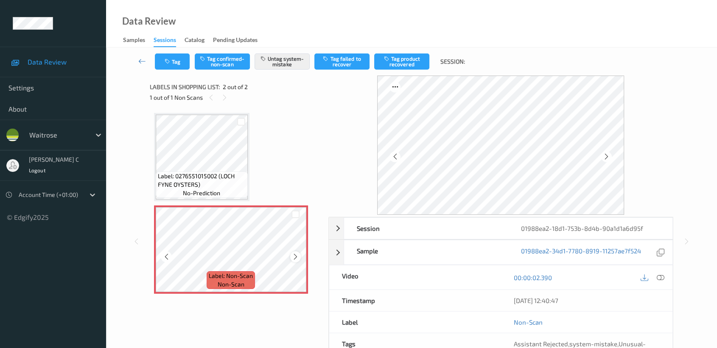
click at [293, 256] on icon at bounding box center [295, 257] width 7 height 8
click at [153, 133] on div "Label: 0276551015002 (LOCH FYNE OYSTERS) no-prediction Label: Non-Scan non-scan…" at bounding box center [236, 203] width 173 height 189
click at [294, 257] on icon at bounding box center [295, 257] width 7 height 8
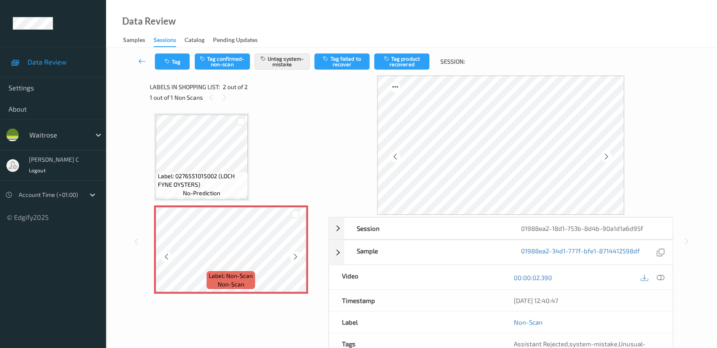
click at [294, 257] on icon at bounding box center [295, 257] width 7 height 8
click at [210, 181] on span "Label: 0276551015002 (LOCH FYNE OYSTERS)" at bounding box center [202, 180] width 88 height 17
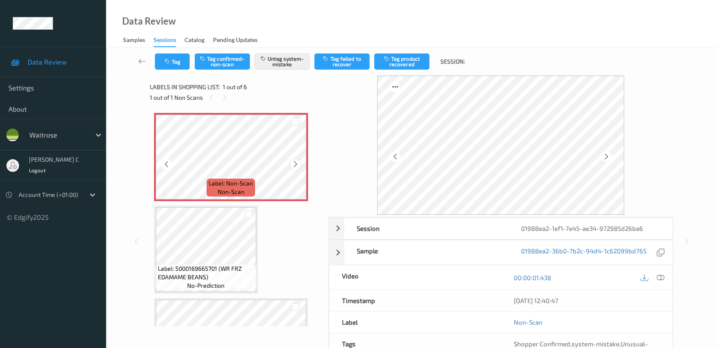
click at [295, 164] on icon at bounding box center [295, 164] width 7 height 8
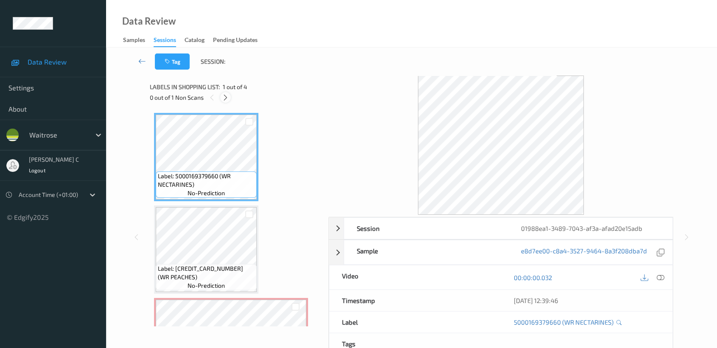
click at [226, 99] on icon at bounding box center [225, 98] width 7 height 8
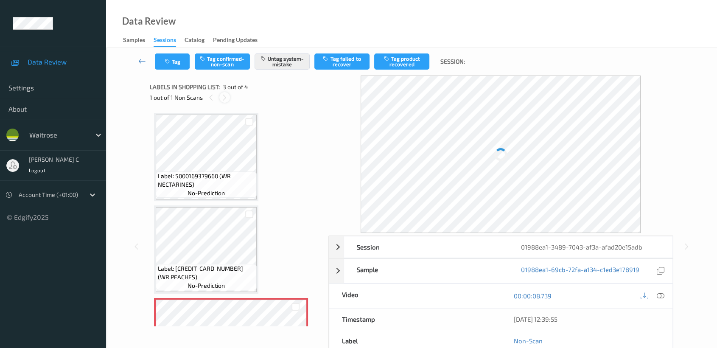
scroll to position [96, 0]
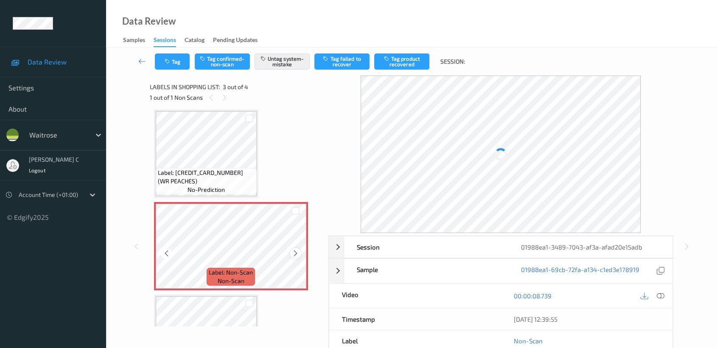
click at [294, 249] on icon at bounding box center [295, 253] width 7 height 8
click at [295, 252] on icon at bounding box center [295, 253] width 7 height 8
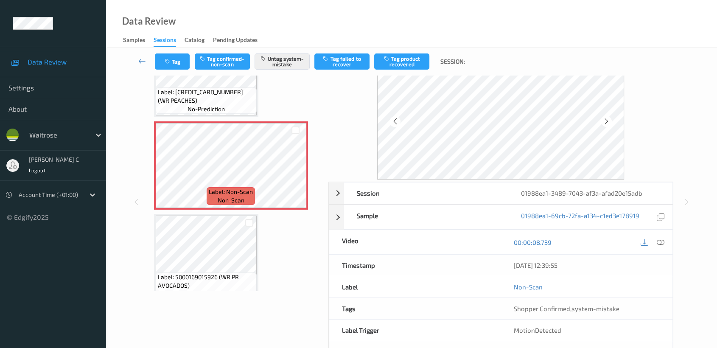
scroll to position [0, 0]
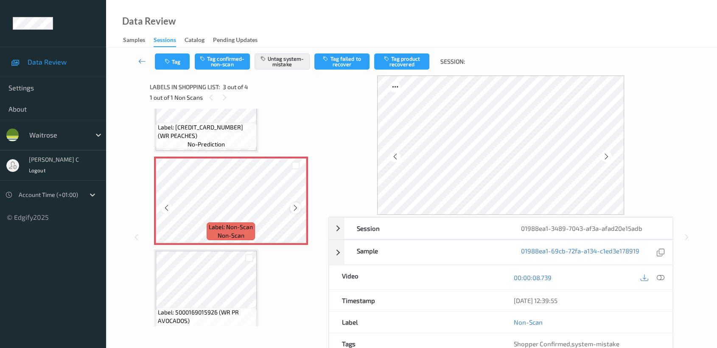
click at [296, 208] on icon at bounding box center [295, 208] width 7 height 8
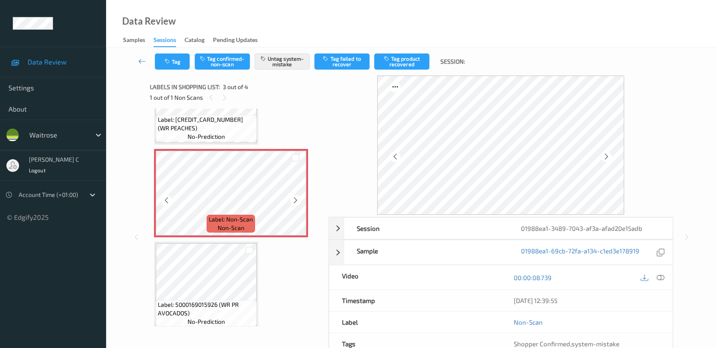
scroll to position [155, 0]
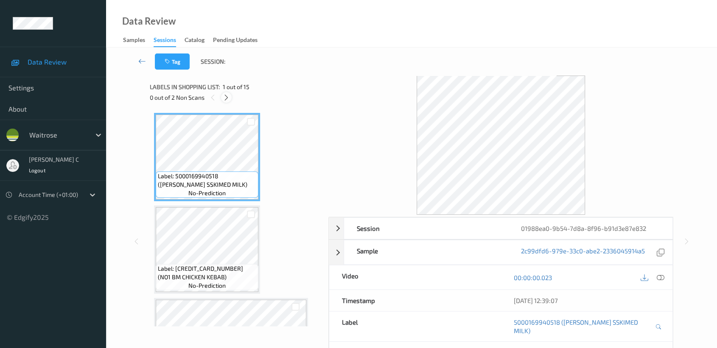
click at [230, 95] on div at bounding box center [226, 97] width 11 height 11
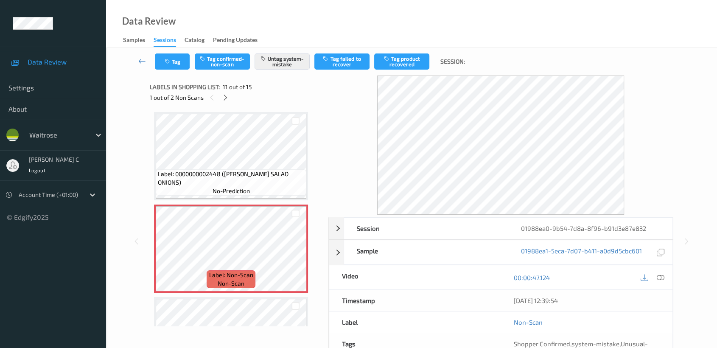
click at [150, 156] on div "Label: 5000169940518 (WR DORG SSKIMED MILK) no-prediction Label: 5063210044320 …" at bounding box center [236, 218] width 173 height 218
click at [169, 59] on icon "button" at bounding box center [168, 62] width 7 height 6
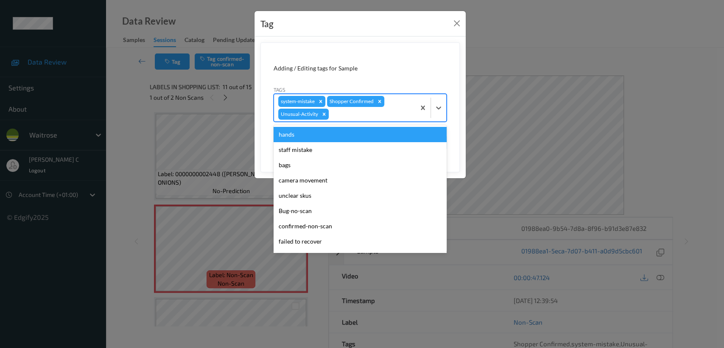
click at [358, 116] on div at bounding box center [370, 114] width 81 height 10
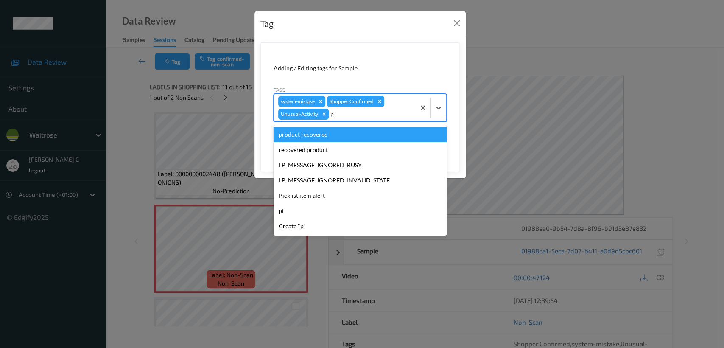
type input "pi"
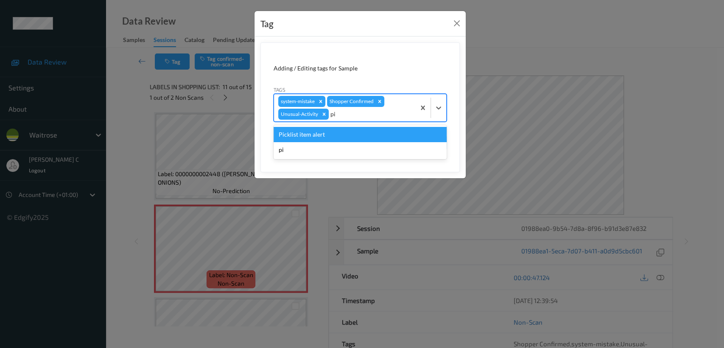
click at [357, 136] on div "Picklist item alert" at bounding box center [359, 134] width 173 height 15
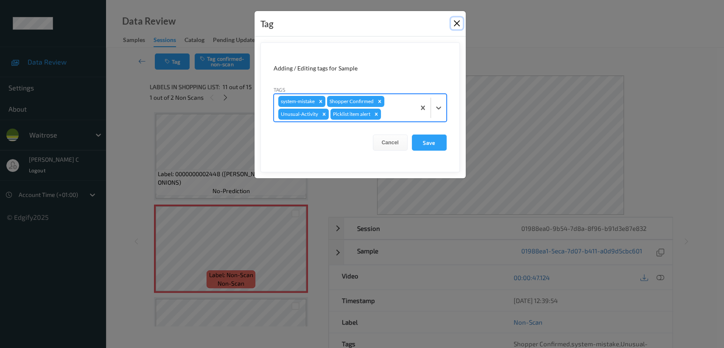
click at [456, 18] on button "Close" at bounding box center [457, 23] width 12 height 12
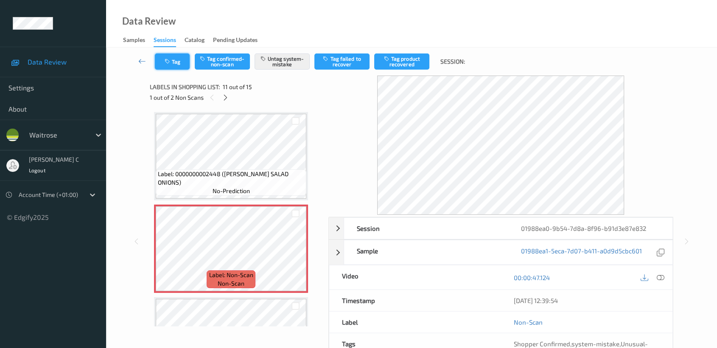
click at [168, 66] on button "Tag" at bounding box center [172, 61] width 35 height 16
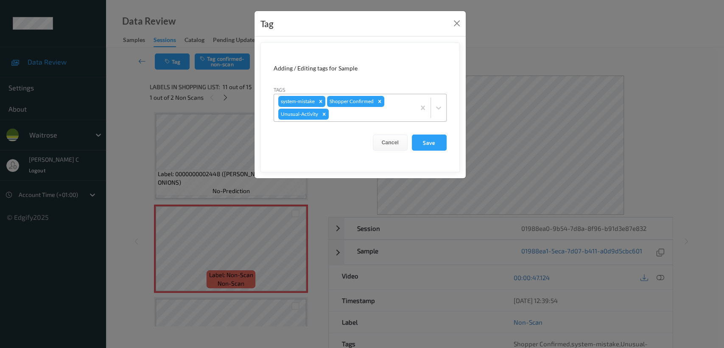
click at [361, 118] on div at bounding box center [370, 114] width 81 height 10
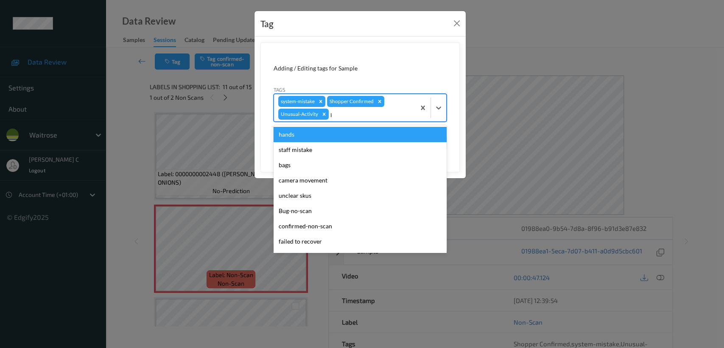
type input "pi"
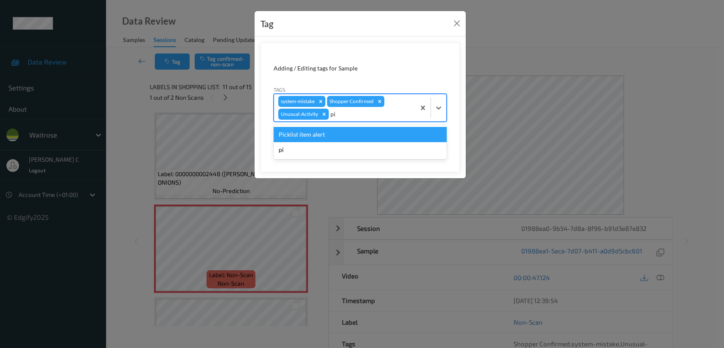
click at [354, 137] on div "Picklist item alert" at bounding box center [359, 134] width 173 height 15
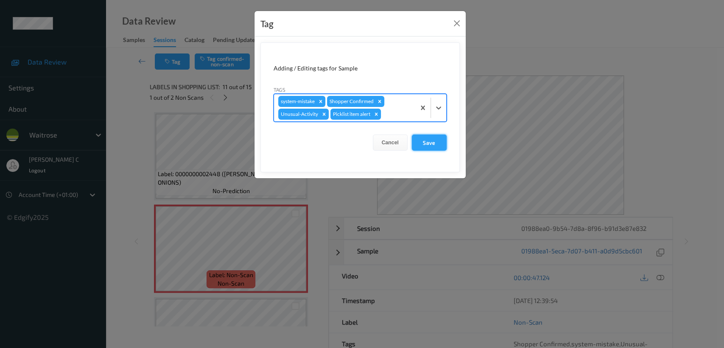
click at [438, 145] on button "Save" at bounding box center [429, 142] width 35 height 16
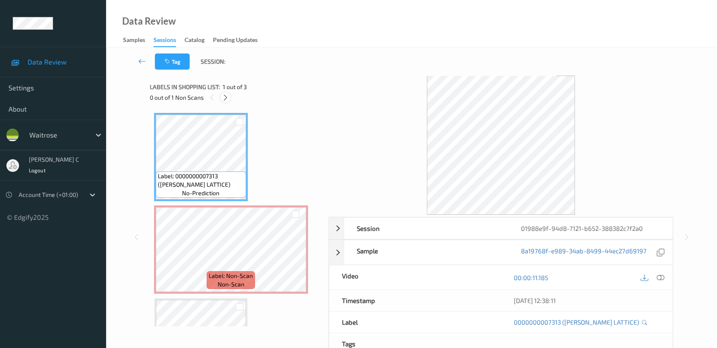
click at [226, 96] on icon at bounding box center [225, 98] width 7 height 8
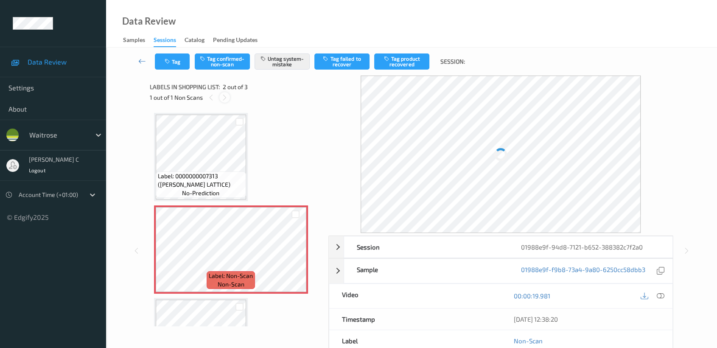
scroll to position [4, 0]
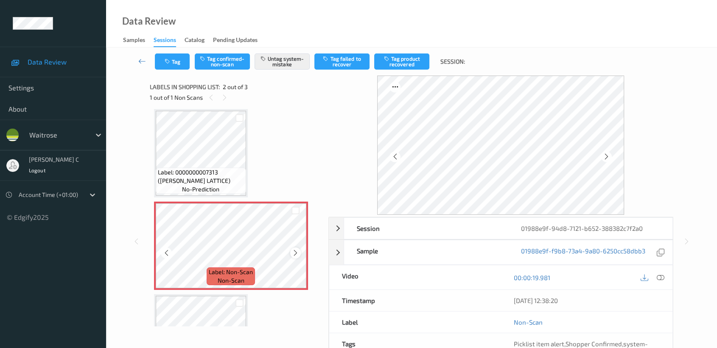
click at [293, 254] on icon at bounding box center [295, 253] width 7 height 8
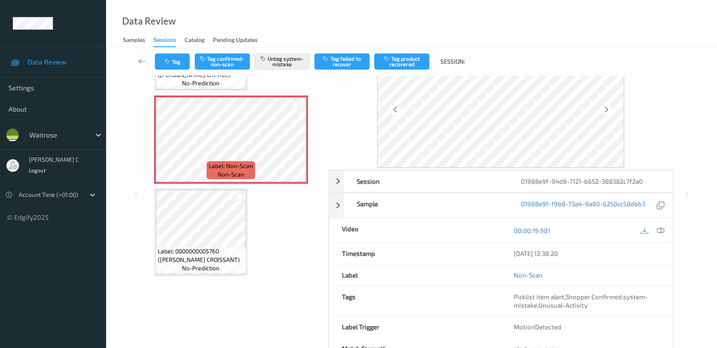
scroll to position [0, 0]
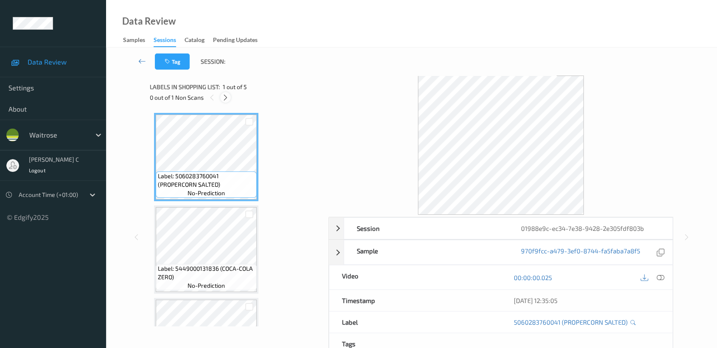
click at [224, 96] on icon at bounding box center [225, 98] width 7 height 8
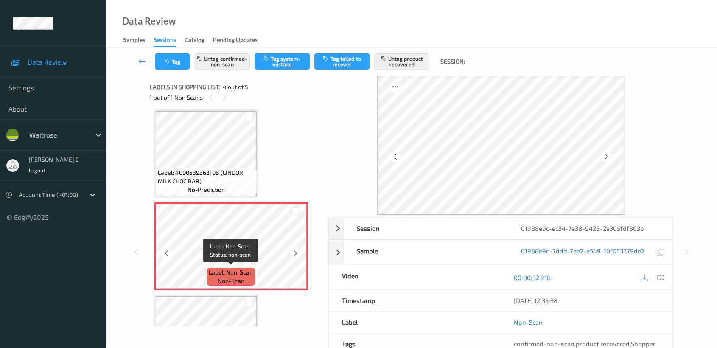
click at [223, 268] on span "Label: Non-Scan" at bounding box center [231, 272] width 44 height 8
click at [296, 251] on icon at bounding box center [295, 253] width 7 height 8
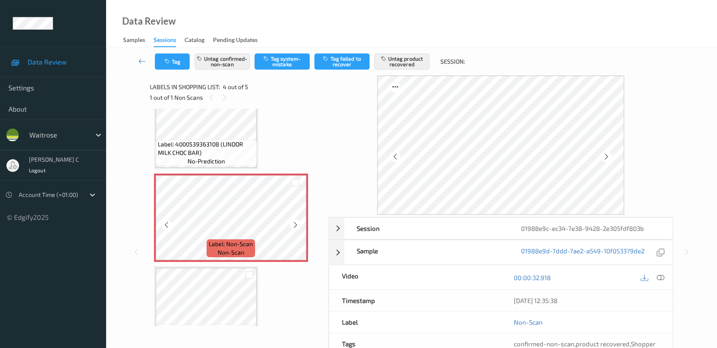
scroll to position [247, 0]
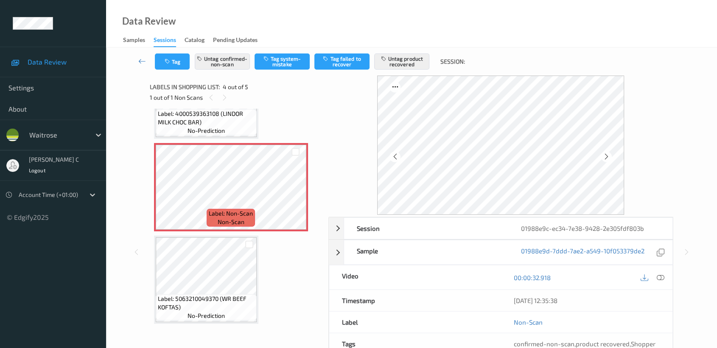
click at [664, 274] on div at bounding box center [659, 276] width 11 height 11
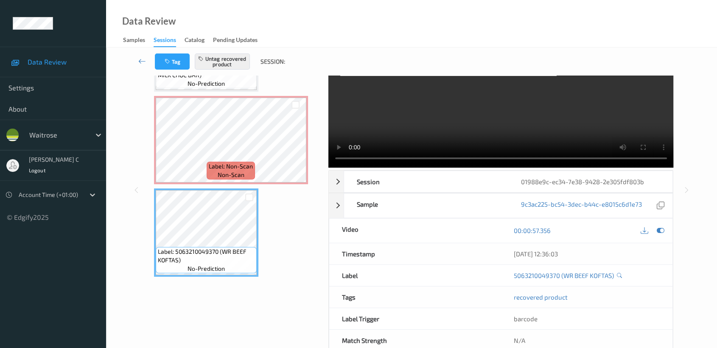
scroll to position [0, 0]
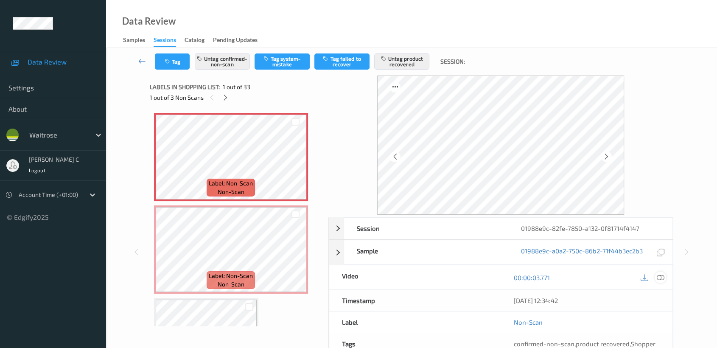
click at [661, 280] on icon at bounding box center [660, 277] width 8 height 8
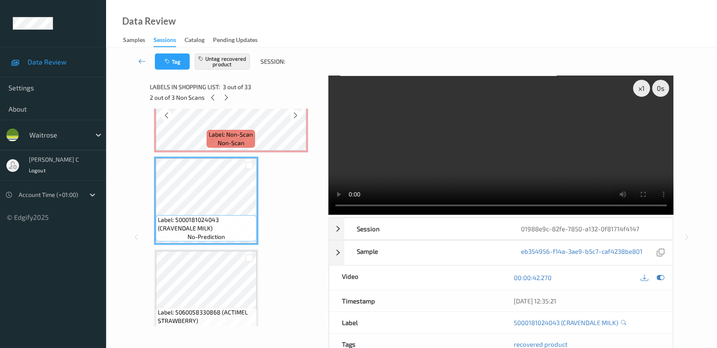
click at [252, 134] on div "Label: Non-Scan non-scan" at bounding box center [230, 139] width 48 height 18
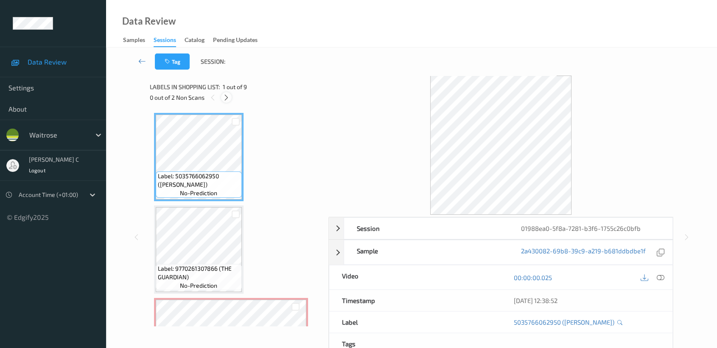
click at [227, 100] on icon at bounding box center [226, 98] width 7 height 8
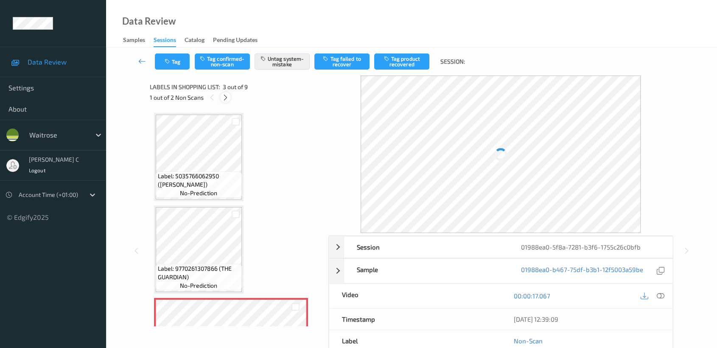
scroll to position [96, 0]
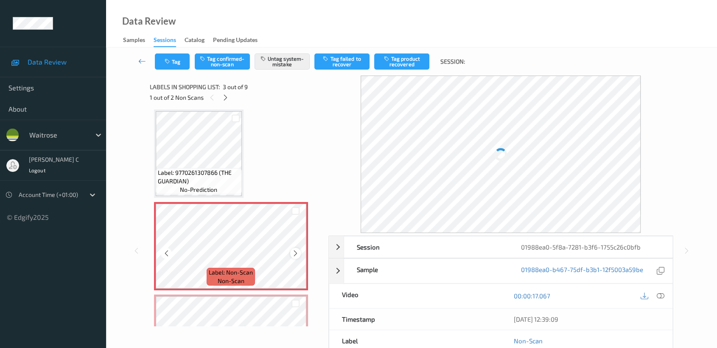
click at [296, 251] on icon at bounding box center [295, 253] width 7 height 8
click at [206, 181] on span "Label: 9770261307866 (THE GUARDIAN)" at bounding box center [199, 176] width 82 height 17
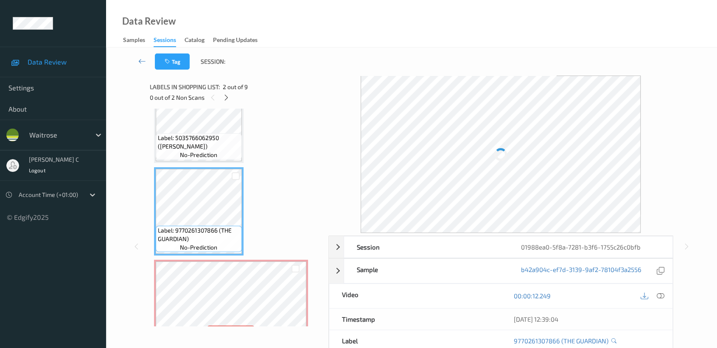
scroll to position [94, 0]
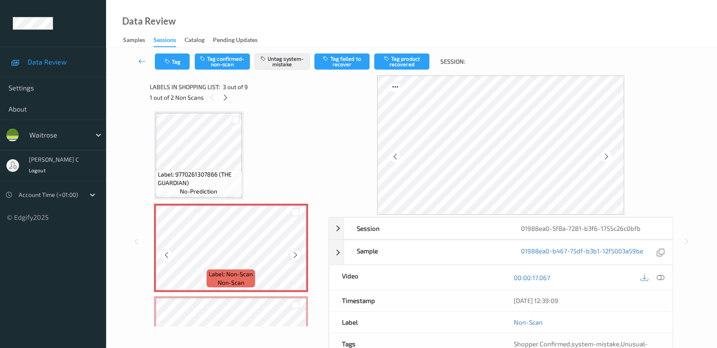
click at [293, 255] on icon at bounding box center [295, 255] width 7 height 8
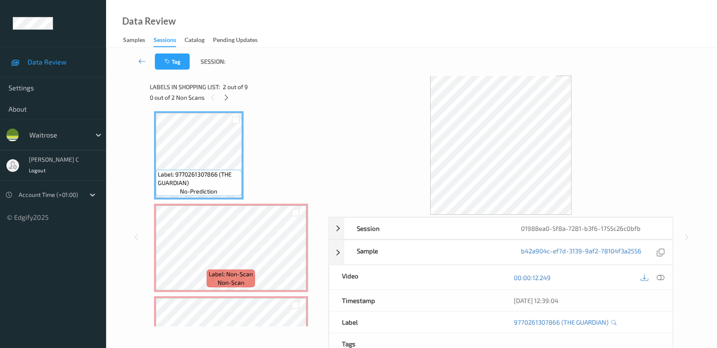
click at [224, 286] on div "Label: Non-Scan non-scan" at bounding box center [231, 248] width 154 height 88
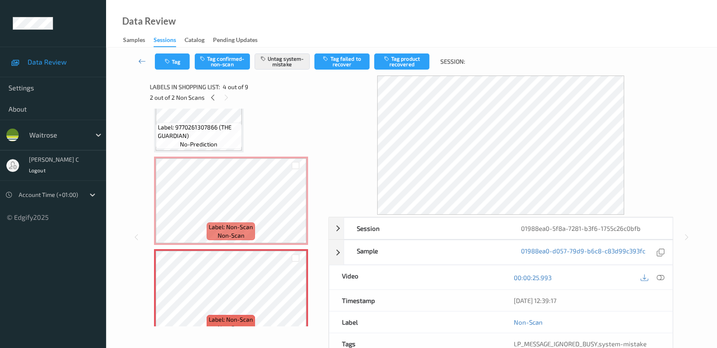
scroll to position [0, 0]
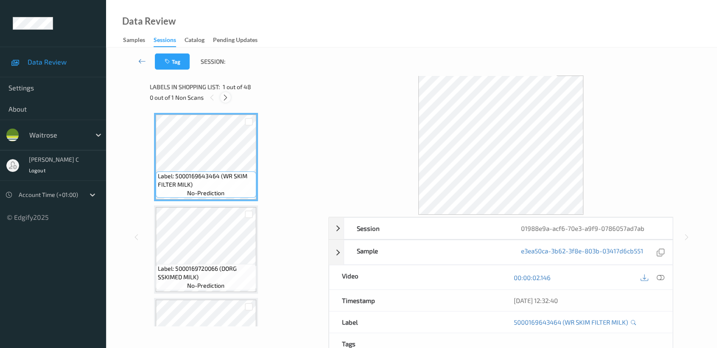
click at [227, 96] on icon at bounding box center [225, 98] width 7 height 8
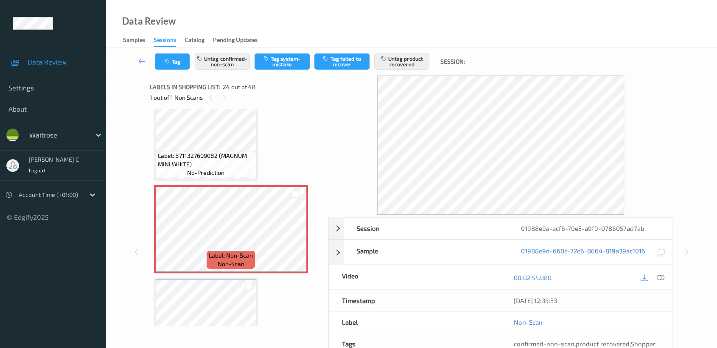
scroll to position [2076, 0]
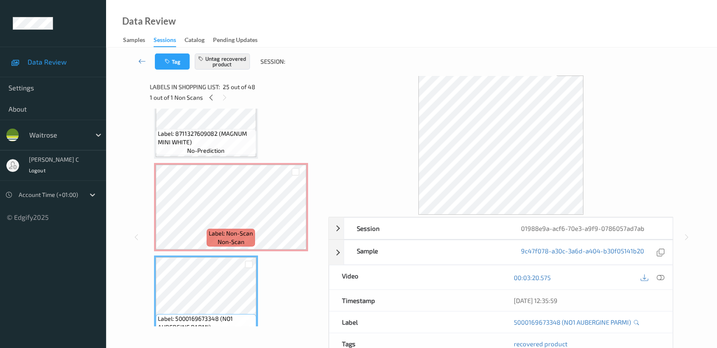
click at [245, 229] on span "Label: Non-Scan" at bounding box center [231, 233] width 44 height 8
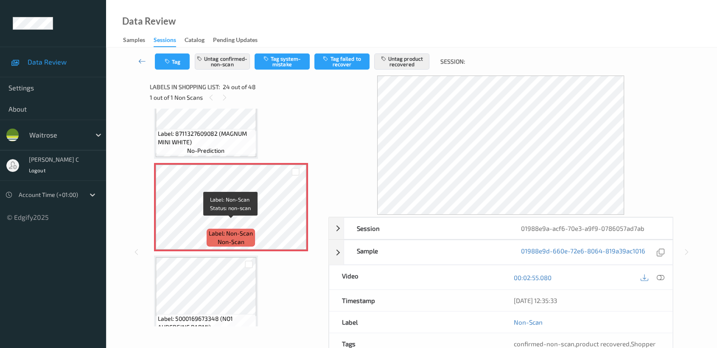
scroll to position [2123, 0]
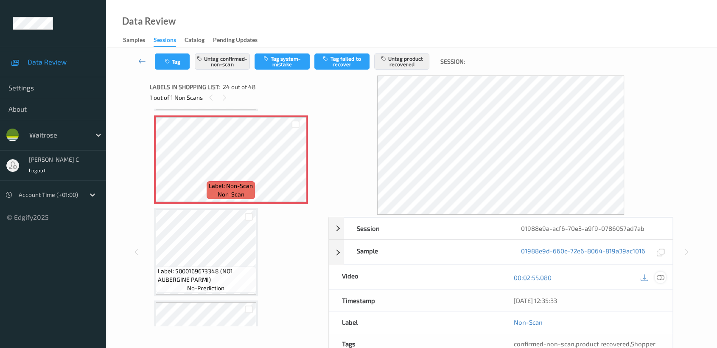
click at [658, 275] on icon at bounding box center [660, 277] width 8 height 8
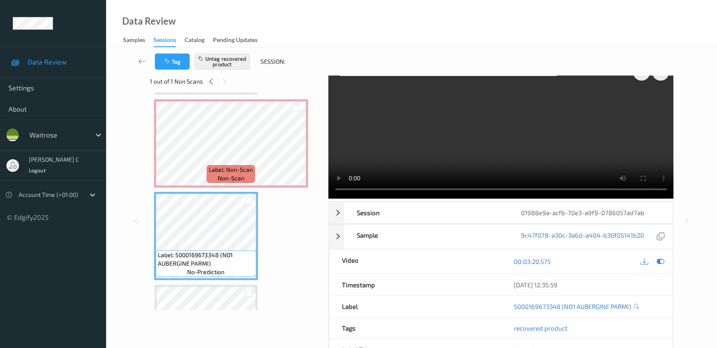
scroll to position [0, 0]
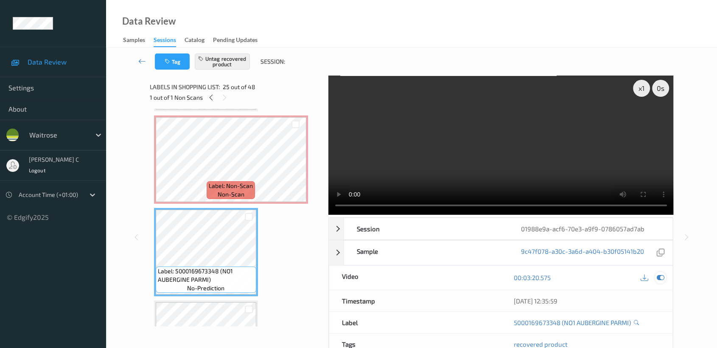
click at [662, 275] on icon at bounding box center [660, 277] width 8 height 8
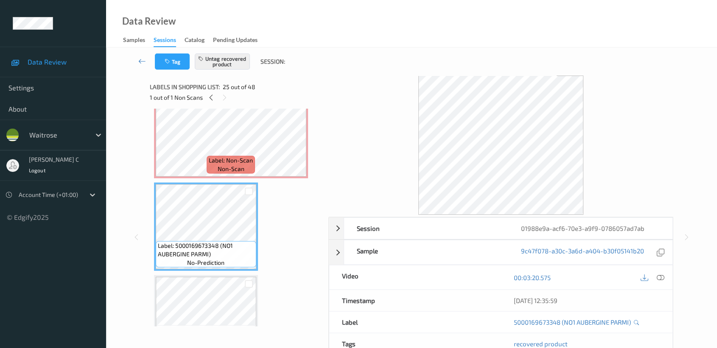
scroll to position [2170, 0]
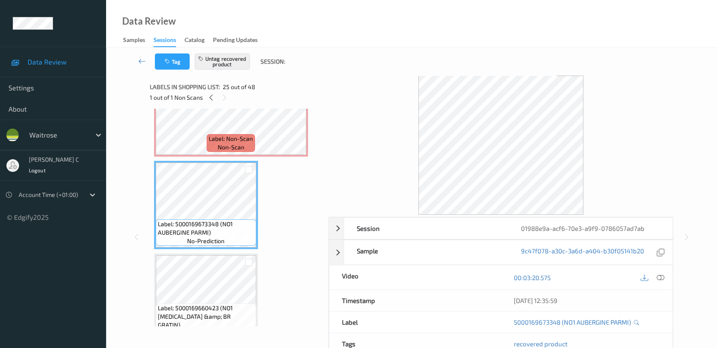
click at [216, 253] on div "Label: 5000169660423 (NO1 CAUL &amp; BR GRATIN) no-prediction" at bounding box center [206, 297] width 104 height 88
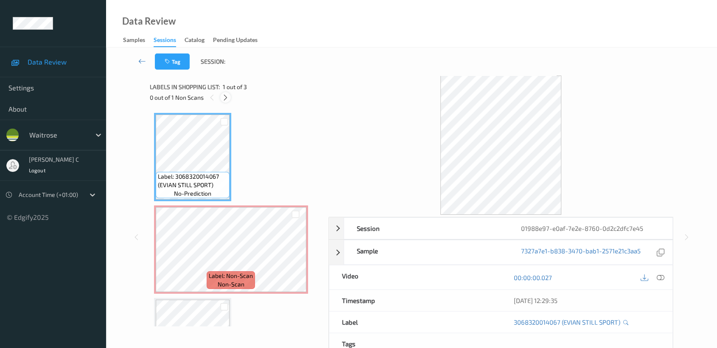
click at [223, 103] on div at bounding box center [225, 97] width 11 height 11
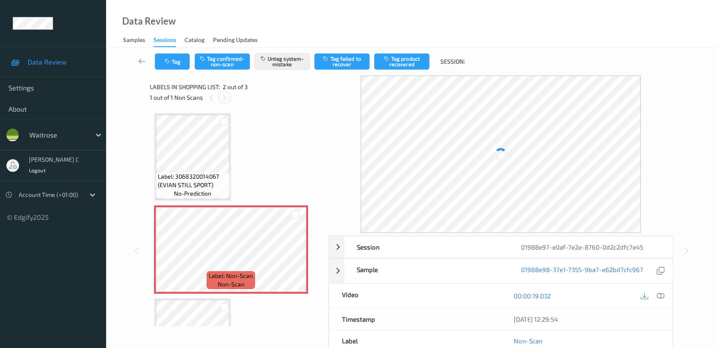
scroll to position [4, 0]
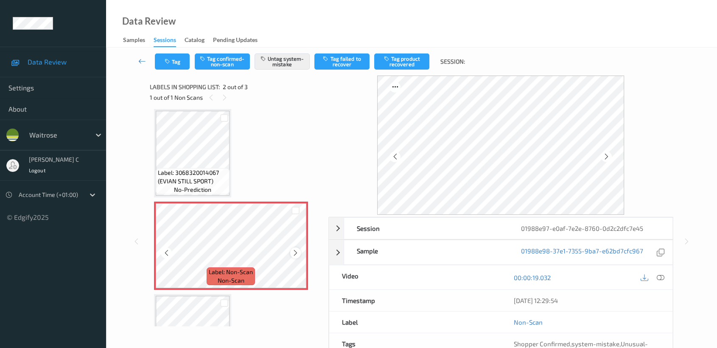
click at [296, 252] on icon at bounding box center [295, 253] width 7 height 8
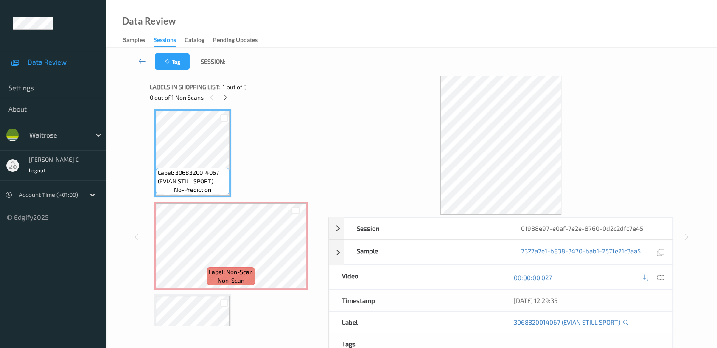
click at [248, 290] on div "Label: 3068320014067 (EVIAN STILL SPORT) no-prediction Label: Non-Scan non-scan…" at bounding box center [236, 245] width 164 height 273
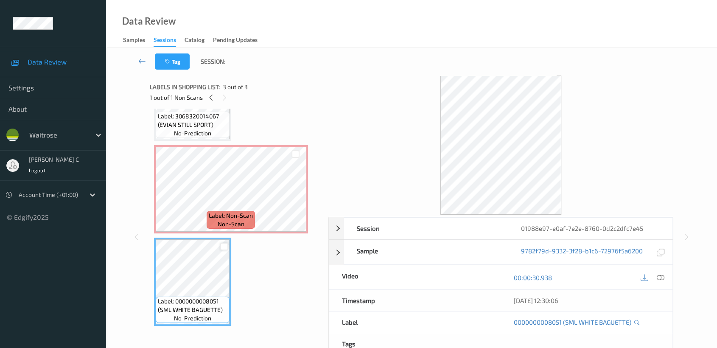
scroll to position [63, 0]
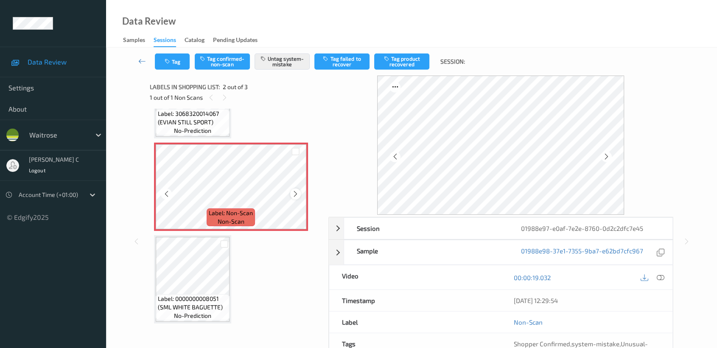
click at [297, 192] on icon at bounding box center [295, 194] width 7 height 8
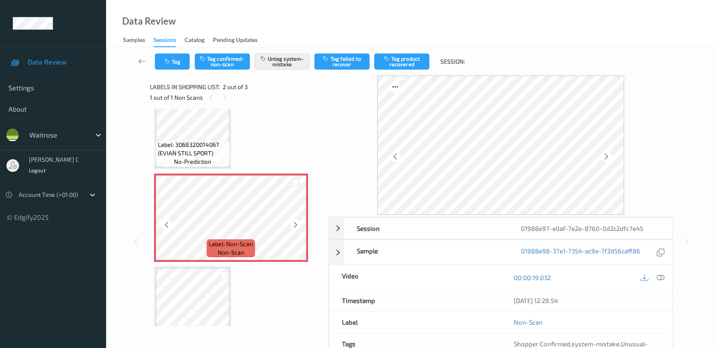
scroll to position [16, 0]
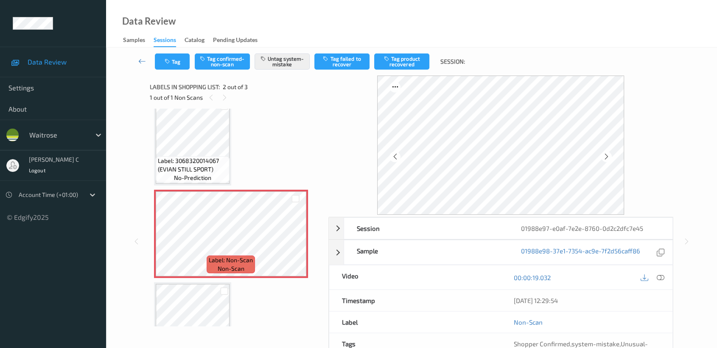
click at [231, 140] on div "Label: 3068320014067 (EVIAN STILL SPORT) no-prediction Label: Non-Scan non-scan…" at bounding box center [236, 233] width 164 height 273
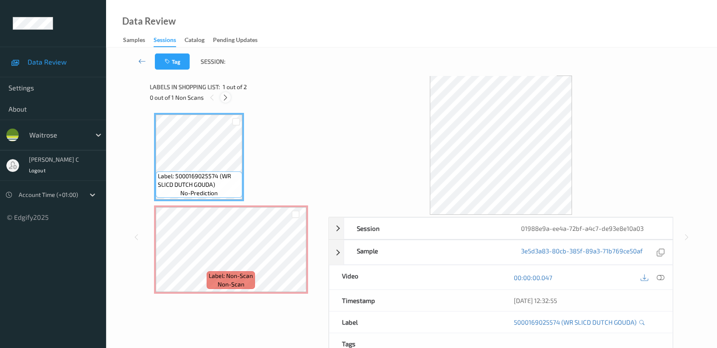
click at [224, 100] on icon at bounding box center [225, 98] width 7 height 8
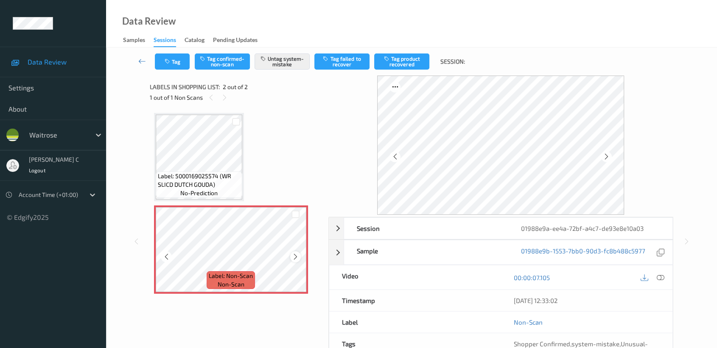
click at [295, 254] on icon at bounding box center [295, 257] width 7 height 8
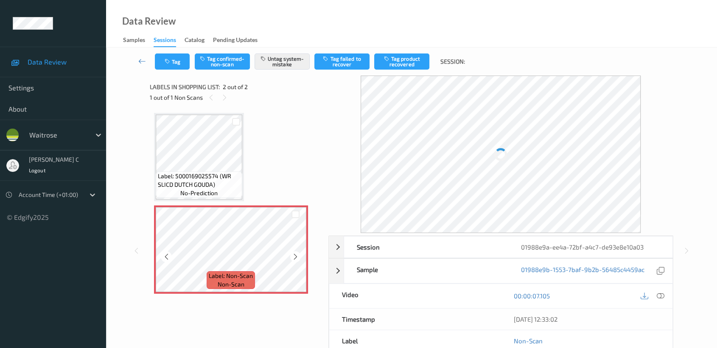
click at [295, 254] on icon at bounding box center [295, 257] width 7 height 8
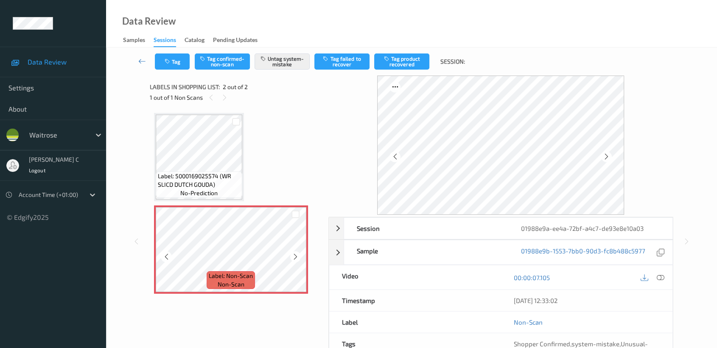
click at [295, 254] on icon at bounding box center [295, 257] width 7 height 8
click at [153, 141] on div "Label: 5000169025574 (WR SLICD DUTCH GOUDA) no-prediction Label: Non-Scan non-s…" at bounding box center [236, 203] width 173 height 189
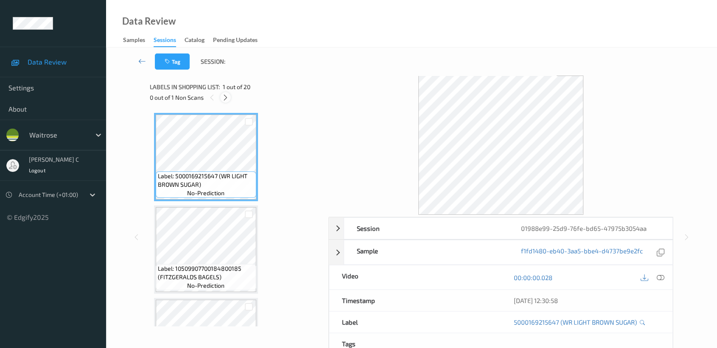
click at [230, 97] on div at bounding box center [225, 97] width 11 height 11
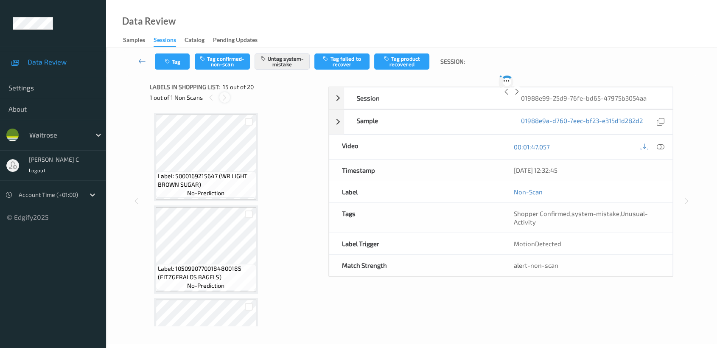
scroll to position [1201, 0]
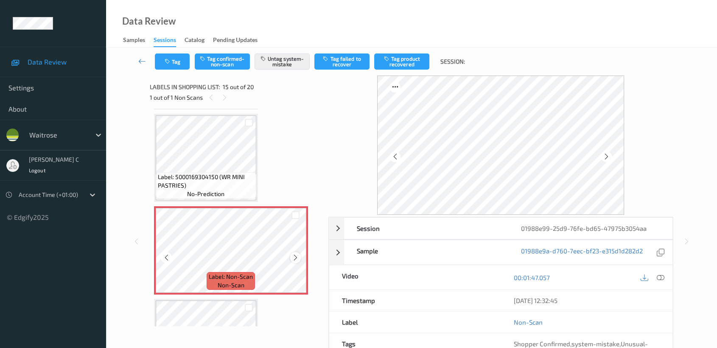
click at [296, 254] on icon at bounding box center [295, 258] width 7 height 8
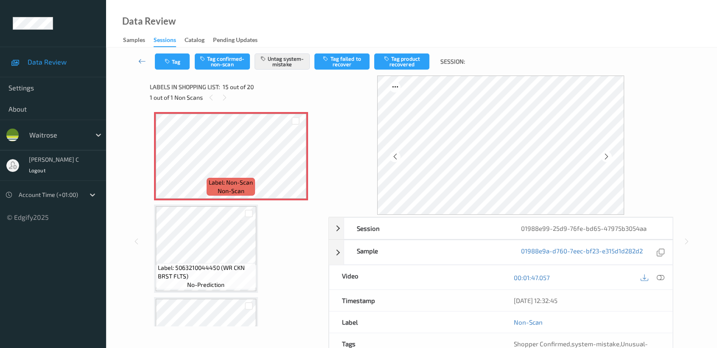
click at [219, 263] on span "Label: 5063210044450 (WR CKN BRST FLTS)" at bounding box center [206, 271] width 96 height 17
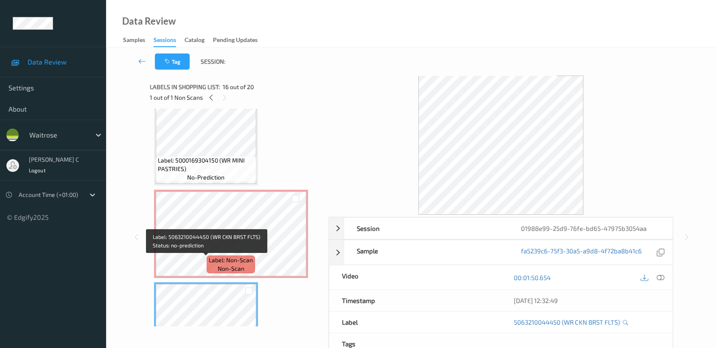
scroll to position [1201, 0]
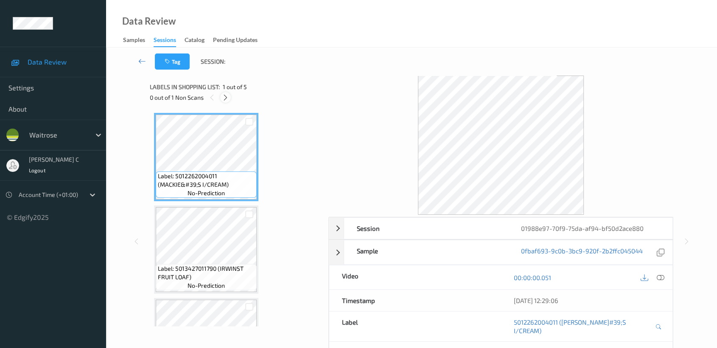
click at [224, 100] on icon at bounding box center [225, 98] width 7 height 8
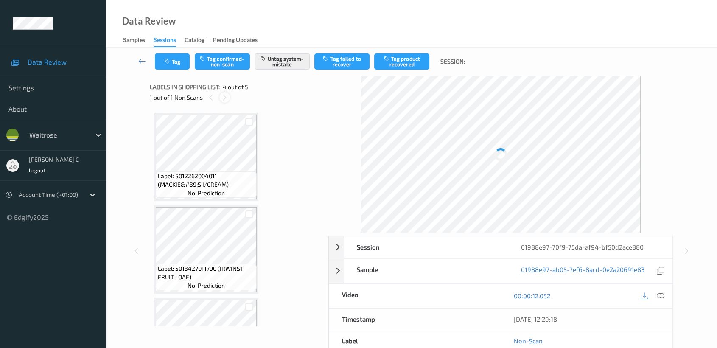
scroll to position [188, 0]
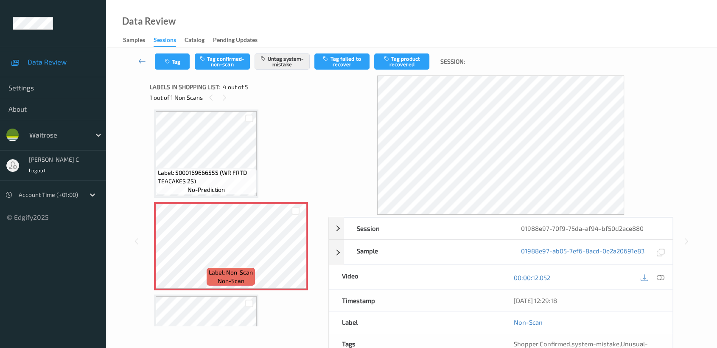
click at [206, 168] on span "Label: 5000169666555 (WR FRTD TEACAKES 2S)" at bounding box center [206, 176] width 97 height 17
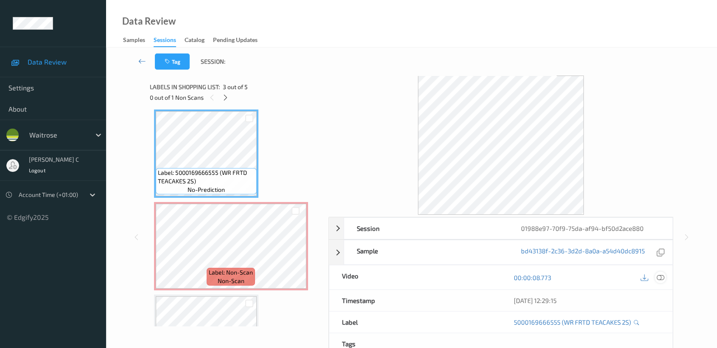
click at [660, 276] on icon at bounding box center [660, 277] width 8 height 8
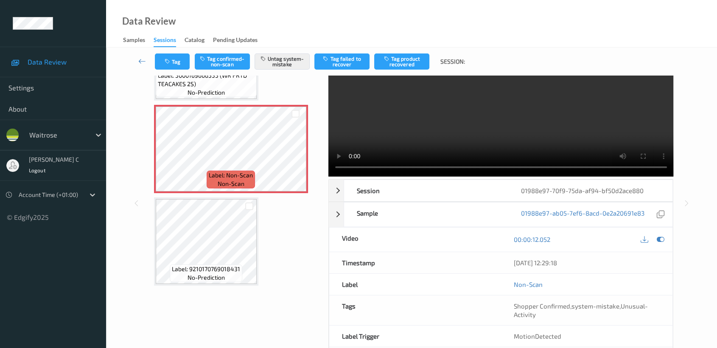
scroll to position [0, 0]
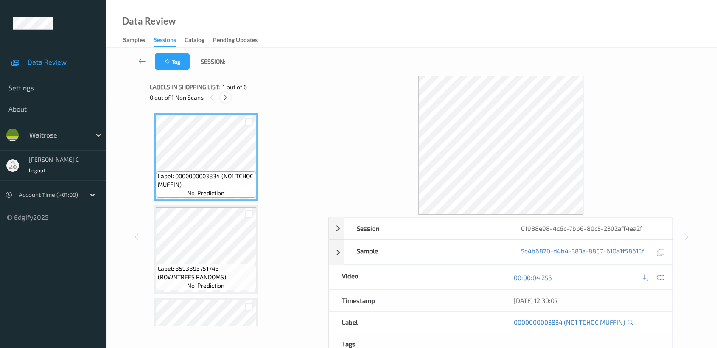
click at [226, 94] on icon at bounding box center [225, 98] width 7 height 8
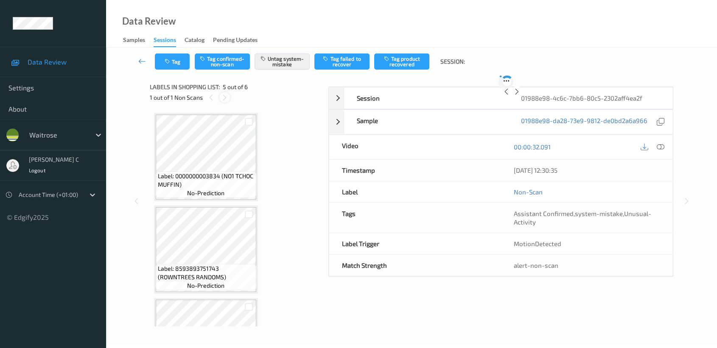
scroll to position [280, 0]
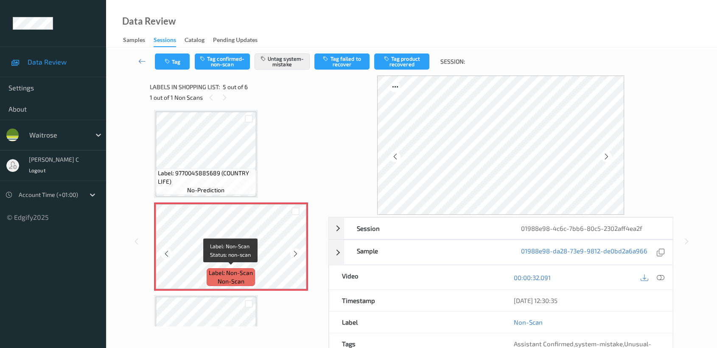
click at [245, 268] on div "Label: Non-Scan non-scan" at bounding box center [230, 277] width 48 height 18
click at [296, 252] on icon at bounding box center [295, 254] width 7 height 8
click at [201, 181] on span "Label: 9770045885689 (COUNTRY LIFE)" at bounding box center [206, 177] width 96 height 17
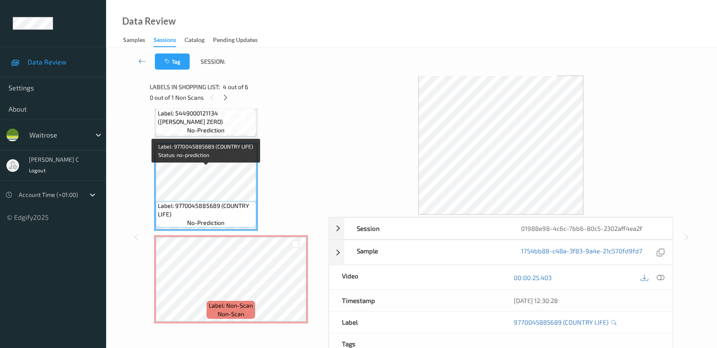
scroll to position [233, 0]
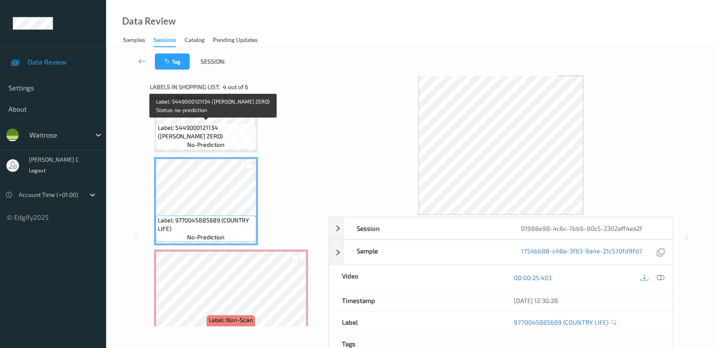
click at [198, 133] on span "Label: 5449000121134 (DR PEPPER ZERO)" at bounding box center [206, 131] width 96 height 17
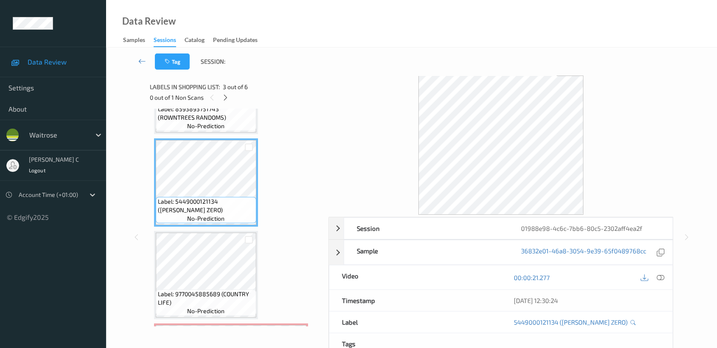
scroll to position [139, 0]
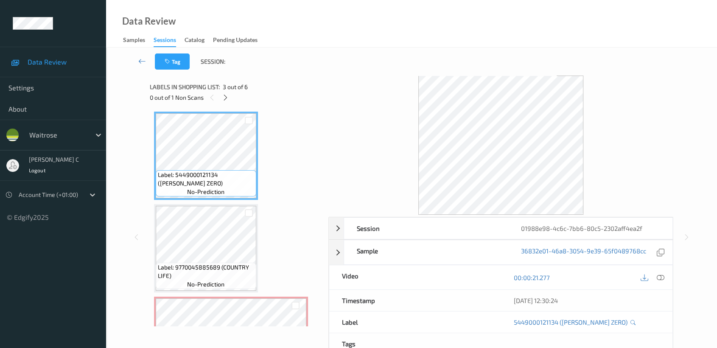
click at [207, 204] on div "Label: 9770045885689 (COUNTRY LIFE) no-prediction" at bounding box center [206, 248] width 104 height 88
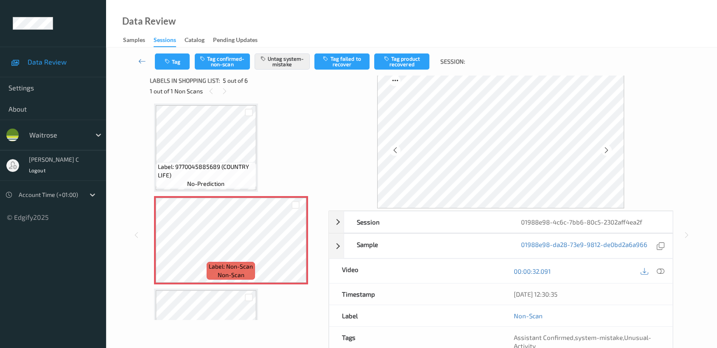
scroll to position [76, 0]
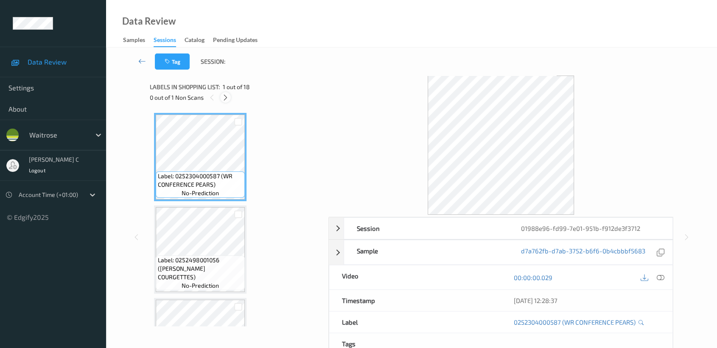
click at [227, 97] on icon at bounding box center [225, 98] width 7 height 8
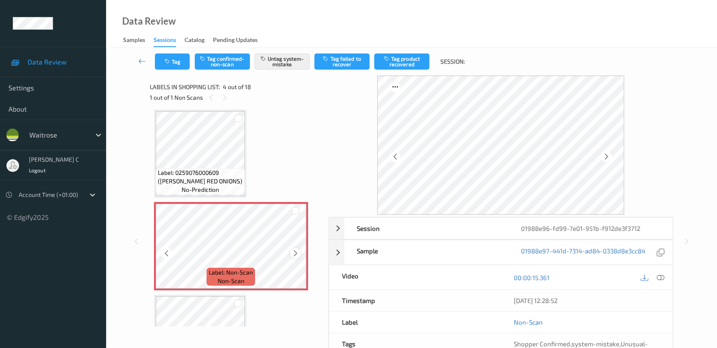
click at [292, 249] on icon at bounding box center [295, 253] width 7 height 8
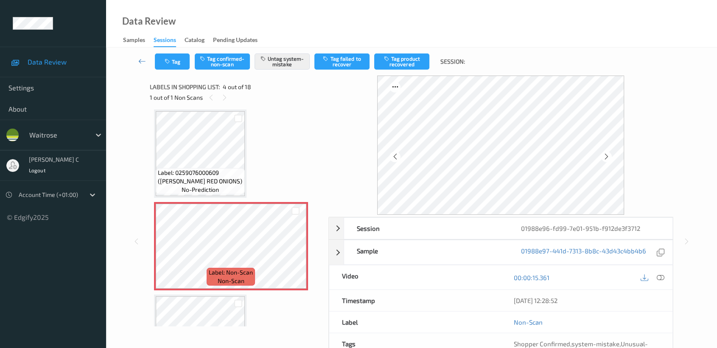
click at [220, 168] on span "Label: 0259076000609 (WR ESS RED ONIONS)" at bounding box center [200, 176] width 85 height 17
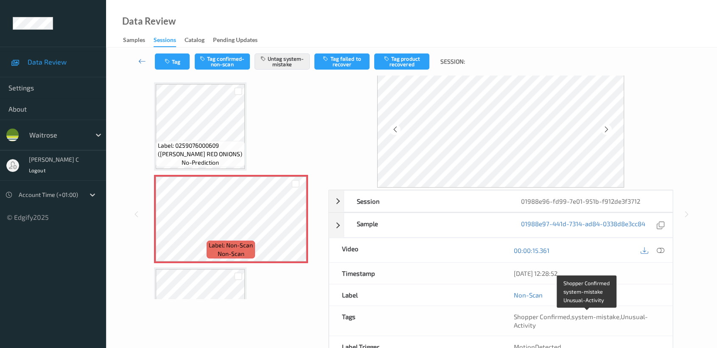
scroll to position [0, 0]
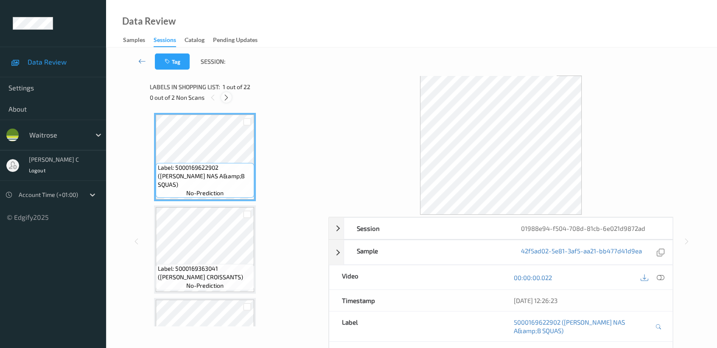
click at [227, 95] on icon at bounding box center [226, 98] width 7 height 8
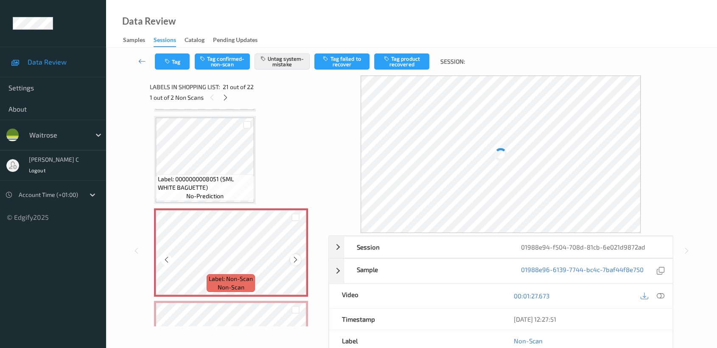
click at [293, 256] on icon at bounding box center [295, 260] width 7 height 8
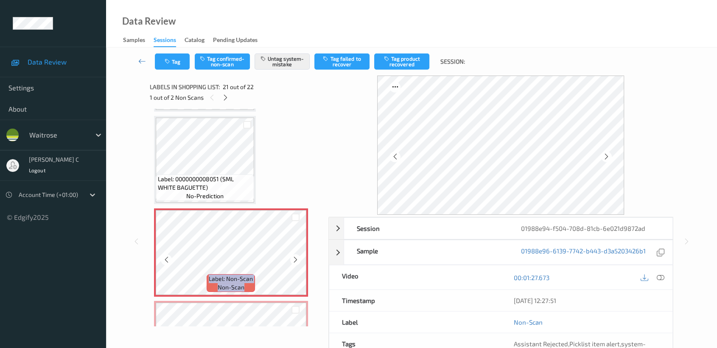
click at [293, 256] on icon at bounding box center [295, 260] width 7 height 8
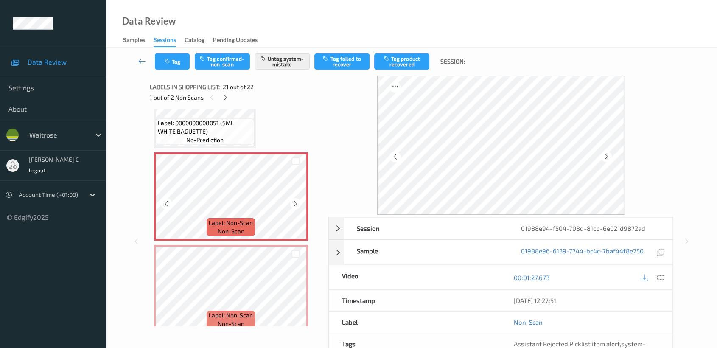
scroll to position [1812, 0]
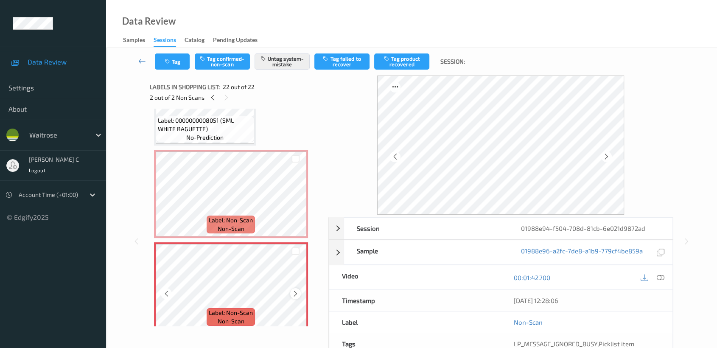
click at [296, 290] on icon at bounding box center [295, 294] width 7 height 8
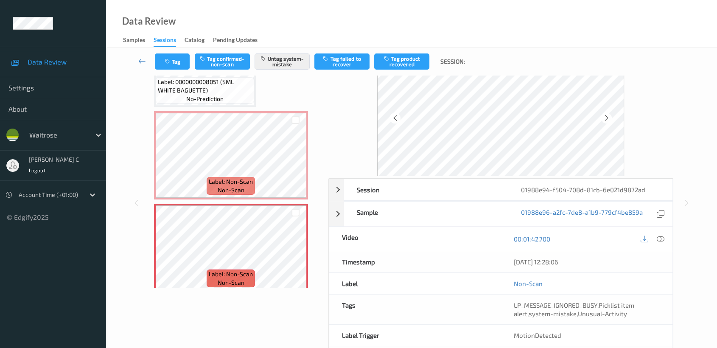
scroll to position [0, 0]
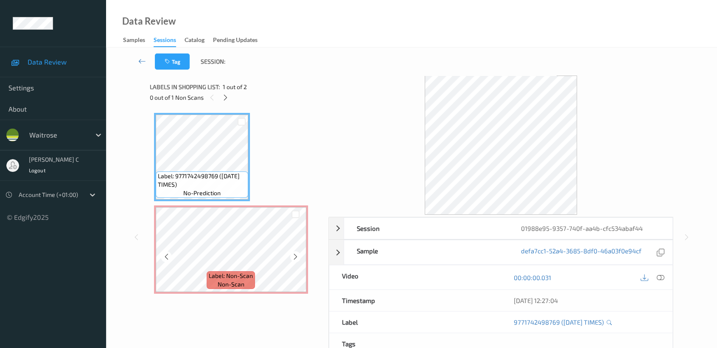
click at [250, 279] on span "Label: Non-Scan" at bounding box center [231, 275] width 44 height 8
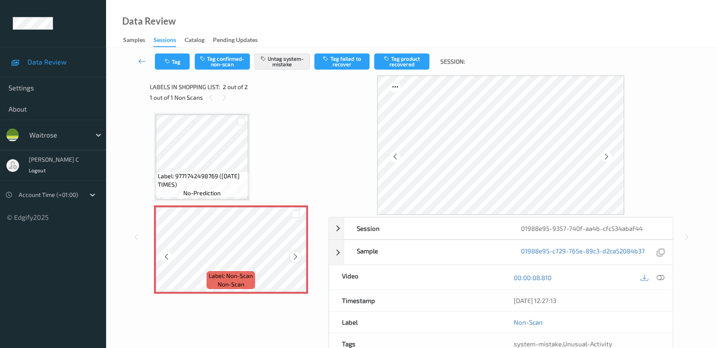
click at [296, 257] on icon at bounding box center [295, 257] width 7 height 8
click at [293, 255] on icon at bounding box center [295, 257] width 7 height 8
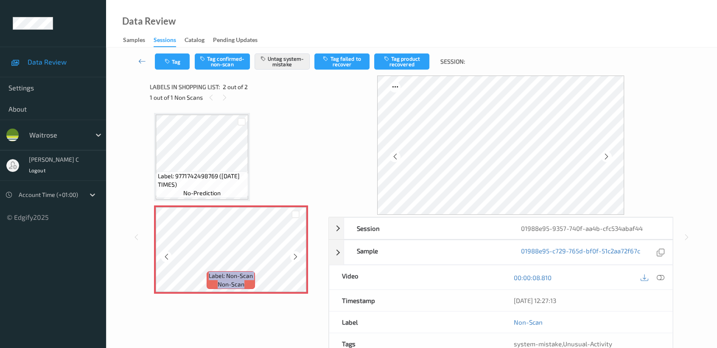
click at [293, 255] on icon at bounding box center [295, 257] width 7 height 8
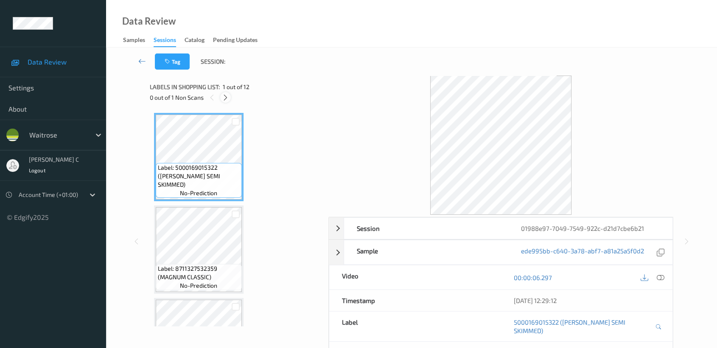
click at [225, 101] on div at bounding box center [225, 97] width 11 height 11
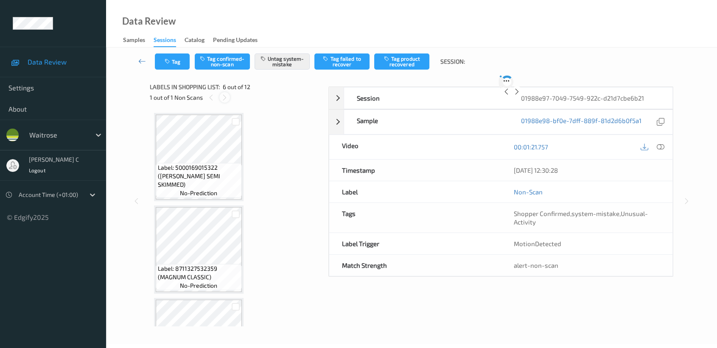
scroll to position [372, 0]
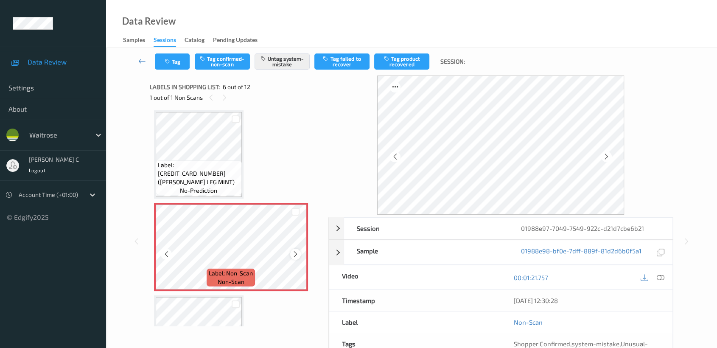
click at [292, 250] on icon at bounding box center [295, 254] width 7 height 8
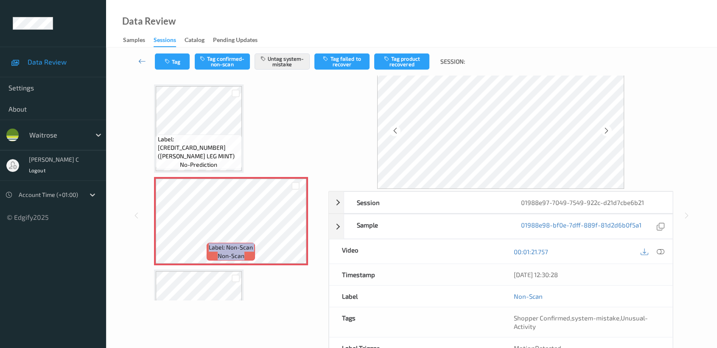
scroll to position [0, 0]
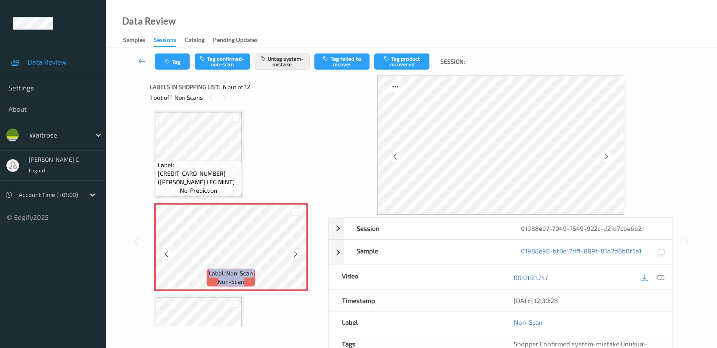
click at [295, 250] on icon at bounding box center [295, 254] width 7 height 8
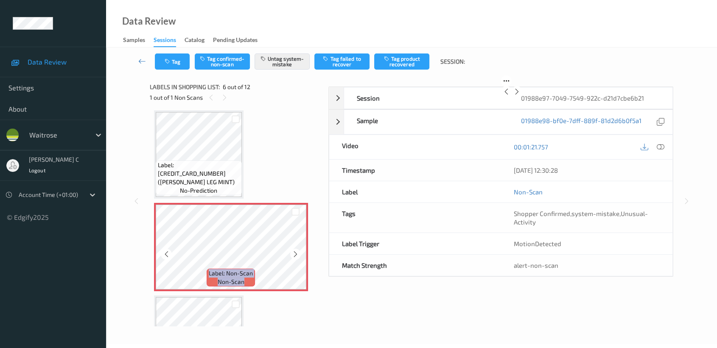
click at [295, 250] on icon at bounding box center [295, 254] width 7 height 8
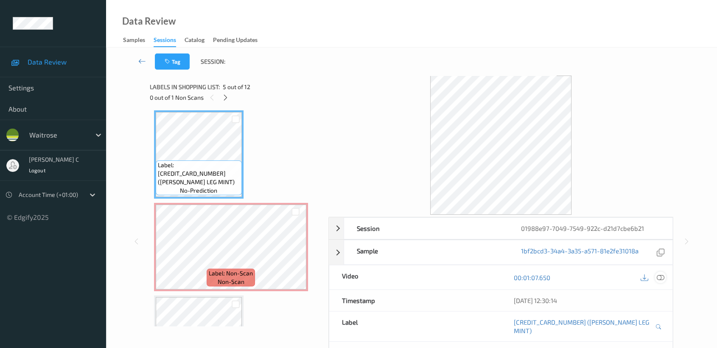
click at [661, 277] on icon at bounding box center [660, 277] width 8 height 8
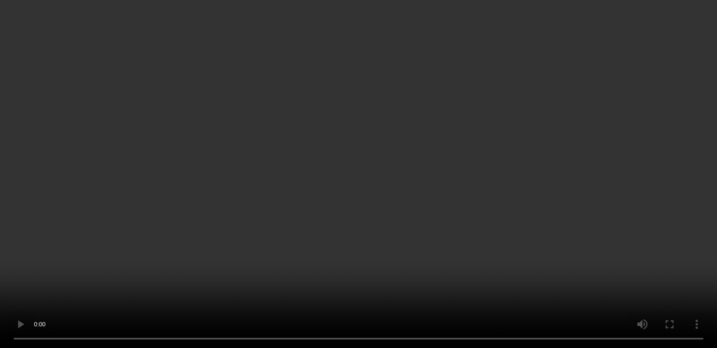
scroll to position [76, 0]
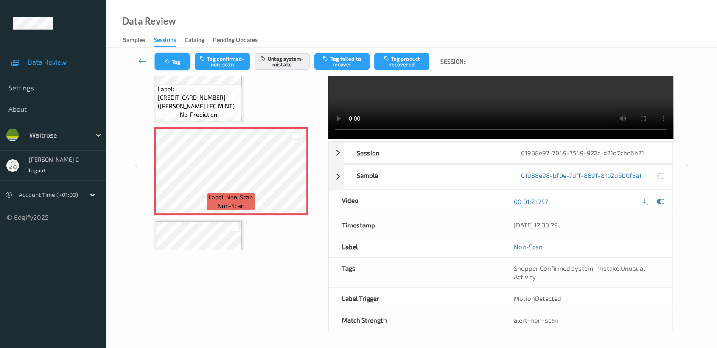
click at [170, 67] on button "Tag" at bounding box center [172, 61] width 35 height 16
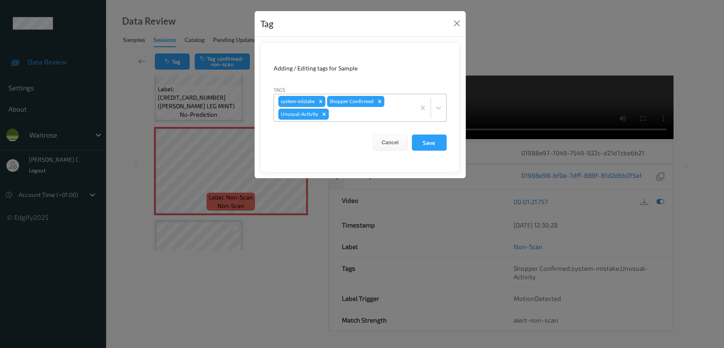
click at [326, 116] on icon "Remove Unusual-Activity" at bounding box center [324, 114] width 6 height 6
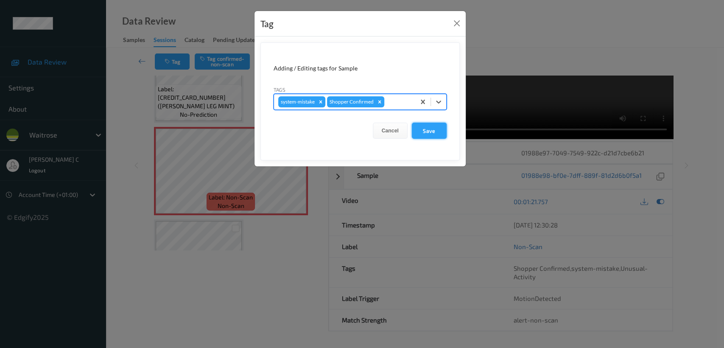
click at [424, 137] on button "Save" at bounding box center [429, 131] width 35 height 16
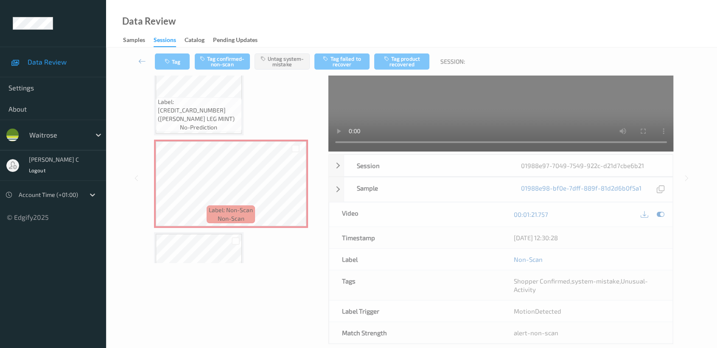
scroll to position [67, 0]
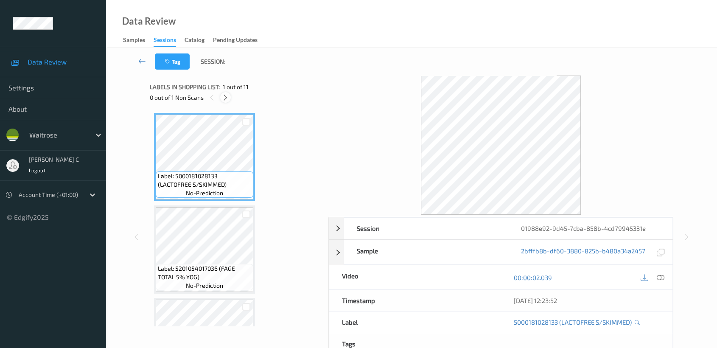
click at [227, 95] on icon at bounding box center [225, 98] width 7 height 8
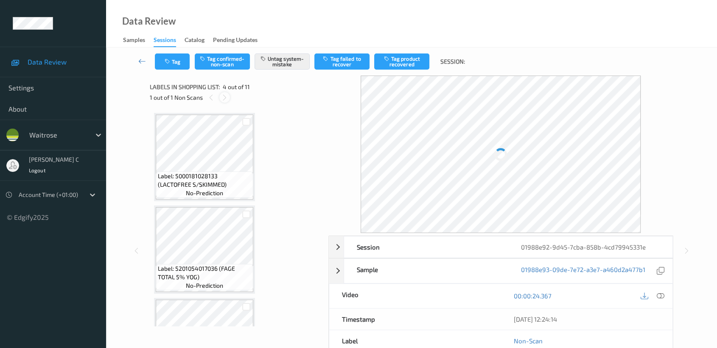
scroll to position [188, 0]
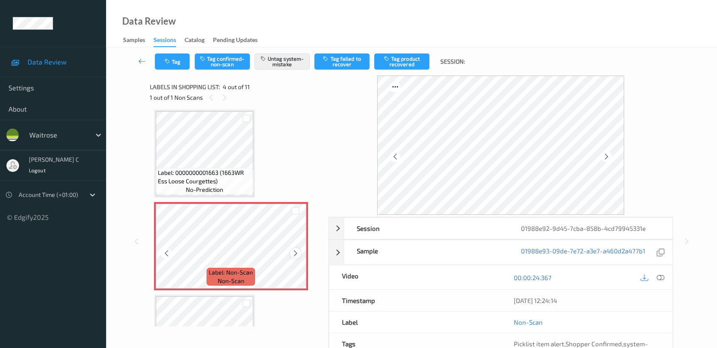
click at [294, 253] on icon at bounding box center [295, 253] width 7 height 8
click at [214, 185] on span "no-prediction" at bounding box center [204, 189] width 37 height 8
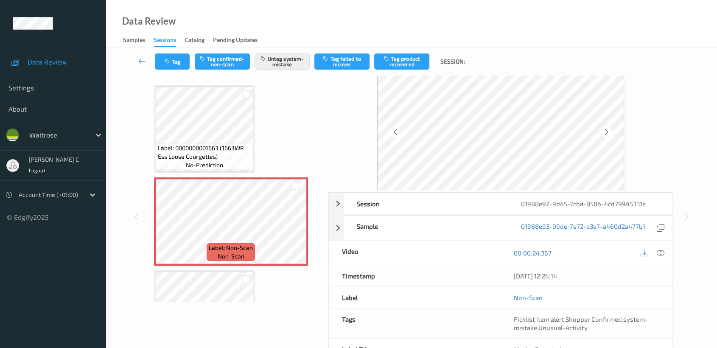
scroll to position [76, 0]
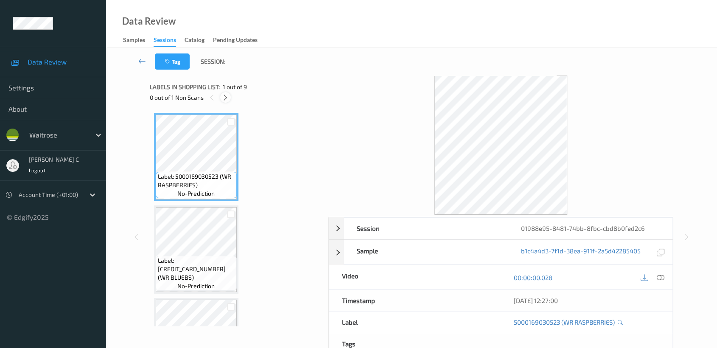
click at [229, 97] on icon at bounding box center [225, 98] width 7 height 8
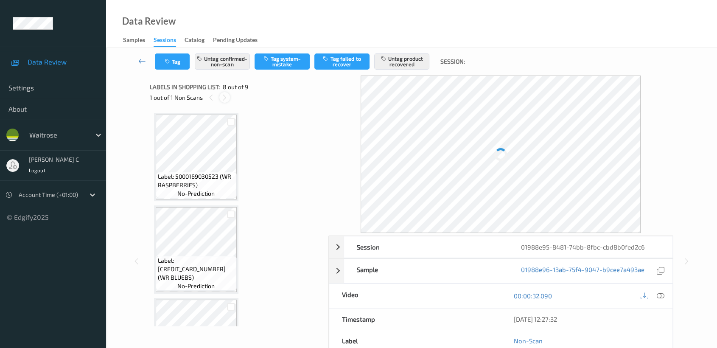
scroll to position [556, 0]
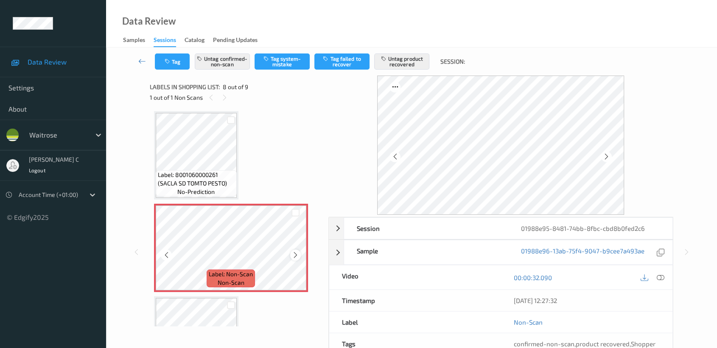
click at [292, 253] on icon at bounding box center [295, 255] width 7 height 8
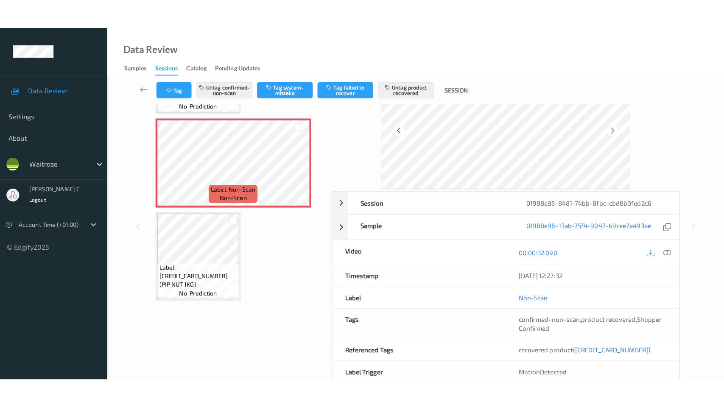
scroll to position [0, 0]
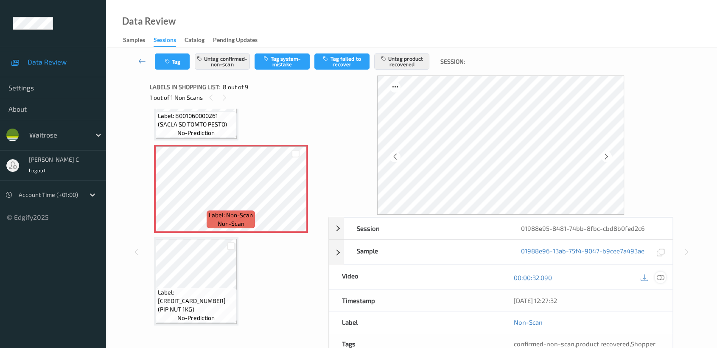
click at [659, 277] on icon at bounding box center [660, 277] width 8 height 8
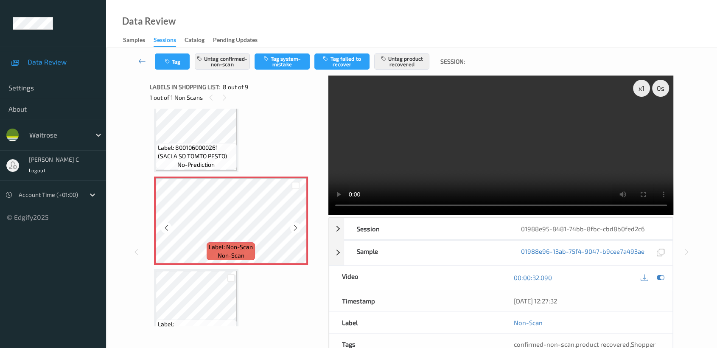
scroll to position [568, 0]
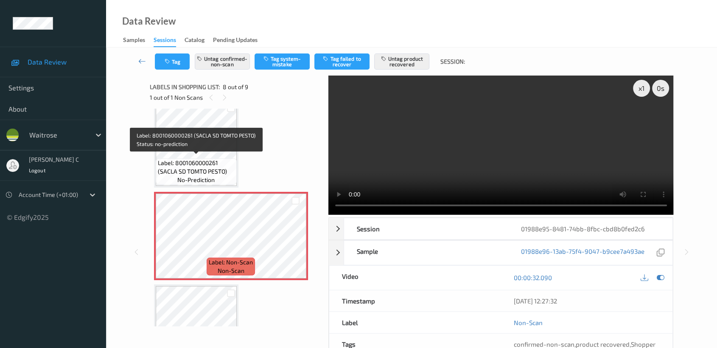
click at [185, 159] on span "Label: 8001060000261 (SACLA SD TOMTO PESTO)" at bounding box center [196, 167] width 77 height 17
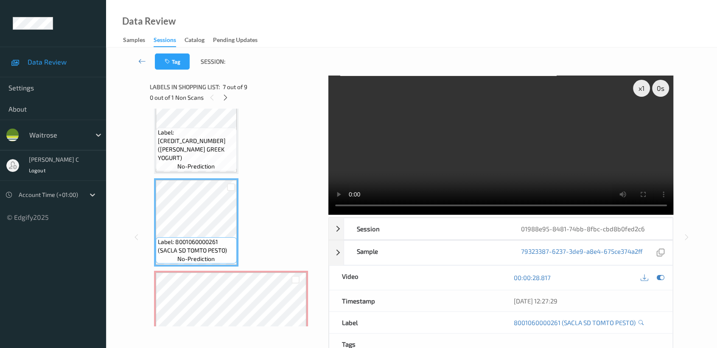
scroll to position [474, 0]
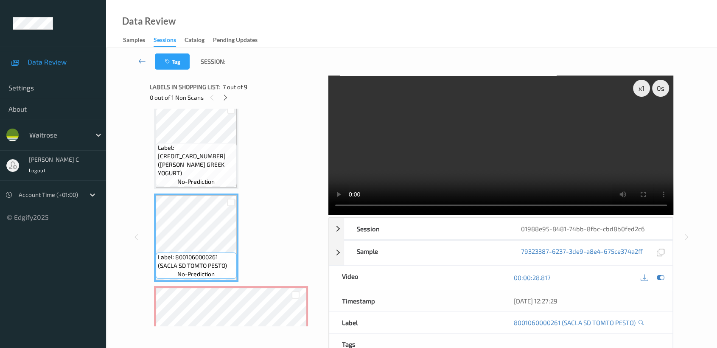
click at [209, 164] on span "Label: 5000169579633 (WR ESS GREEK YOGURT)" at bounding box center [196, 160] width 77 height 34
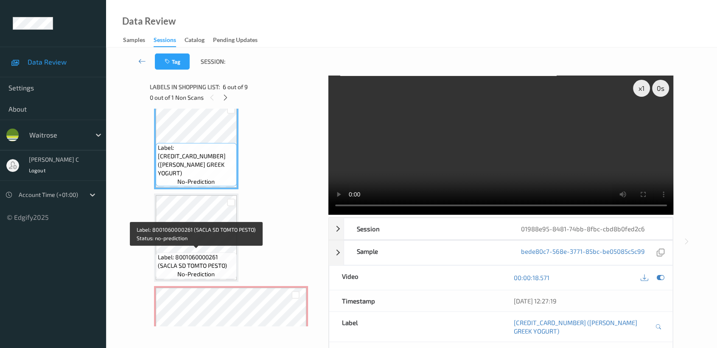
click at [210, 261] on span "Label: 8001060000261 (SACLA SD TOMTO PESTO)" at bounding box center [196, 261] width 77 height 17
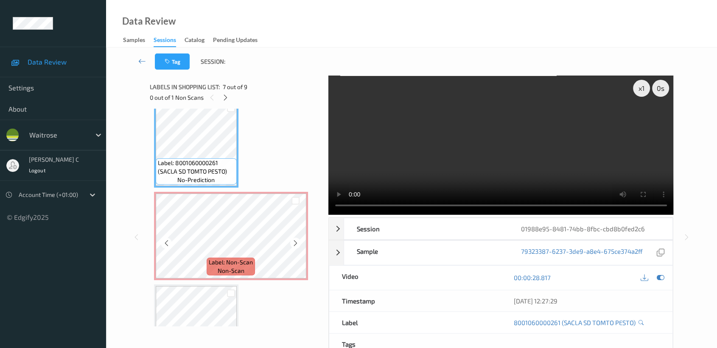
scroll to position [615, 0]
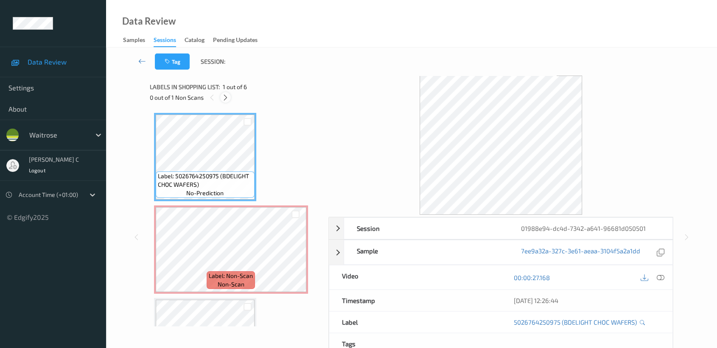
click at [226, 96] on icon at bounding box center [225, 98] width 7 height 8
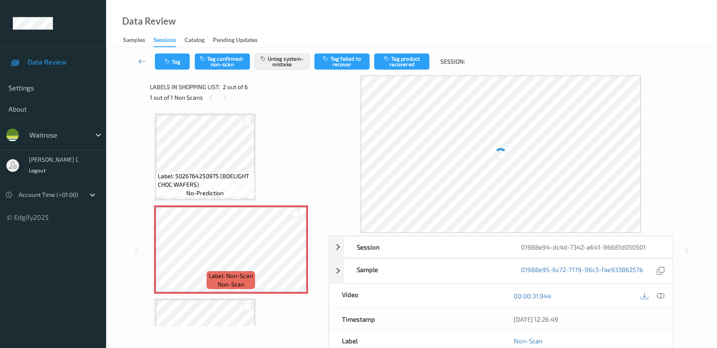
scroll to position [4, 0]
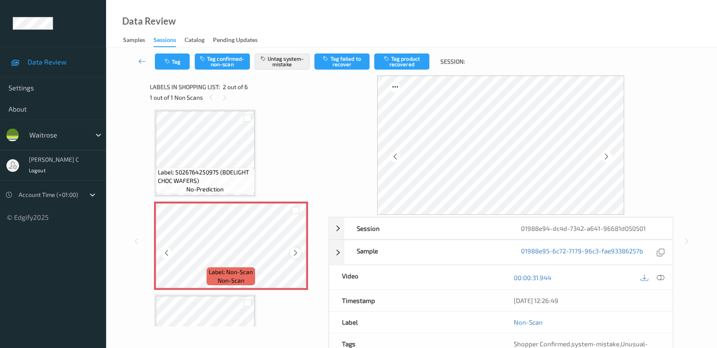
click at [293, 255] on div at bounding box center [295, 252] width 11 height 11
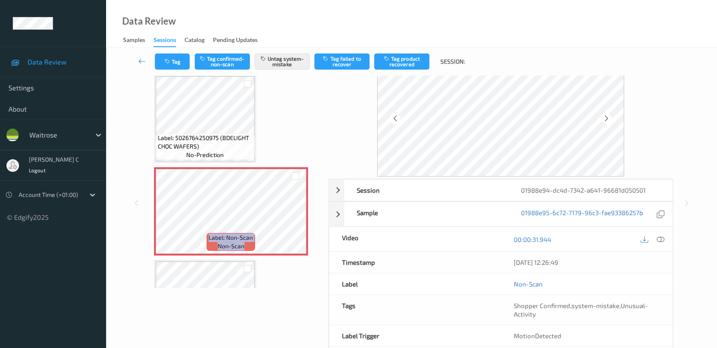
scroll to position [0, 0]
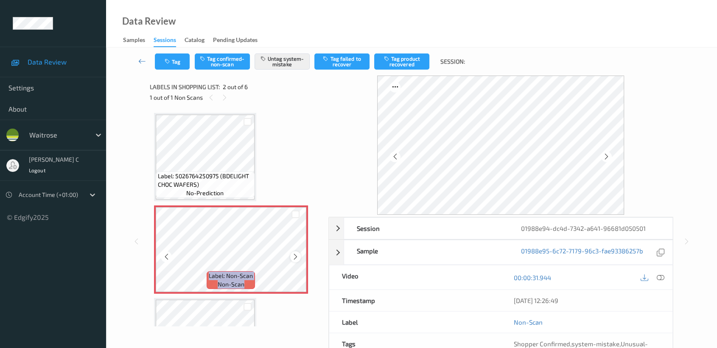
click at [293, 256] on icon at bounding box center [295, 257] width 7 height 8
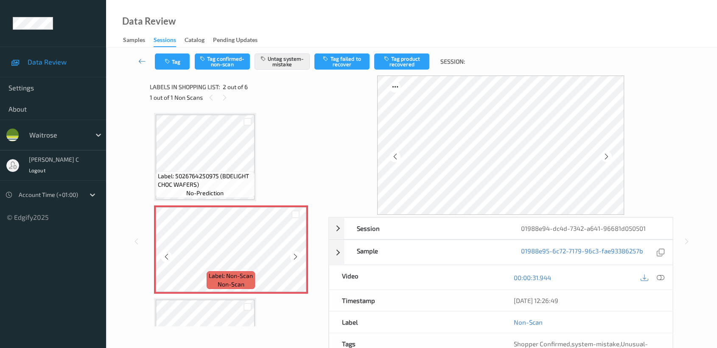
click at [293, 256] on icon at bounding box center [295, 257] width 7 height 8
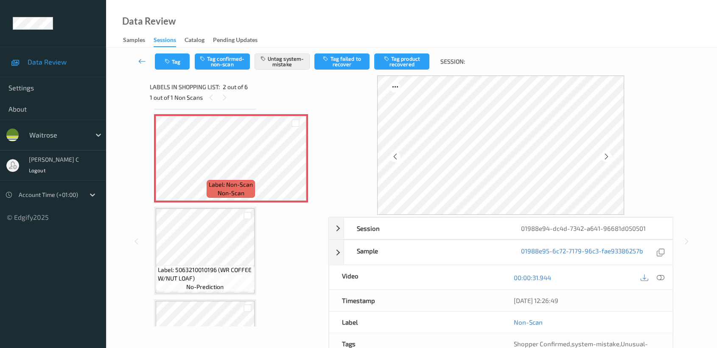
scroll to position [141, 0]
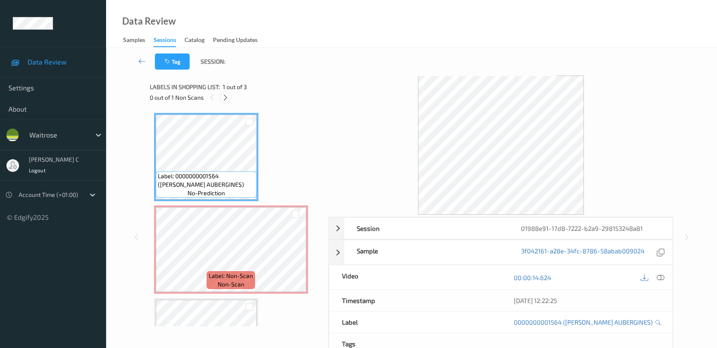
click at [229, 98] on div at bounding box center [225, 97] width 11 height 11
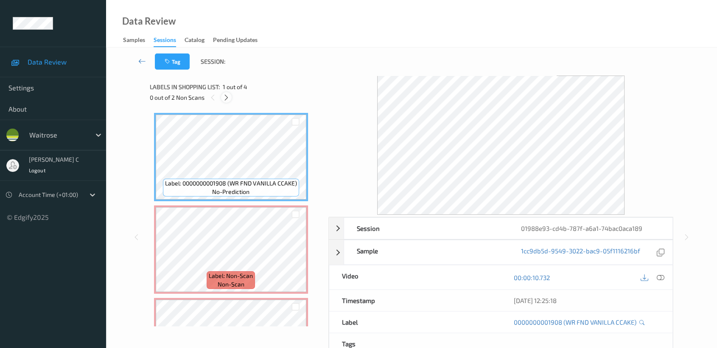
click at [223, 95] on icon at bounding box center [226, 98] width 7 height 8
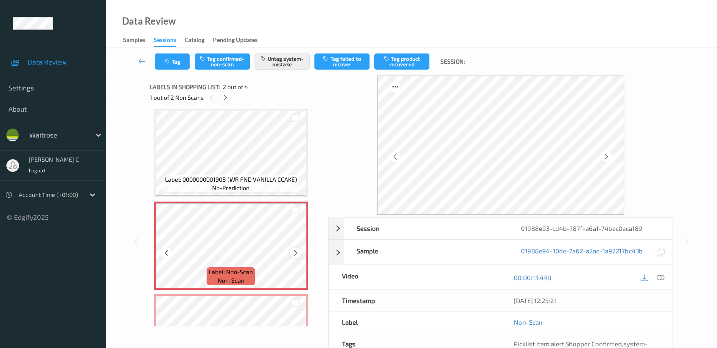
click at [297, 251] on icon at bounding box center [295, 253] width 7 height 8
click at [297, 250] on icon at bounding box center [295, 253] width 7 height 8
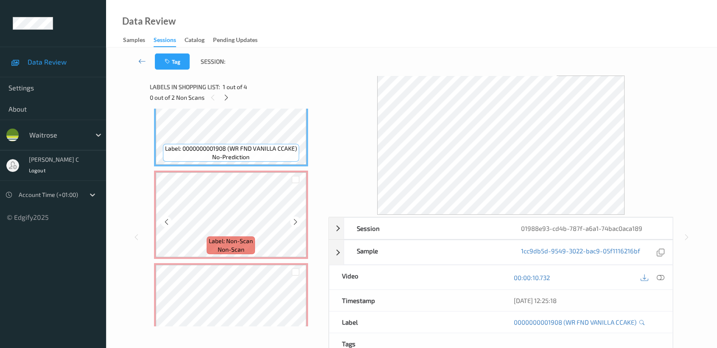
scroll to position [51, 0]
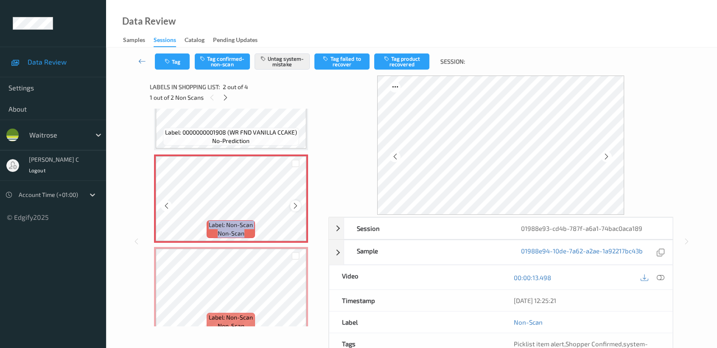
click at [296, 206] on icon at bounding box center [295, 206] width 7 height 8
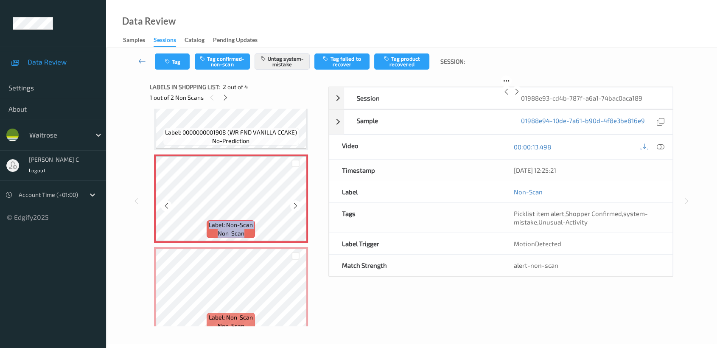
click at [296, 206] on icon at bounding box center [295, 206] width 7 height 8
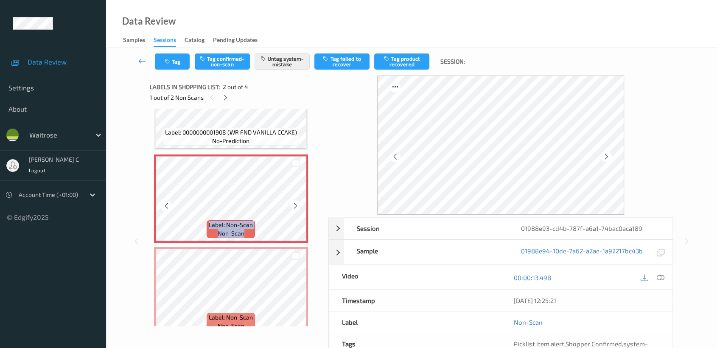
click at [296, 206] on icon at bounding box center [295, 206] width 7 height 8
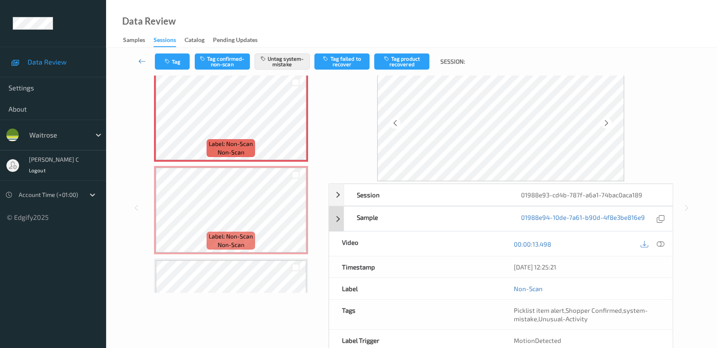
scroll to position [0, 0]
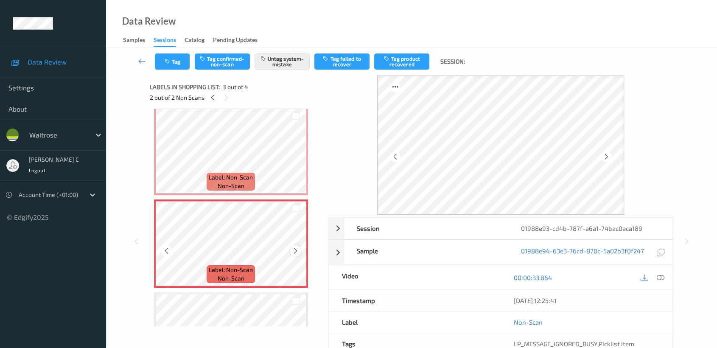
click at [293, 250] on icon at bounding box center [295, 251] width 7 height 8
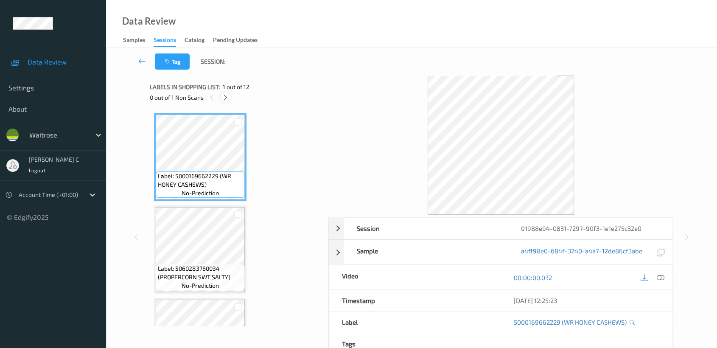
click at [226, 96] on icon at bounding box center [225, 98] width 7 height 8
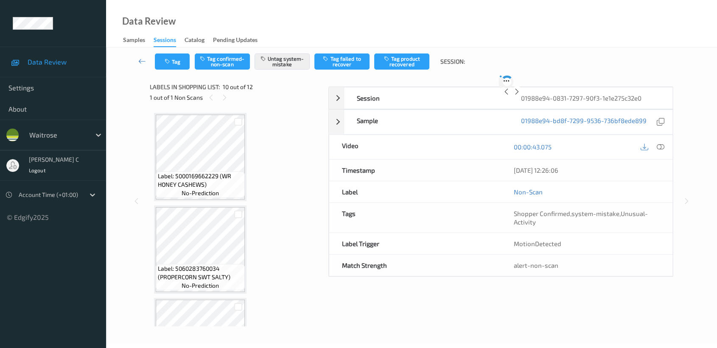
scroll to position [740, 0]
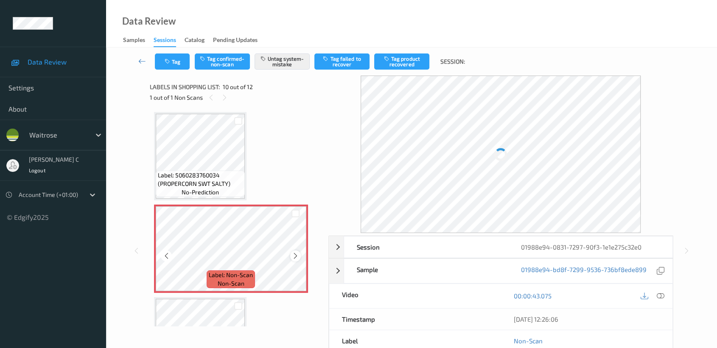
click at [296, 252] on icon at bounding box center [295, 256] width 7 height 8
click at [216, 193] on div "Label: 5060283760034 (PROPERCORN SWT SALTY) no-prediction" at bounding box center [200, 183] width 89 height 26
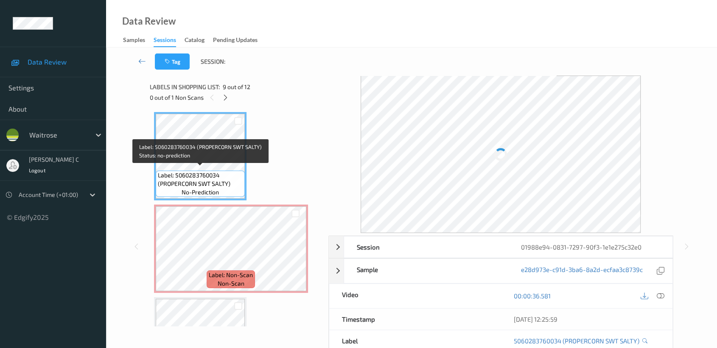
click at [216, 193] on div "Label: 5060283760034 (PROPERCORN SWT SALTY) no-prediction" at bounding box center [200, 183] width 89 height 26
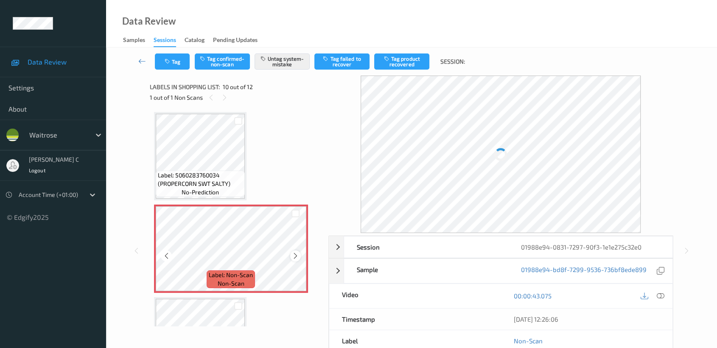
click at [298, 252] on icon at bounding box center [295, 256] width 7 height 8
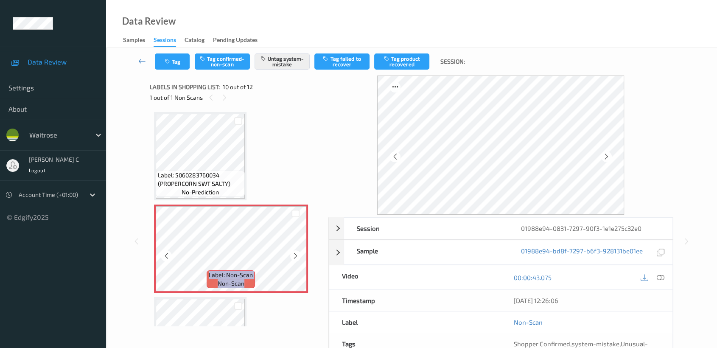
click at [298, 252] on icon at bounding box center [295, 256] width 7 height 8
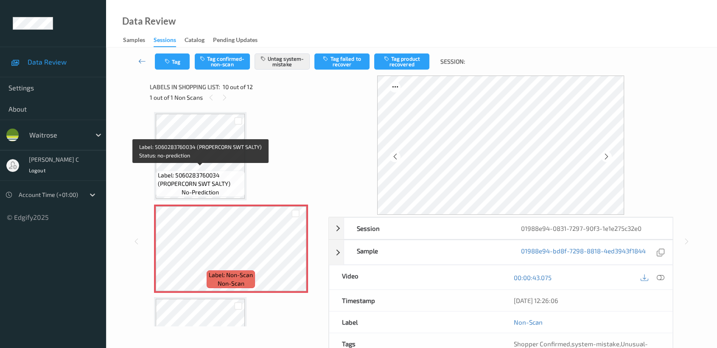
click at [225, 179] on span "Label: 5060283760034 (PROPERCORN SWT SALTY)" at bounding box center [200, 179] width 85 height 17
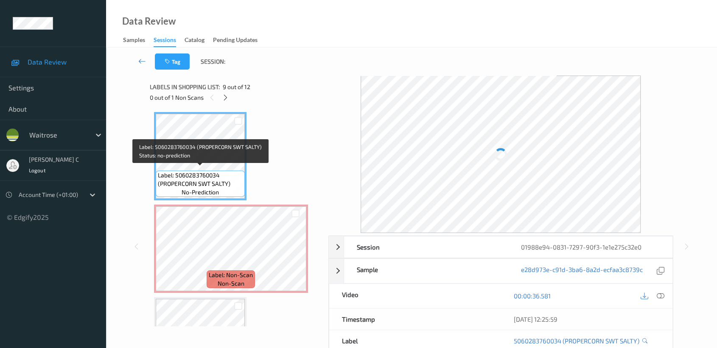
scroll to position [787, 0]
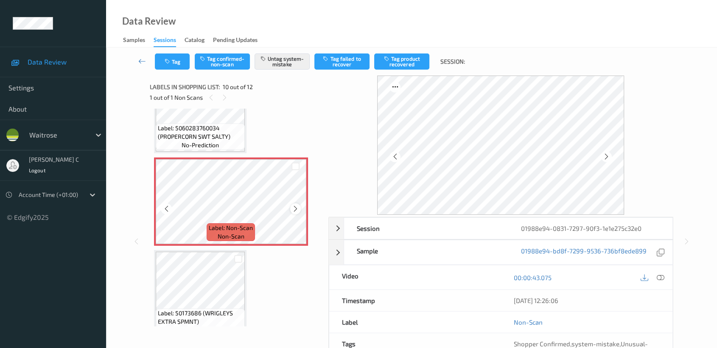
click at [296, 203] on div at bounding box center [295, 208] width 11 height 11
click at [232, 254] on div at bounding box center [238, 258] width 13 height 14
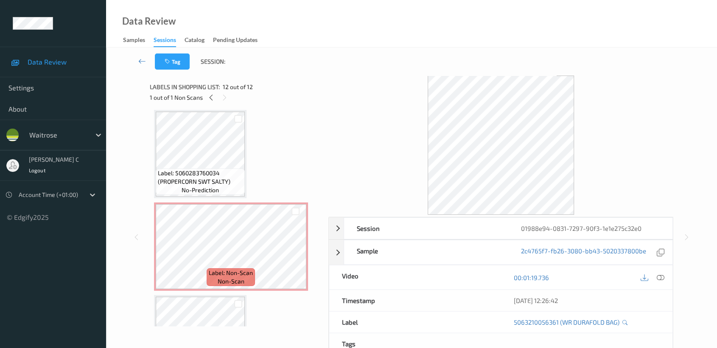
scroll to position [740, 0]
click at [191, 188] on span "no-prediction" at bounding box center [199, 192] width 37 height 8
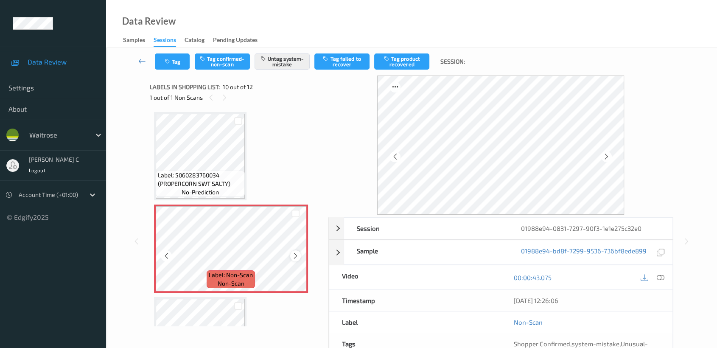
click at [293, 252] on icon at bounding box center [295, 256] width 7 height 8
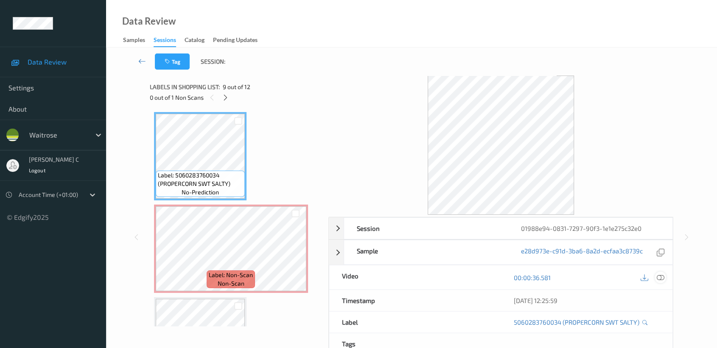
click at [663, 280] on icon at bounding box center [660, 277] width 8 height 8
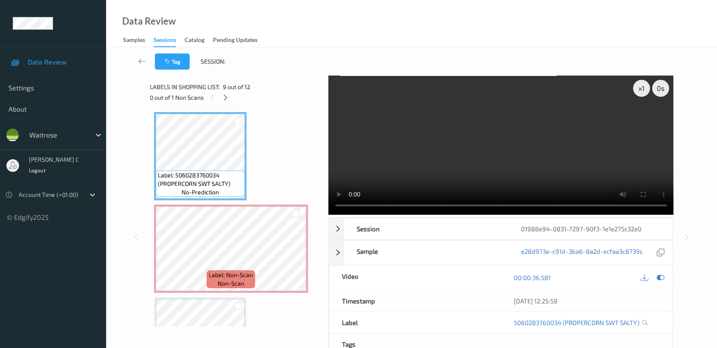
click at [427, 121] on video at bounding box center [500, 144] width 345 height 139
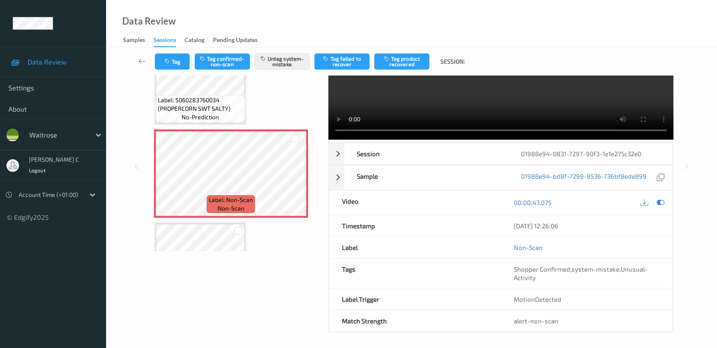
scroll to position [76, 0]
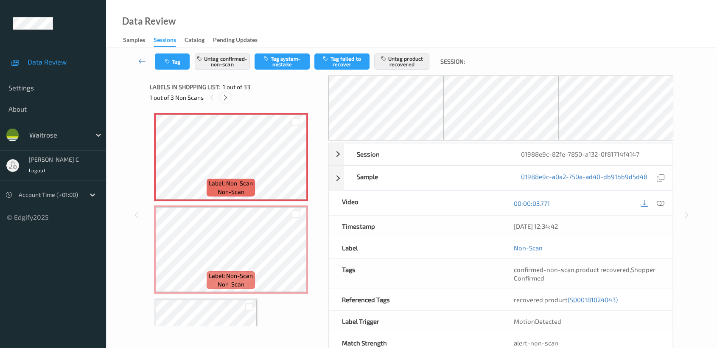
click at [226, 100] on icon at bounding box center [225, 98] width 7 height 8
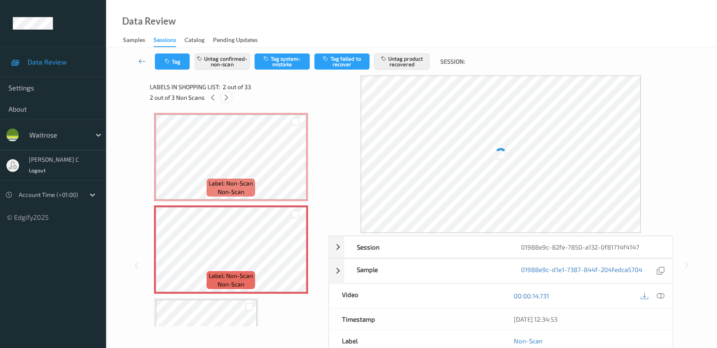
scroll to position [4, 0]
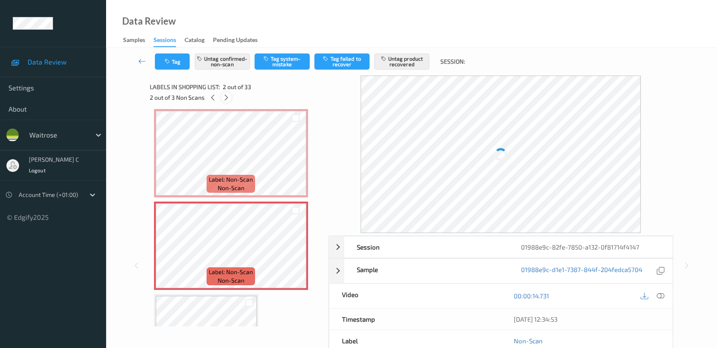
click at [226, 100] on icon at bounding box center [226, 98] width 7 height 8
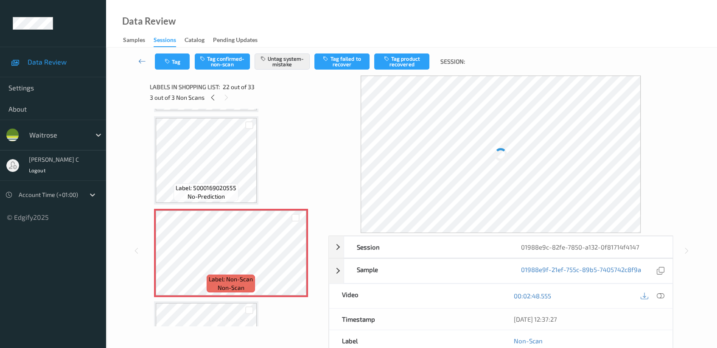
scroll to position [1939, 0]
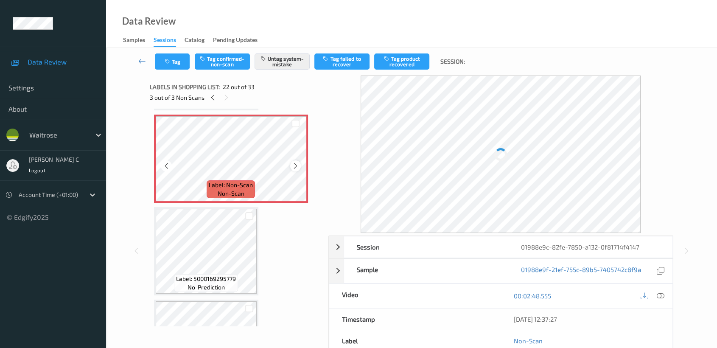
click at [290, 160] on div at bounding box center [295, 165] width 11 height 11
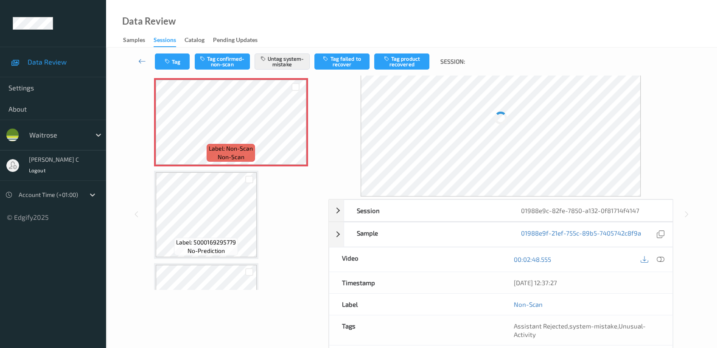
scroll to position [0, 0]
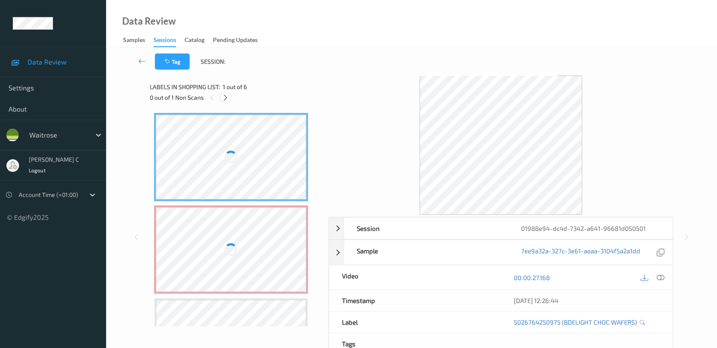
click at [227, 98] on icon at bounding box center [225, 98] width 7 height 8
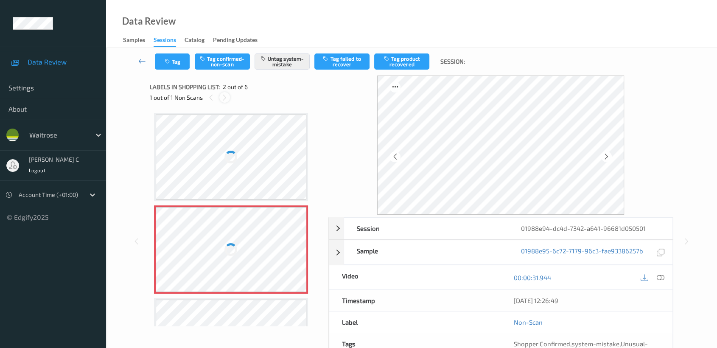
scroll to position [4, 0]
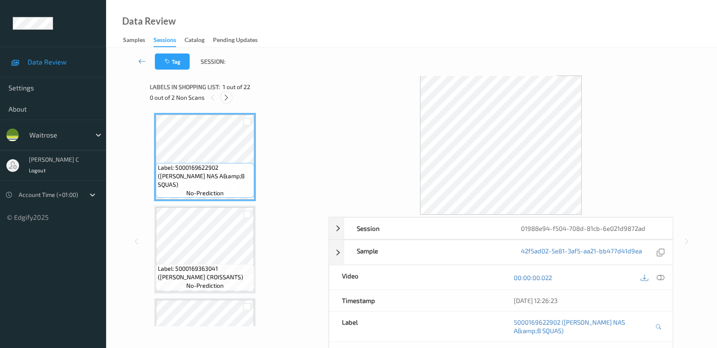
click at [228, 94] on icon at bounding box center [226, 98] width 7 height 8
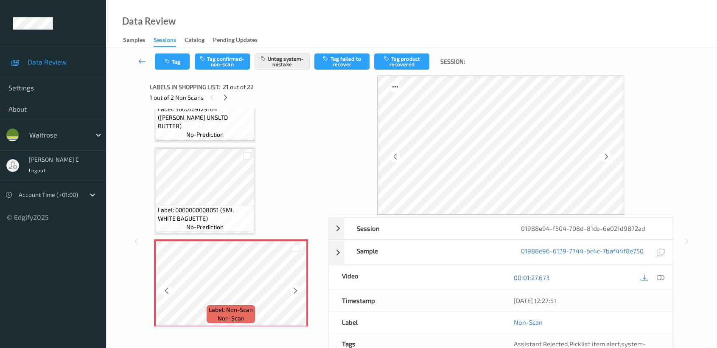
scroll to position [1706, 0]
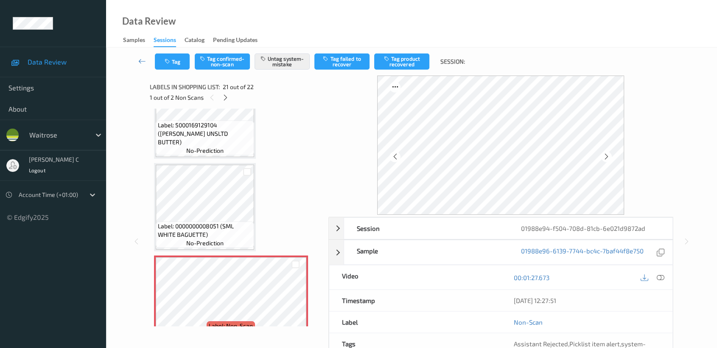
click at [203, 146] on span "no-prediction" at bounding box center [204, 150] width 37 height 8
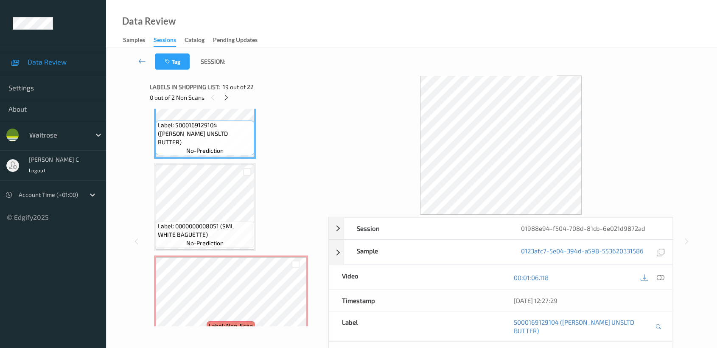
click at [665, 280] on div at bounding box center [652, 276] width 28 height 11
click at [663, 276] on icon at bounding box center [660, 277] width 8 height 8
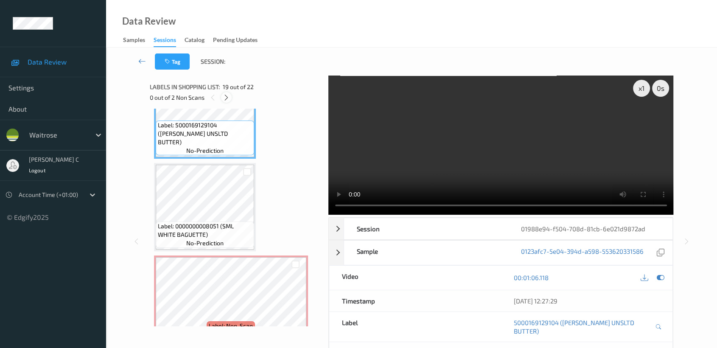
click at [225, 96] on icon at bounding box center [226, 98] width 7 height 8
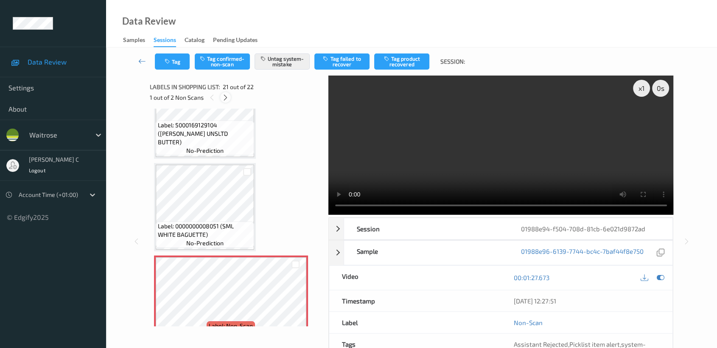
scroll to position [1753, 0]
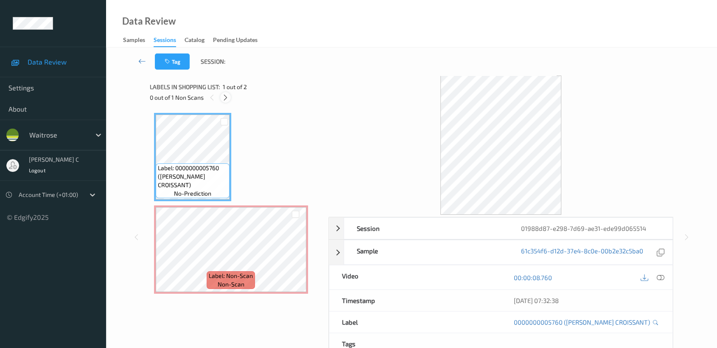
click at [227, 96] on icon at bounding box center [225, 98] width 7 height 8
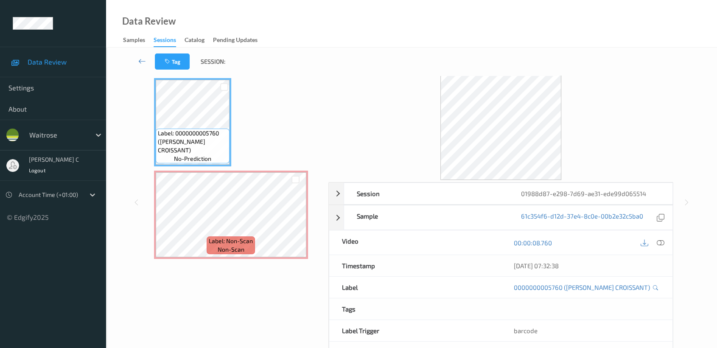
scroll to position [67, 0]
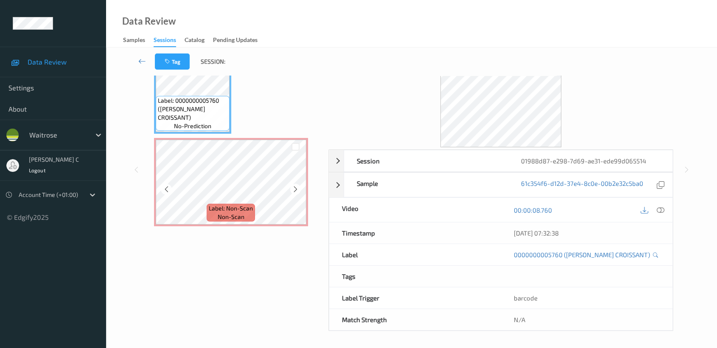
click at [240, 208] on span "Label: Non-Scan" at bounding box center [231, 208] width 44 height 8
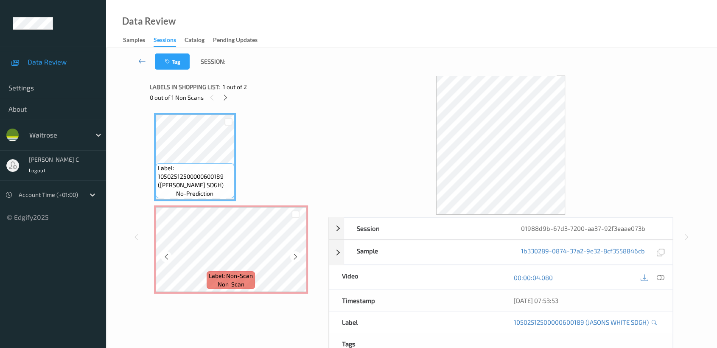
click at [254, 281] on div "Label: Non-Scan non-scan" at bounding box center [230, 280] width 48 height 18
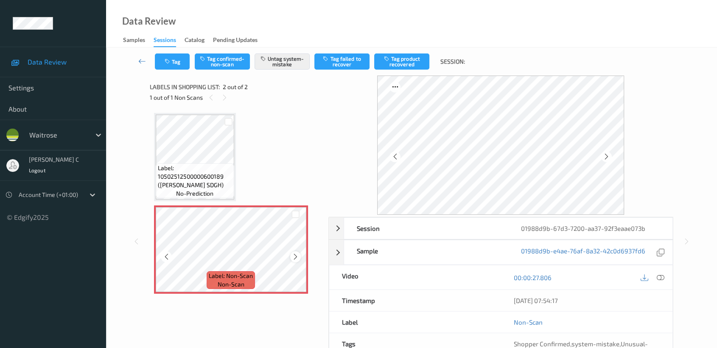
click at [296, 257] on icon at bounding box center [295, 257] width 7 height 8
click at [294, 255] on icon at bounding box center [295, 257] width 7 height 8
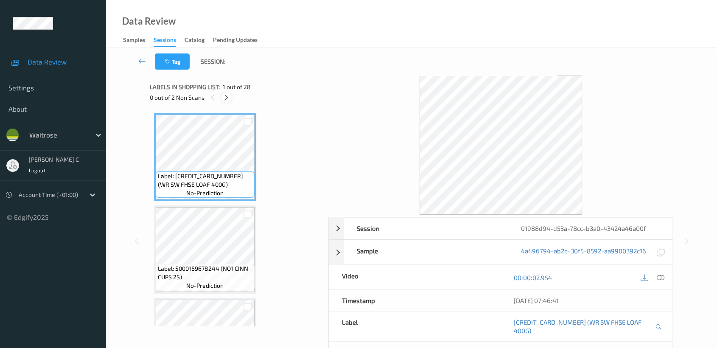
click at [229, 98] on icon at bounding box center [226, 98] width 7 height 8
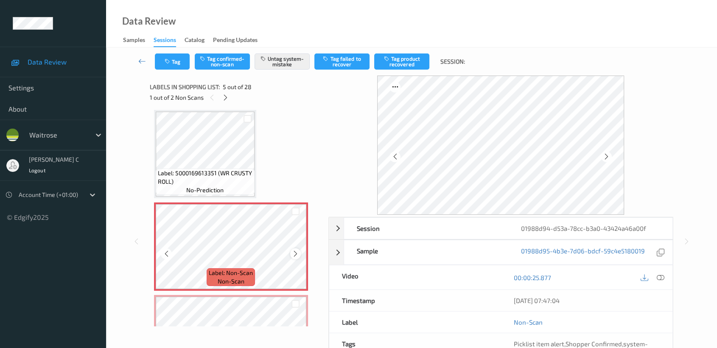
click at [295, 252] on icon at bounding box center [295, 254] width 7 height 8
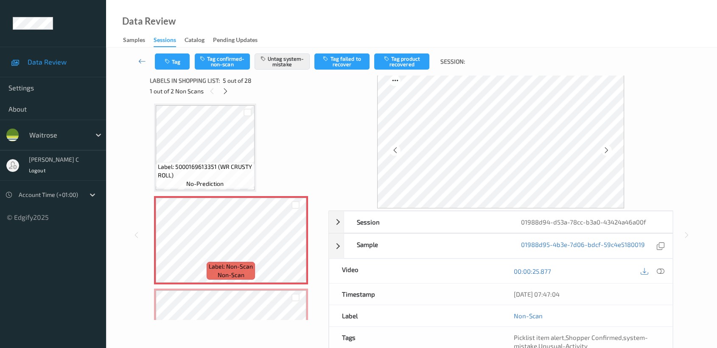
scroll to position [76, 0]
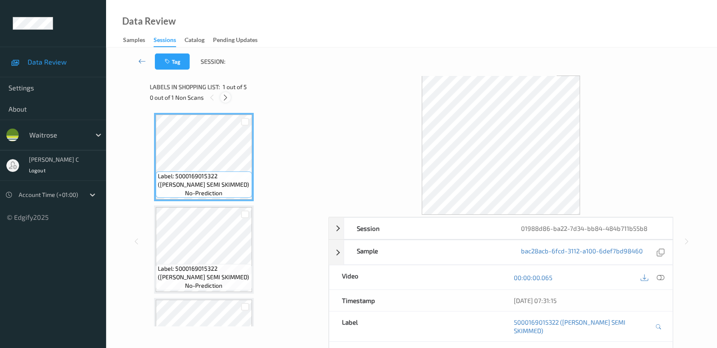
click at [230, 98] on div at bounding box center [225, 97] width 11 height 11
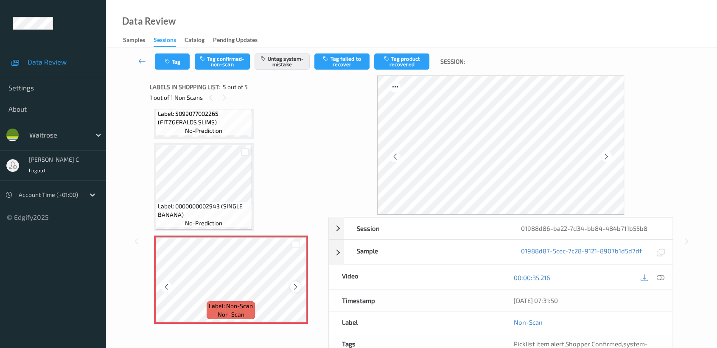
click at [292, 286] on icon at bounding box center [295, 287] width 7 height 8
click at [148, 181] on div "Session 01988d86-ba22-7d34-bb84-484b711b55b8 Session ID 01988d86-ba22-7d34-bb84…" at bounding box center [411, 240] width 576 height 331
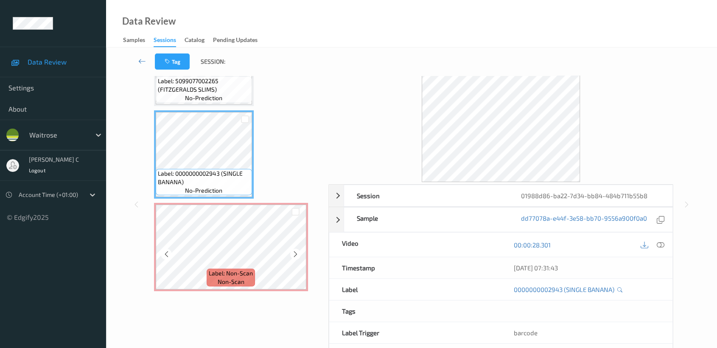
scroll to position [47, 0]
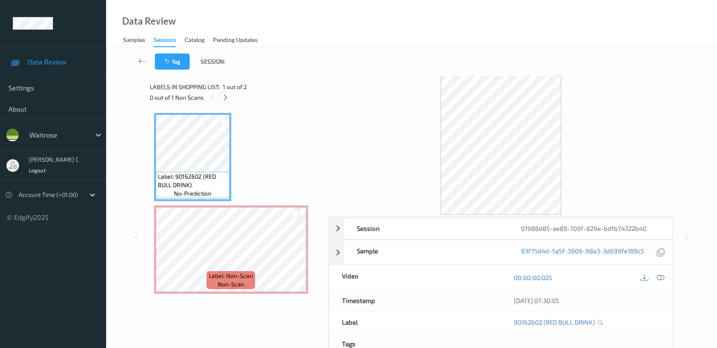
click at [227, 96] on icon at bounding box center [225, 98] width 7 height 8
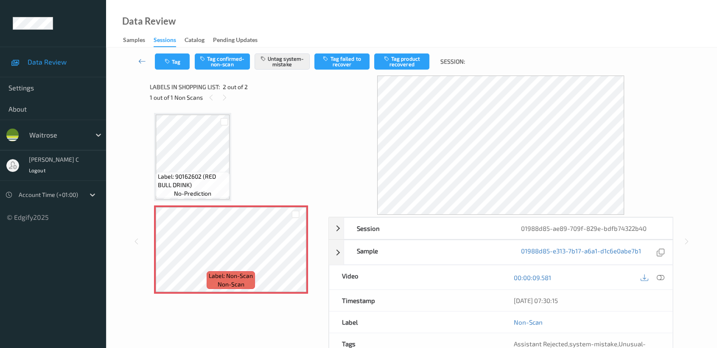
scroll to position [76, 0]
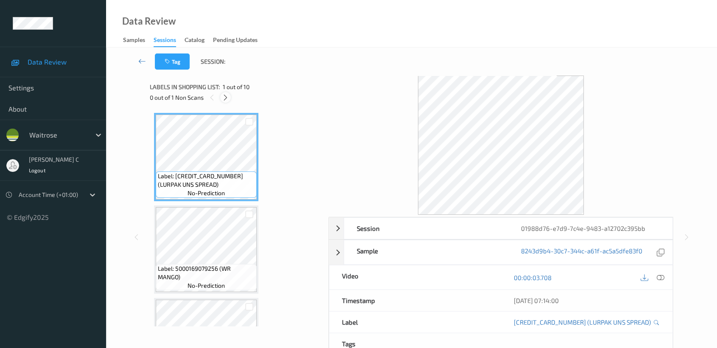
click at [222, 95] on icon at bounding box center [225, 98] width 7 height 8
